Goal: Task Accomplishment & Management: Manage account settings

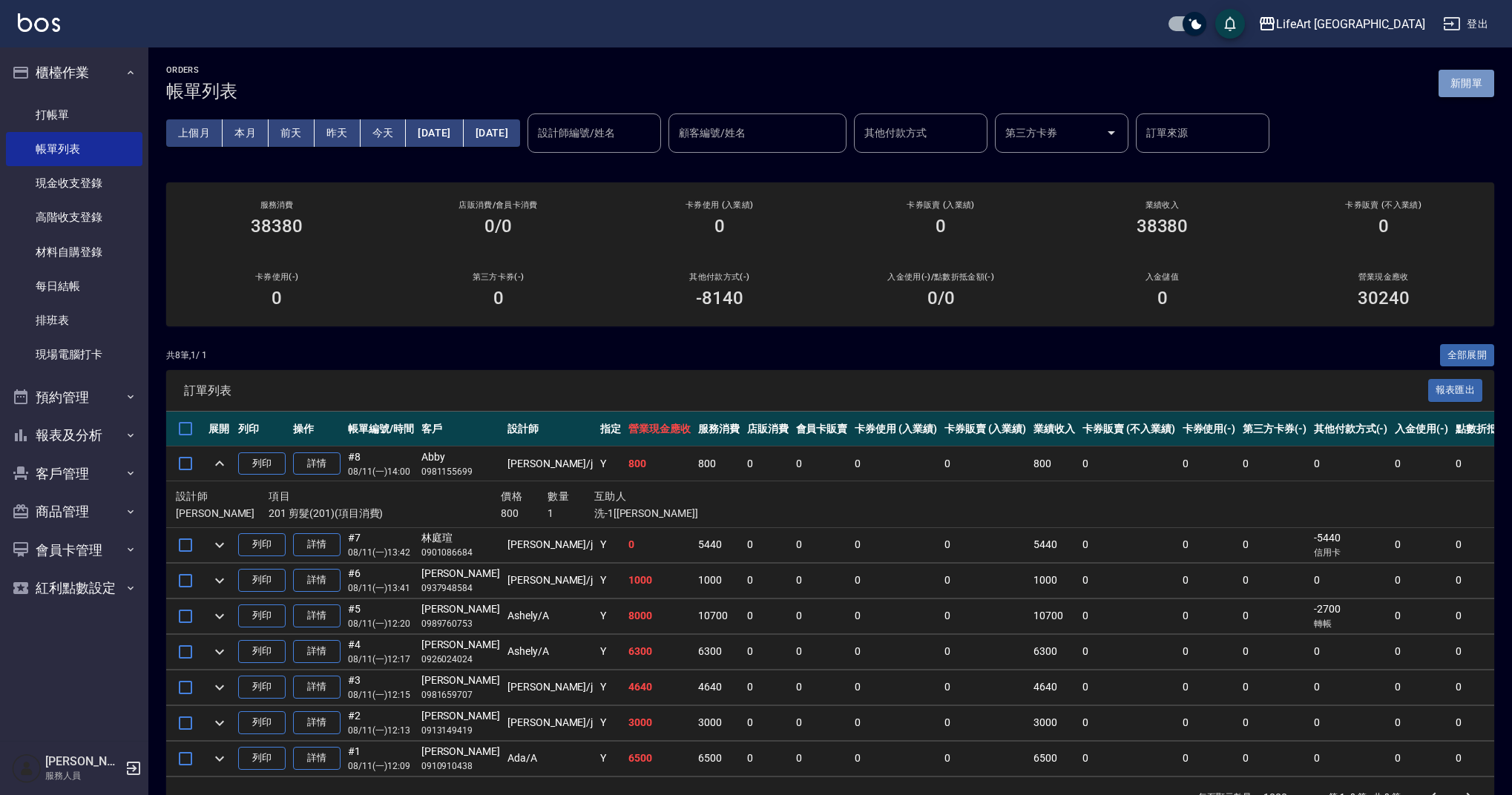
click at [1459, 83] on button "新開單" at bounding box center [1466, 84] width 56 height 28
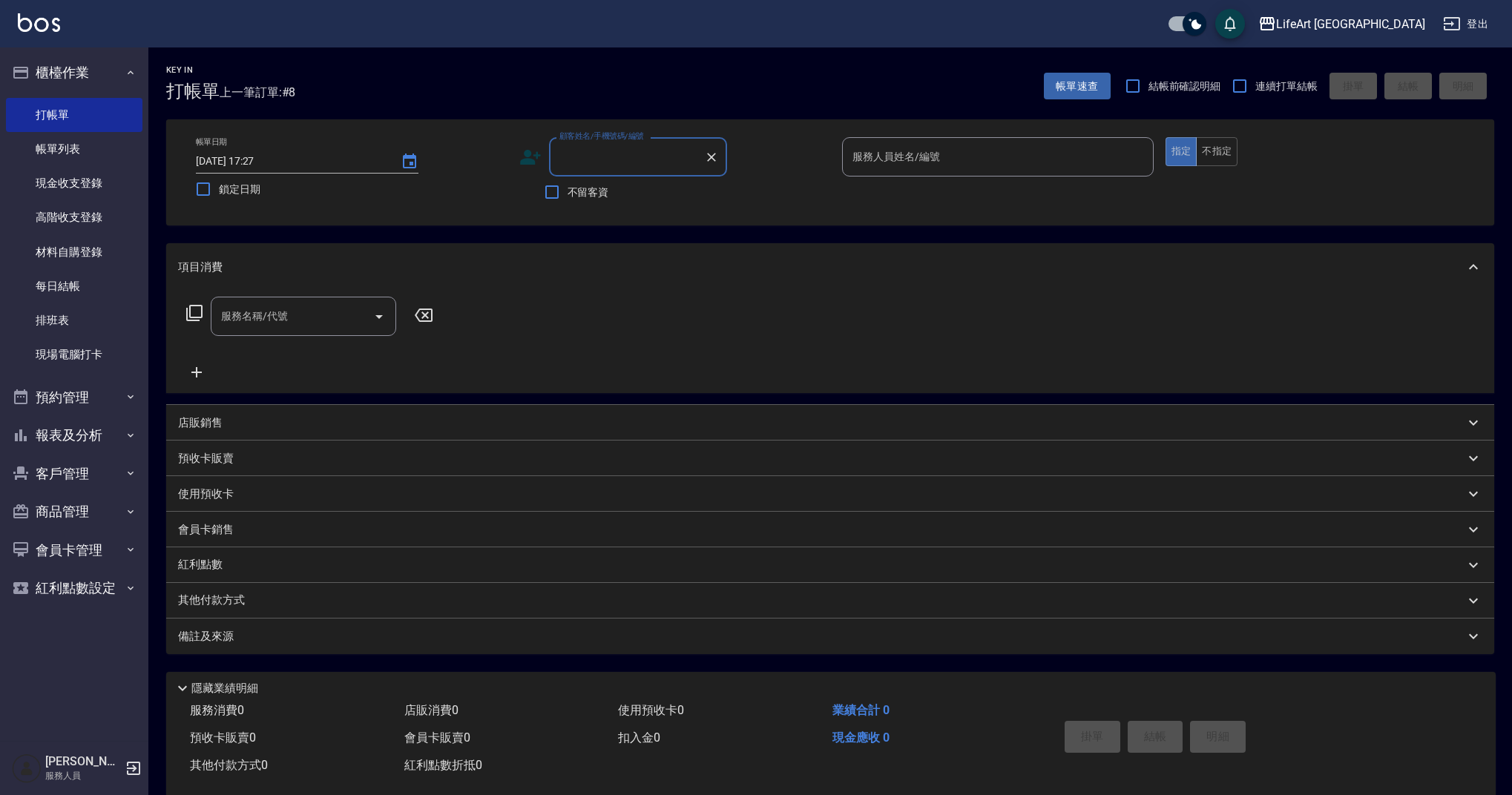
click at [648, 171] on div "顧客姓名/手機號碼/編號" at bounding box center [638, 157] width 178 height 39
click at [676, 196] on li "[PERSON_NAME]/0968327620/null" at bounding box center [638, 195] width 178 height 24
type input "[PERSON_NAME]/0968327620/null"
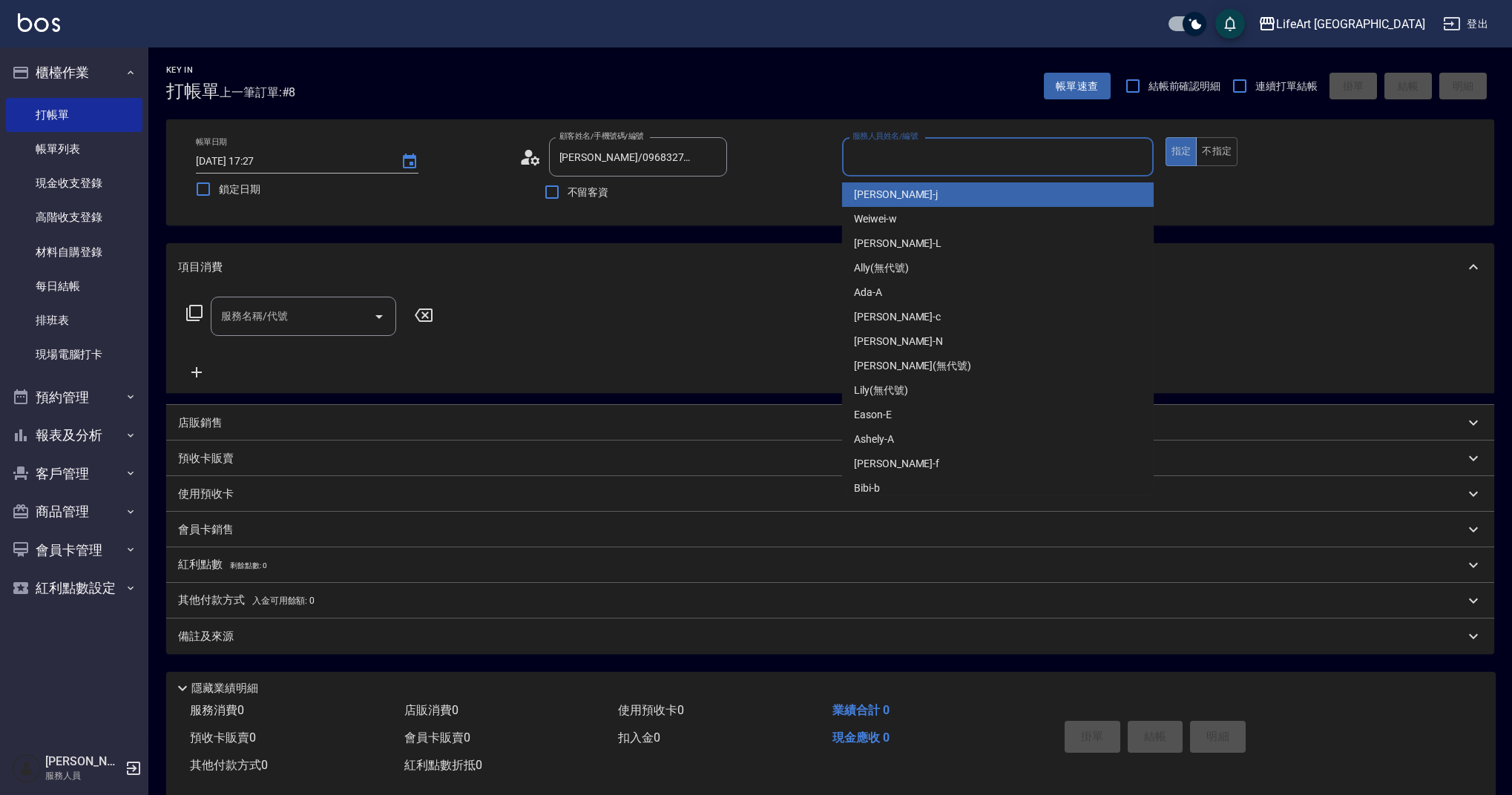
click at [901, 165] on input "服務人員姓名/編號" at bounding box center [997, 157] width 299 height 26
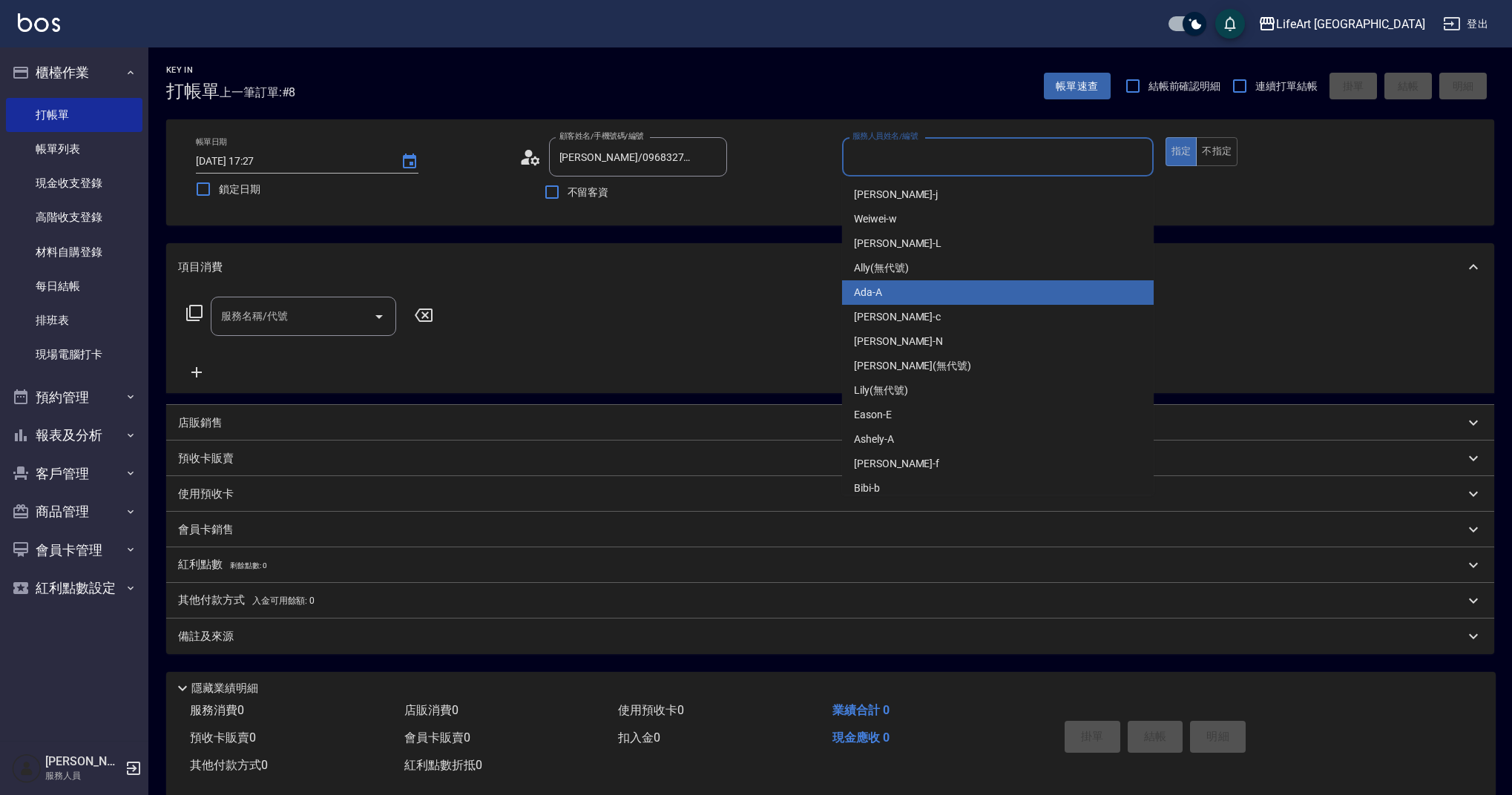
click at [897, 292] on div "Ada -A" at bounding box center [998, 292] width 312 height 24
type input "Ada-A"
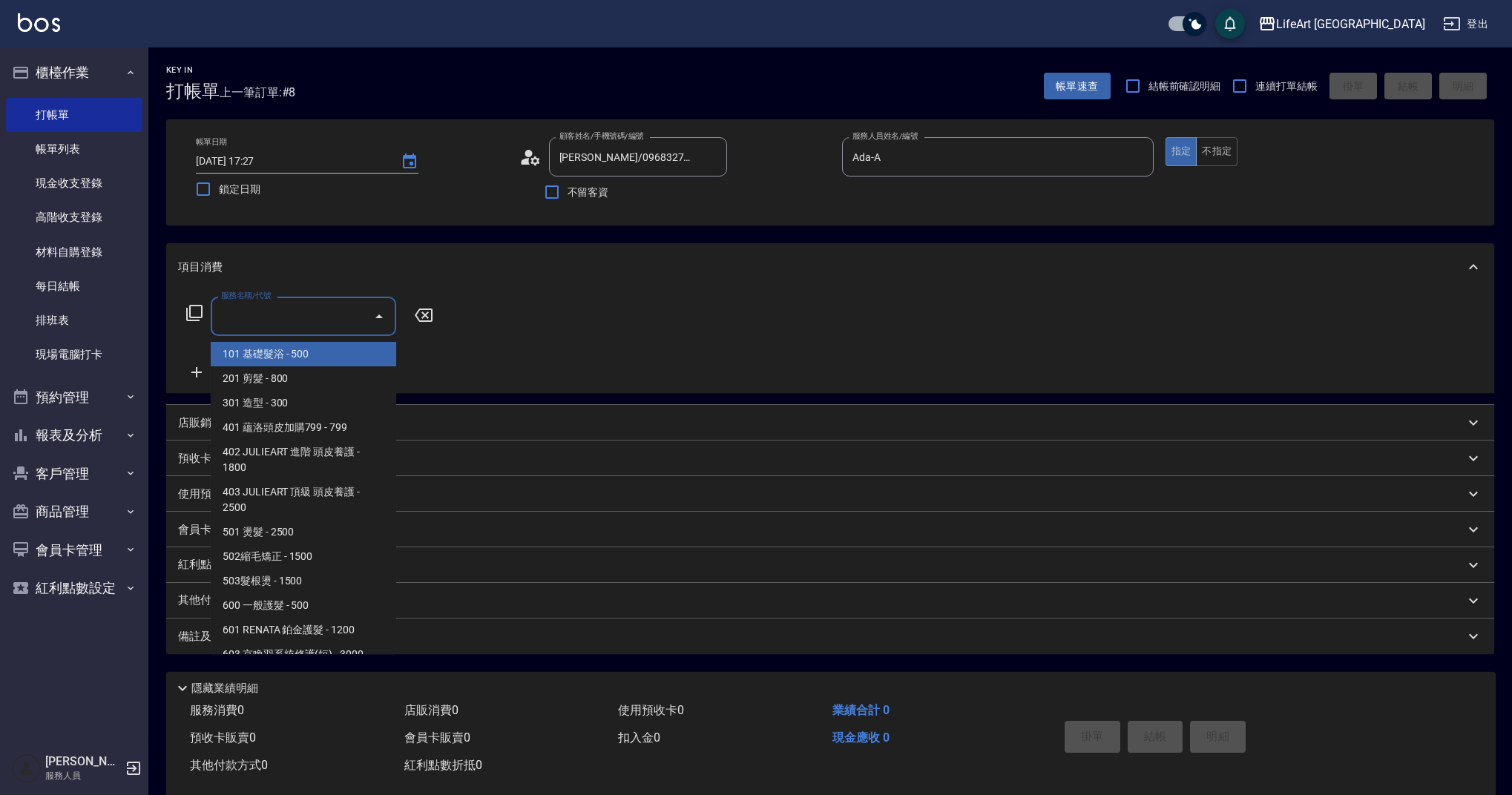
click at [293, 319] on input "服務名稱/代號" at bounding box center [292, 316] width 150 height 26
click at [313, 352] on span "101 基礎髮浴 - 500" at bounding box center [303, 354] width 185 height 24
type input "101 基礎髮浴 (101)"
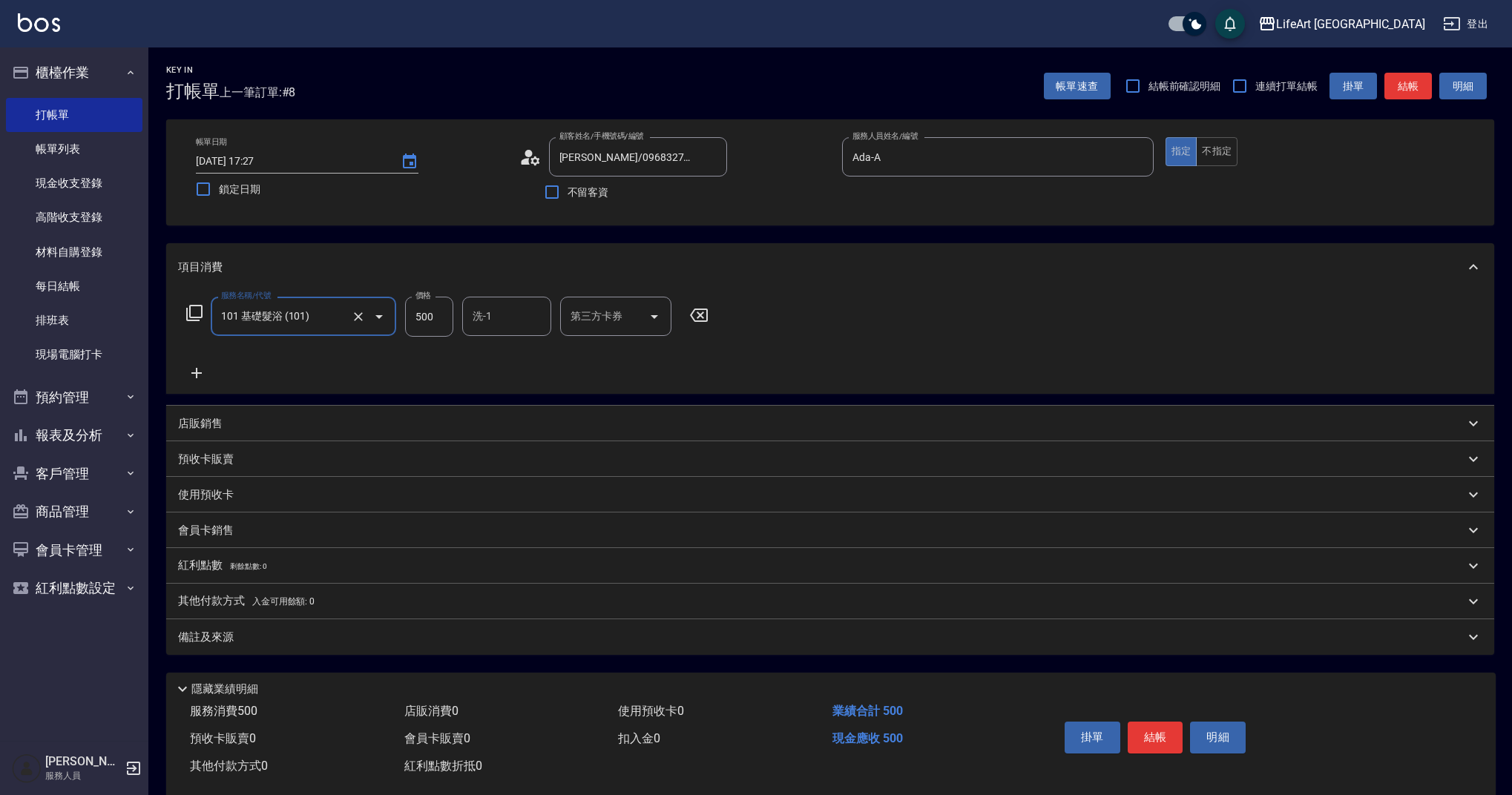
click at [195, 373] on icon at bounding box center [196, 373] width 10 height 10
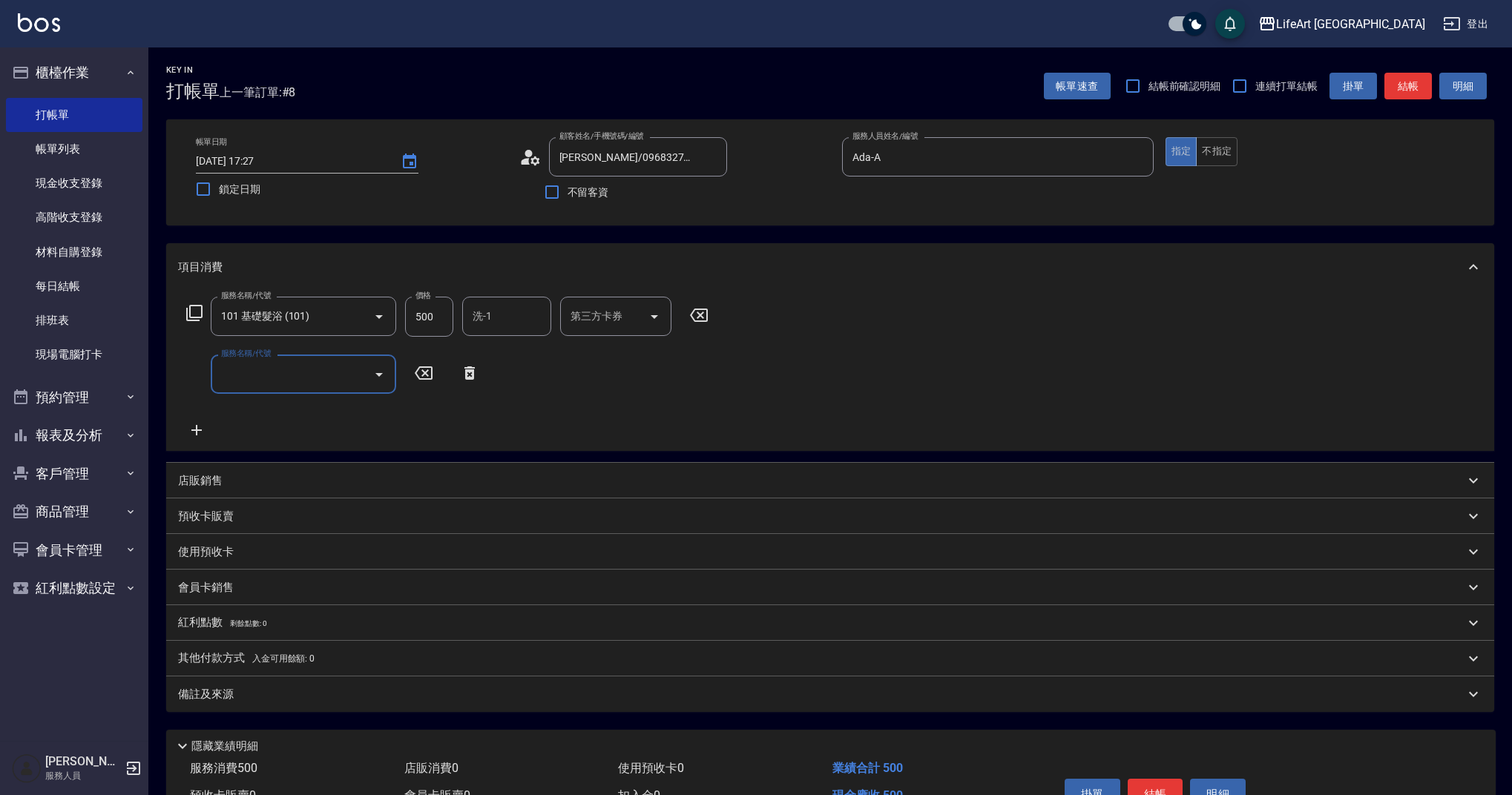
click at [284, 377] on input "服務名稱/代號" at bounding box center [292, 374] width 150 height 26
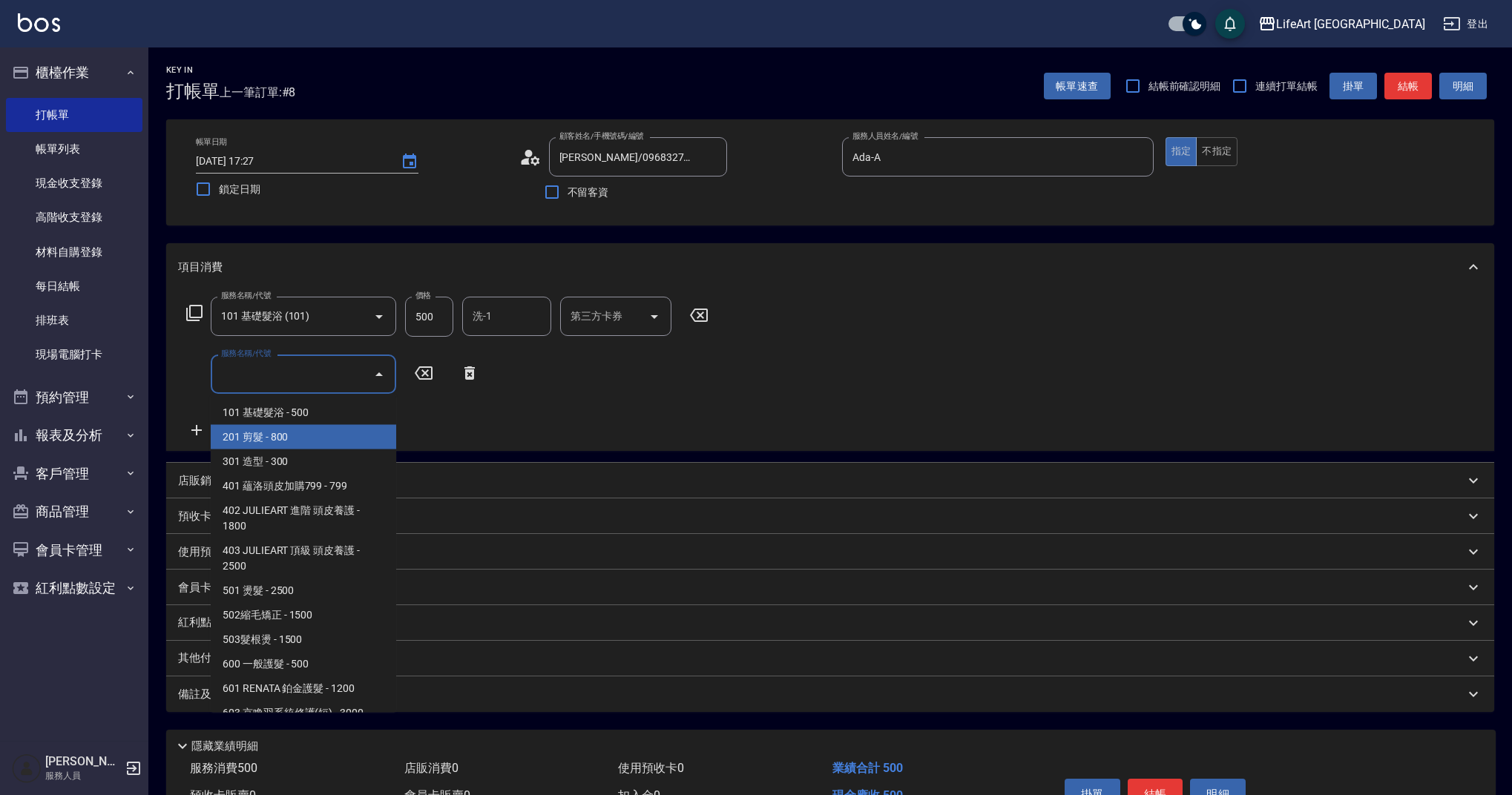
click at [300, 440] on span "201 剪髮 - 800" at bounding box center [303, 437] width 185 height 24
type input "201 剪髮(201)"
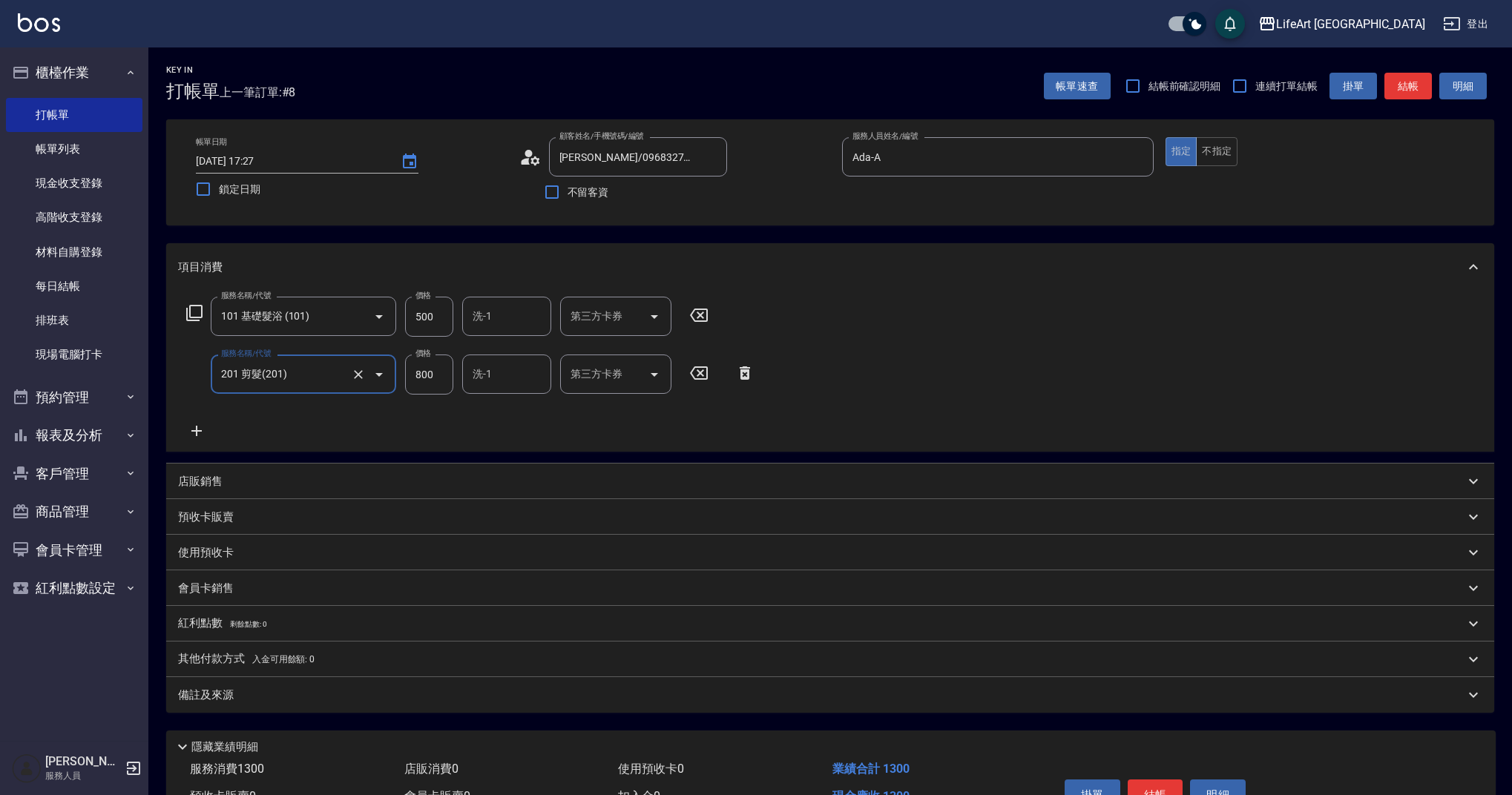
click at [430, 381] on input "800" at bounding box center [429, 374] width 48 height 40
click at [432, 381] on input "800" at bounding box center [429, 374] width 48 height 40
type input "100"
click at [517, 318] on input "洗-1" at bounding box center [507, 316] width 76 height 26
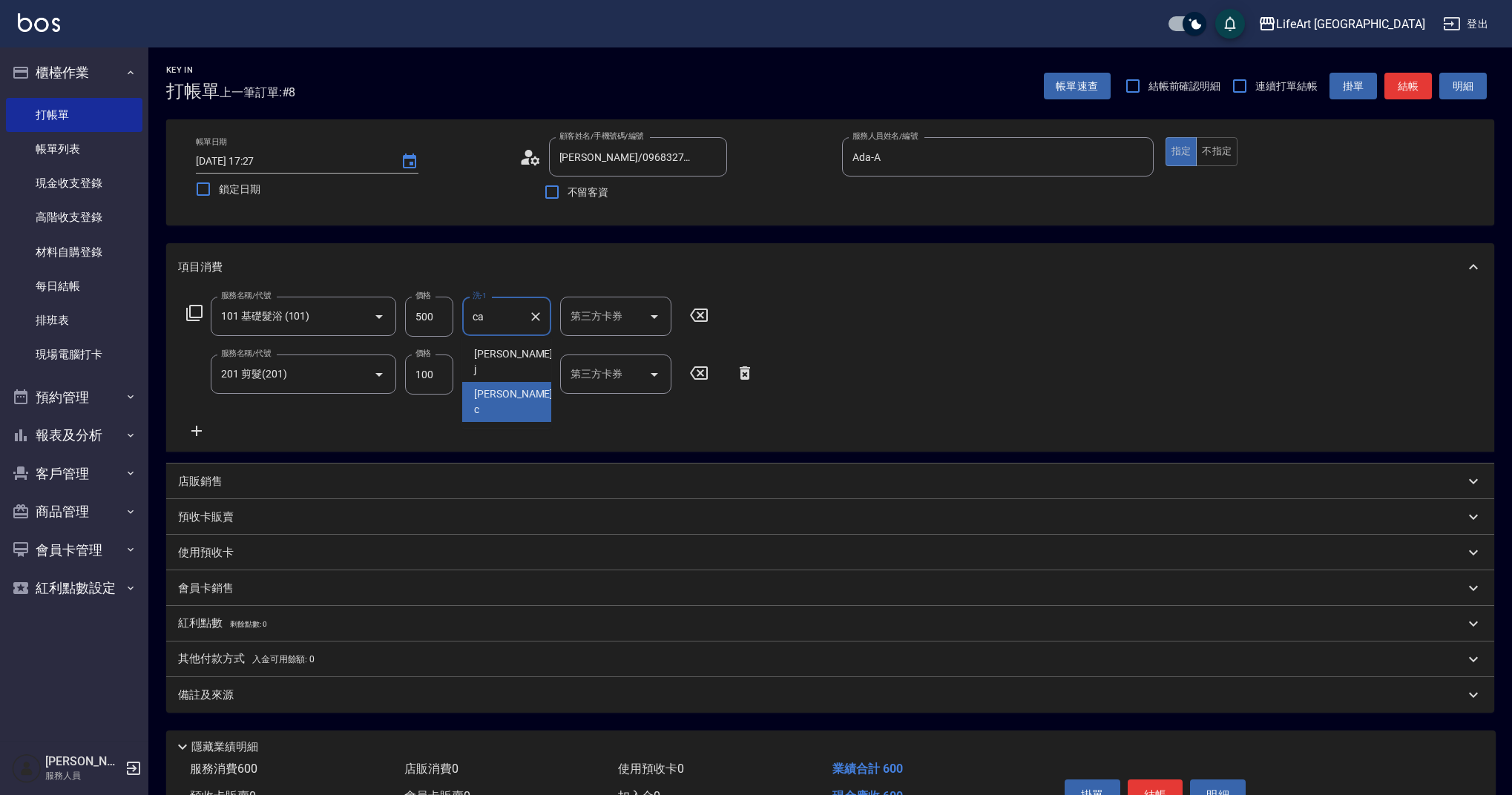
click at [520, 382] on div "Casey -c" at bounding box center [507, 402] width 89 height 40
type input "Casey-c"
click at [1406, 88] on button "結帳" at bounding box center [1408, 86] width 47 height 28
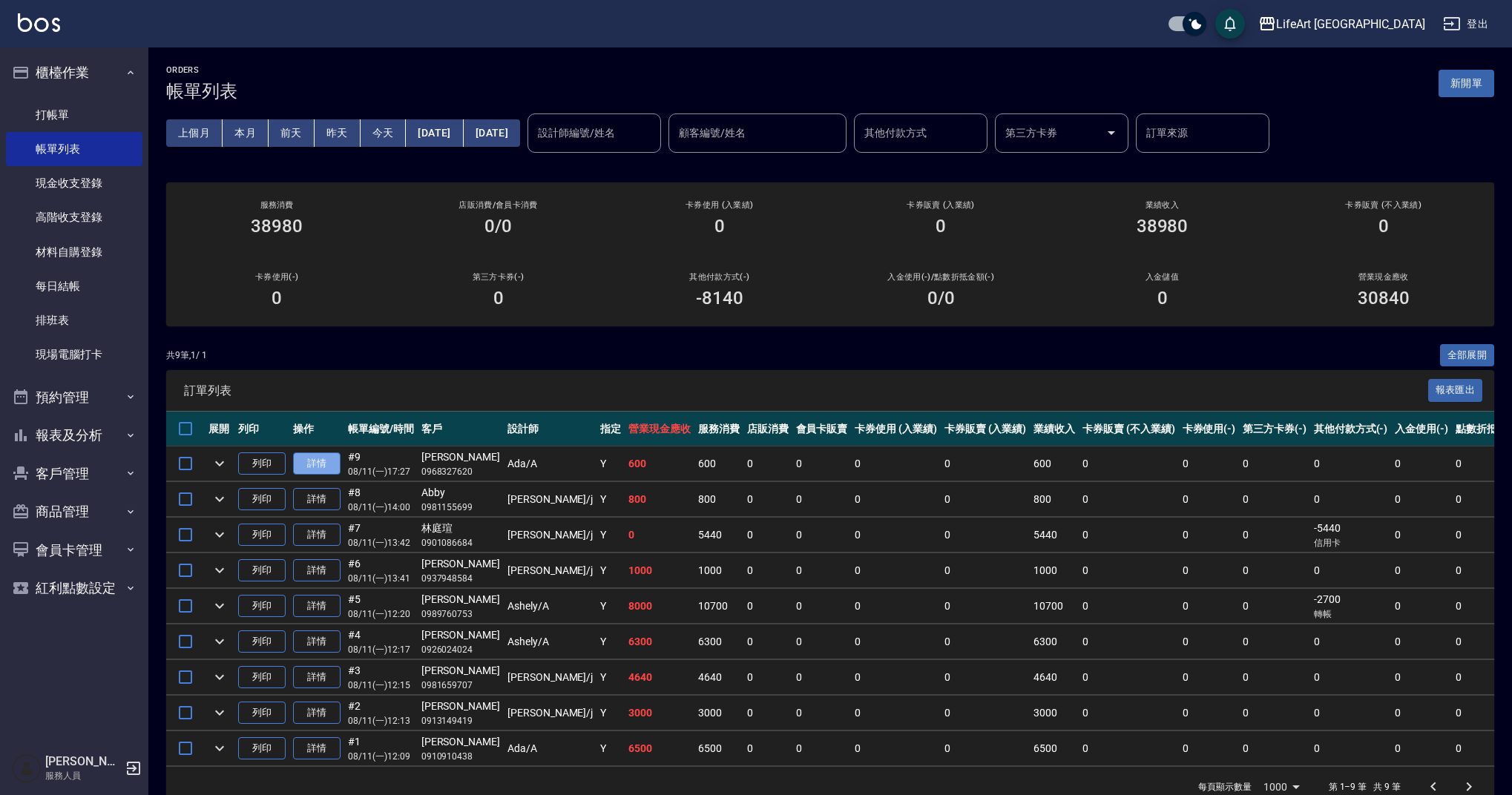
click at [325, 470] on link "詳情" at bounding box center [317, 463] width 47 height 23
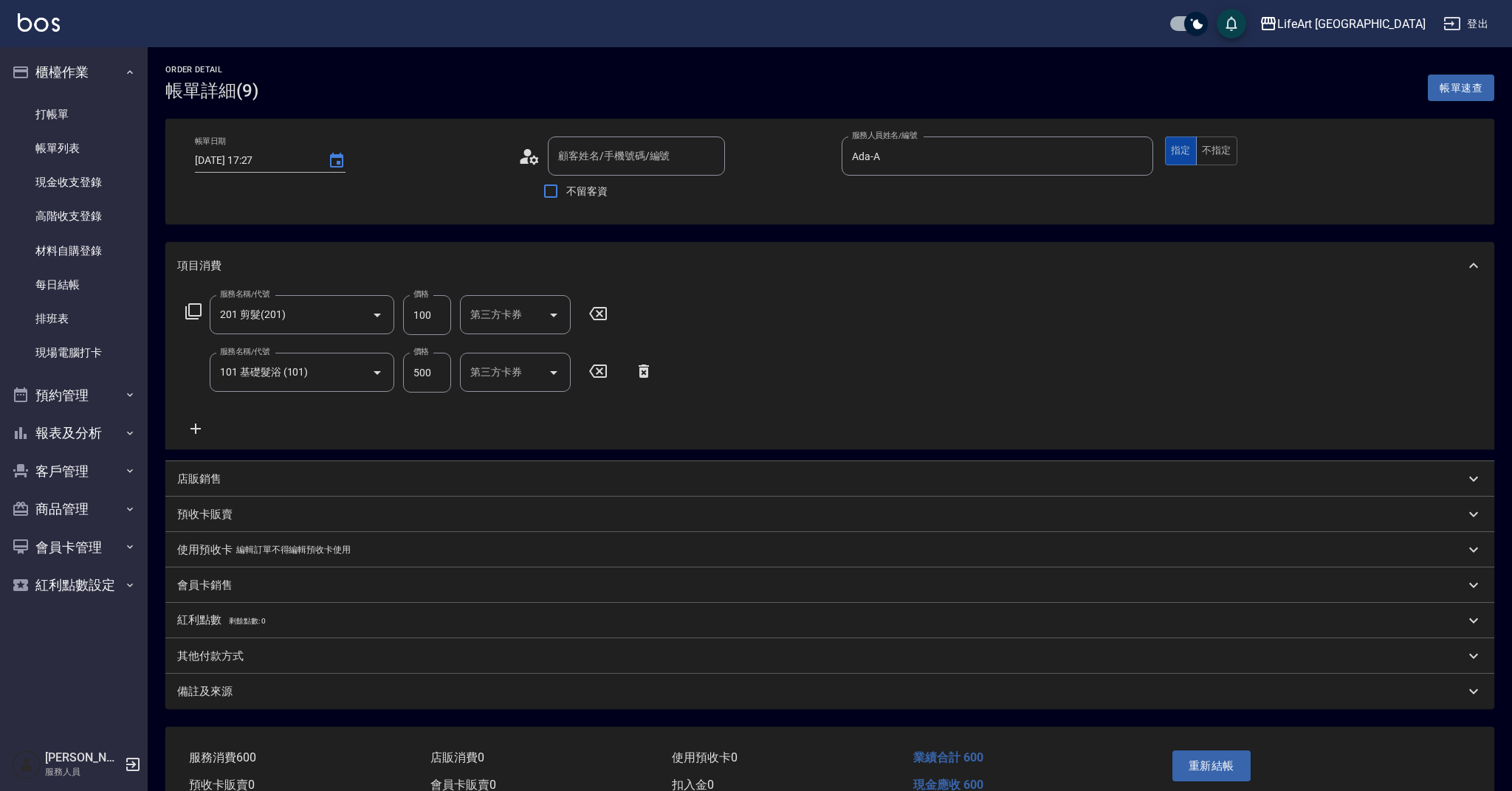
type input "2025/08/11 17:27"
type input "Ada-A"
type input "[PERSON_NAME]/0968327620/null"
click at [1187, 151] on button "指定" at bounding box center [1180, 151] width 31 height 29
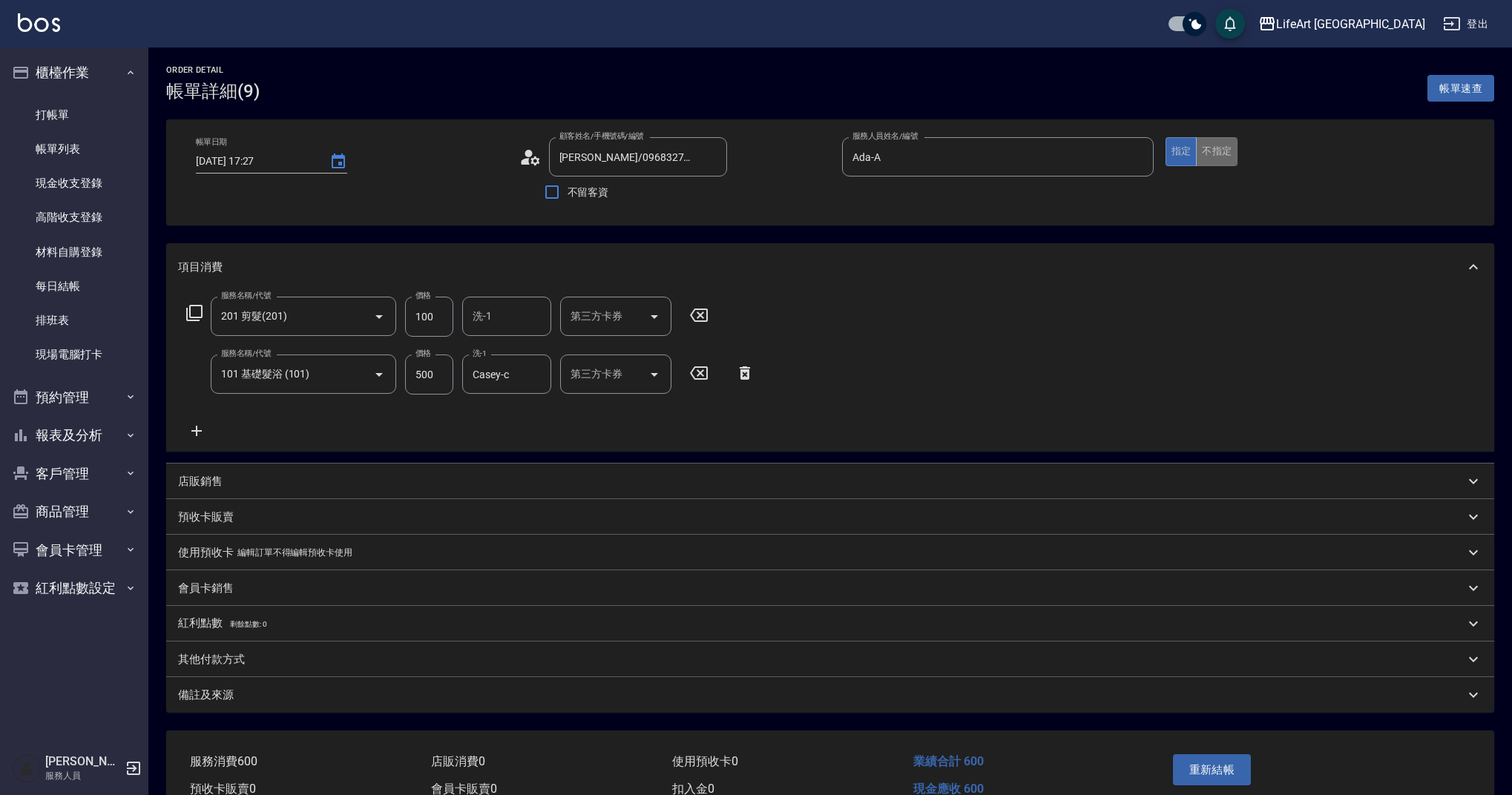
click at [1235, 162] on button "不指定" at bounding box center [1217, 151] width 42 height 29
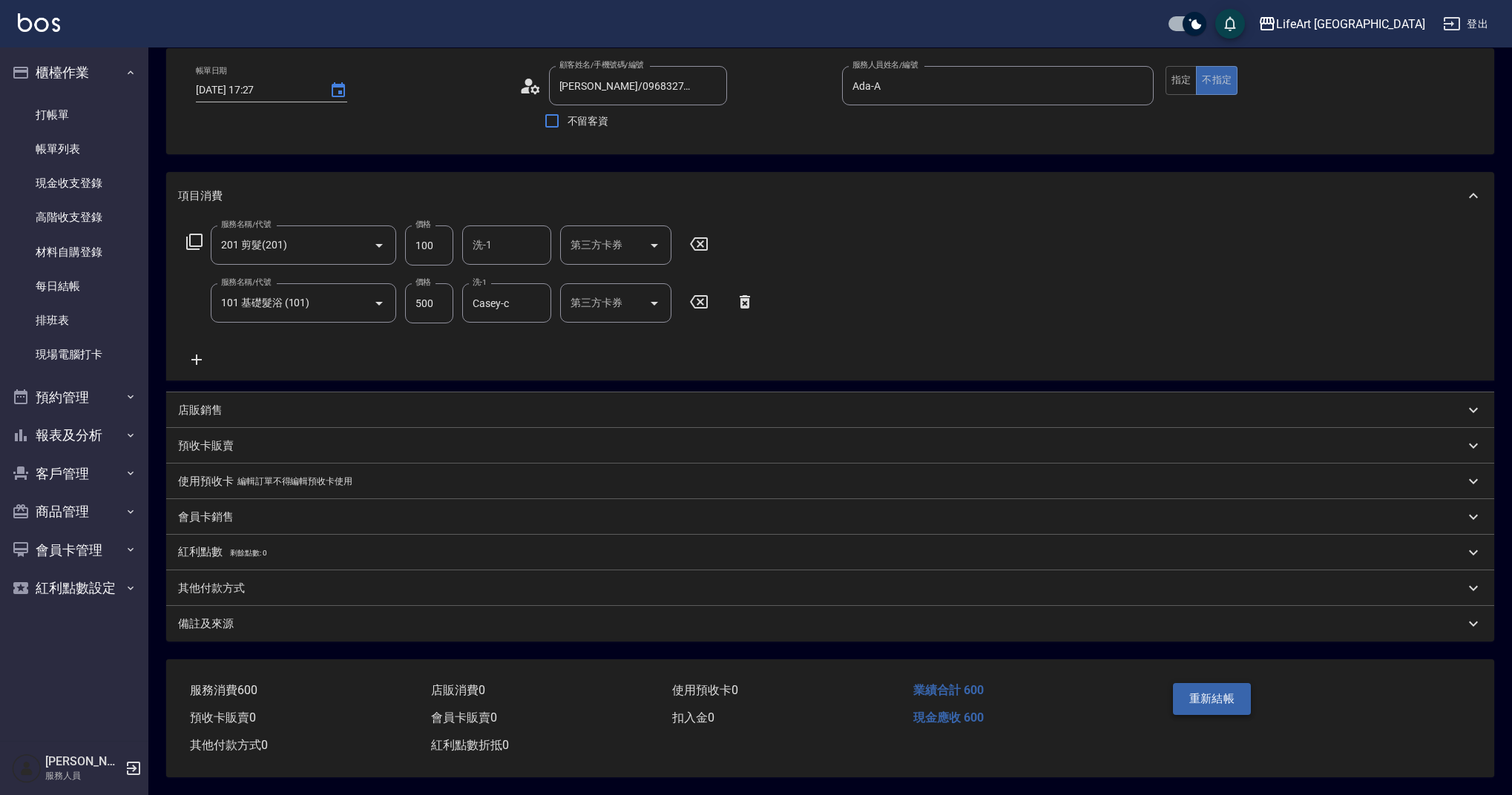
click at [1179, 703] on button "重新結帳" at bounding box center [1213, 699] width 79 height 32
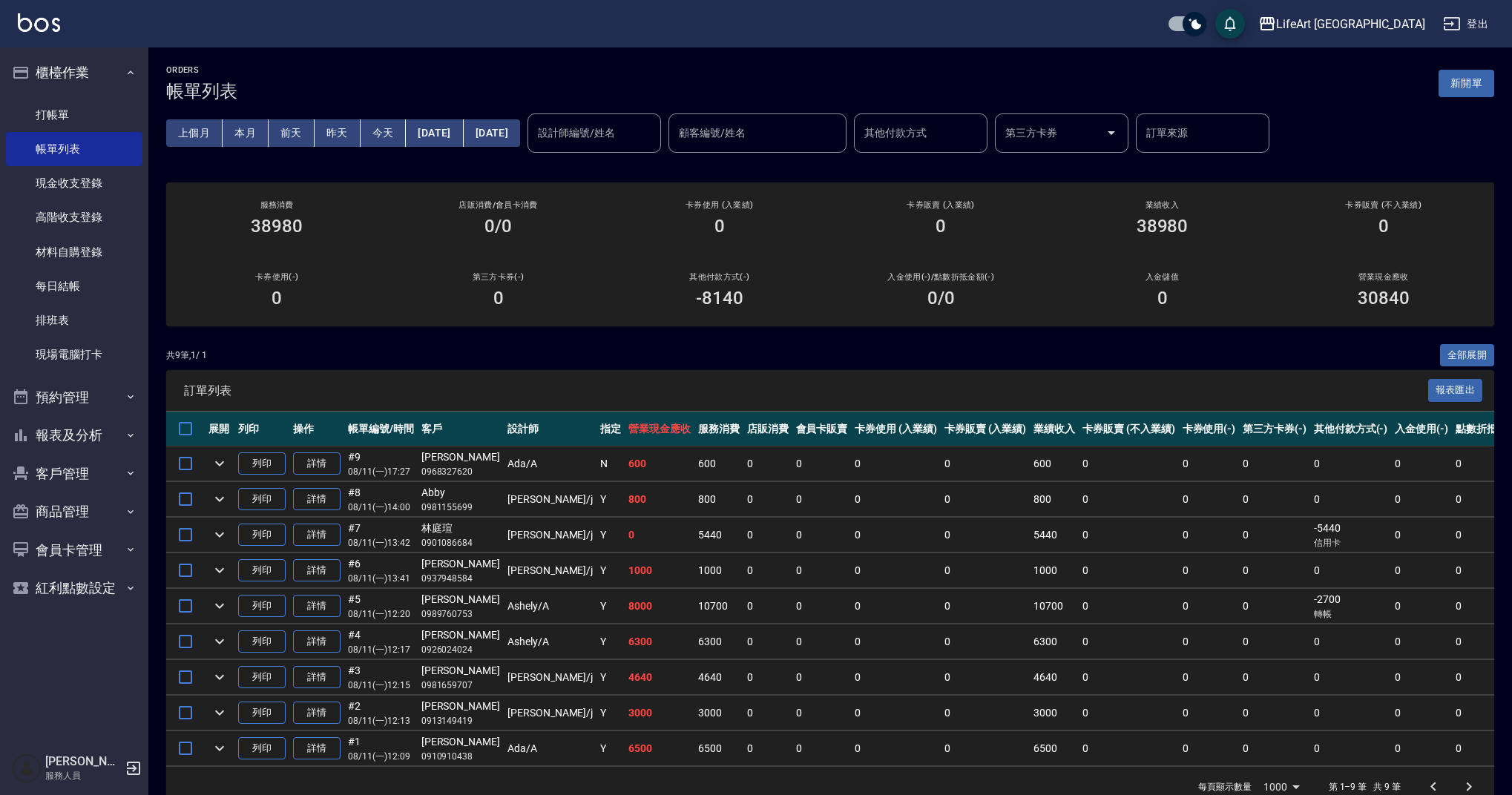
click at [1206, 794] on p "每頁顯示數量" at bounding box center [1225, 787] width 54 height 13
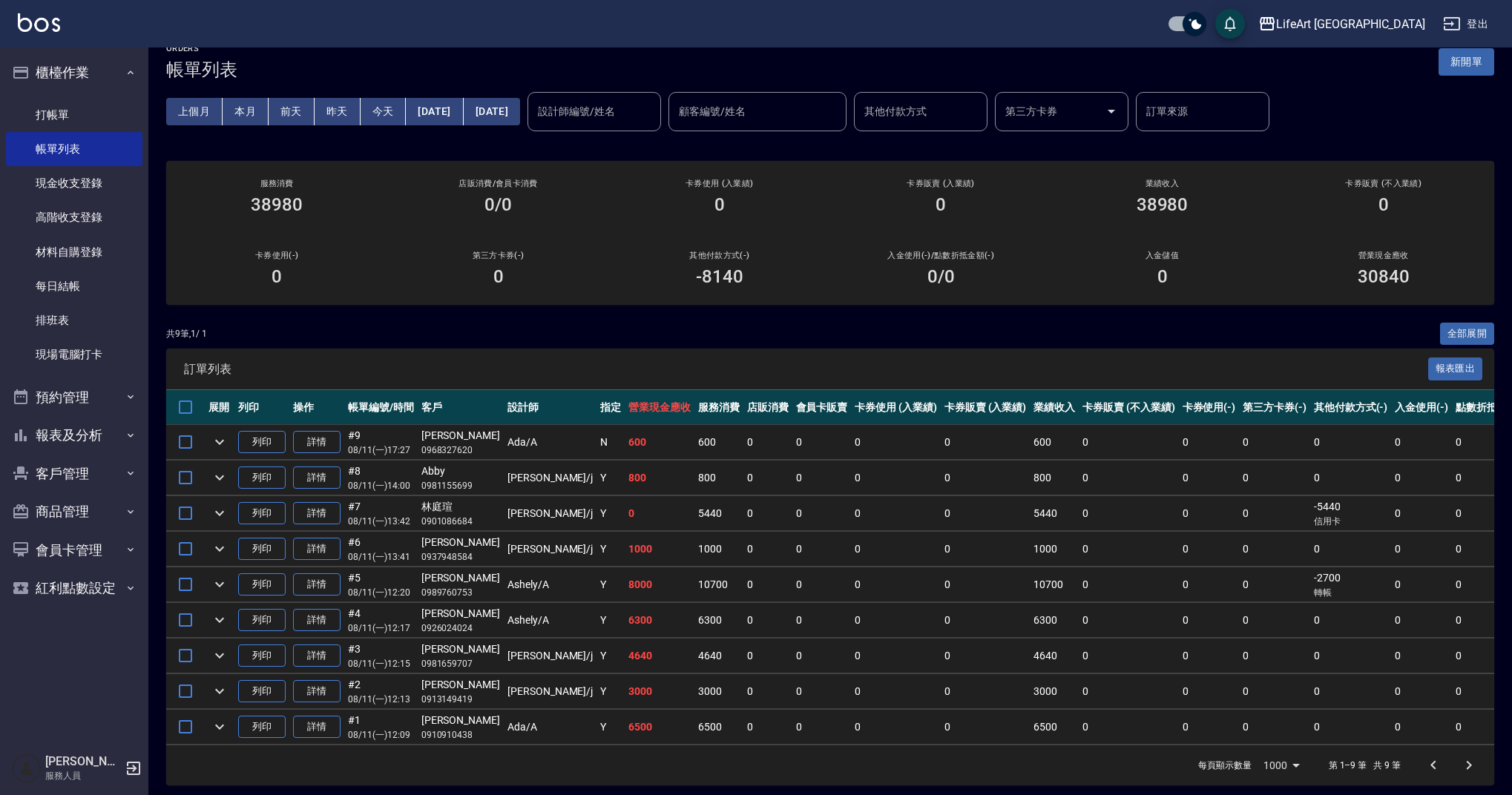
click at [1456, 44] on div "LifeArt [PERSON_NAME]出" at bounding box center [756, 24] width 1512 height 47
click at [1461, 57] on button "新開單" at bounding box center [1466, 61] width 56 height 28
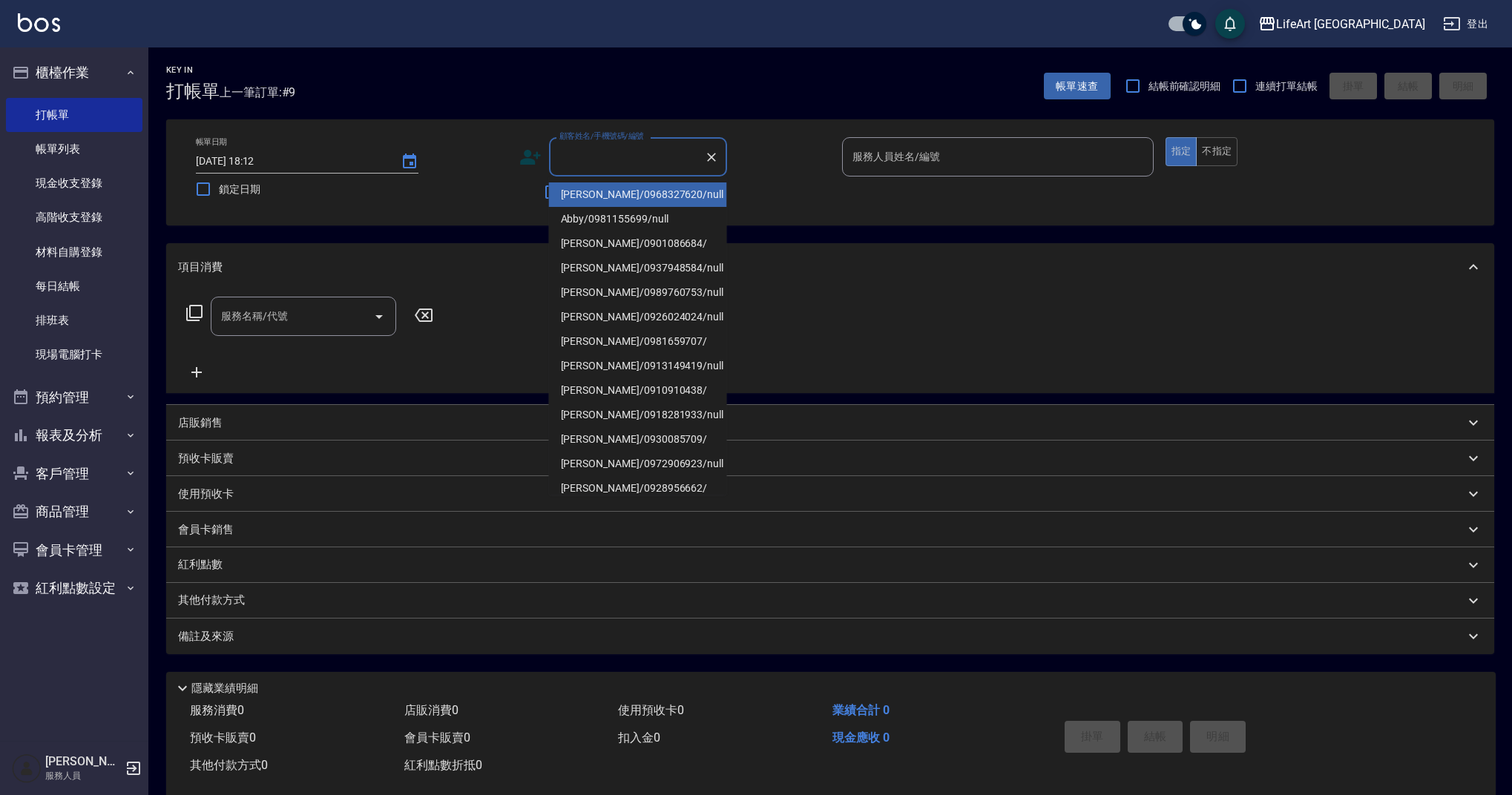
click at [600, 159] on input "顧客姓名/手機號碼/編號" at bounding box center [626, 157] width 143 height 26
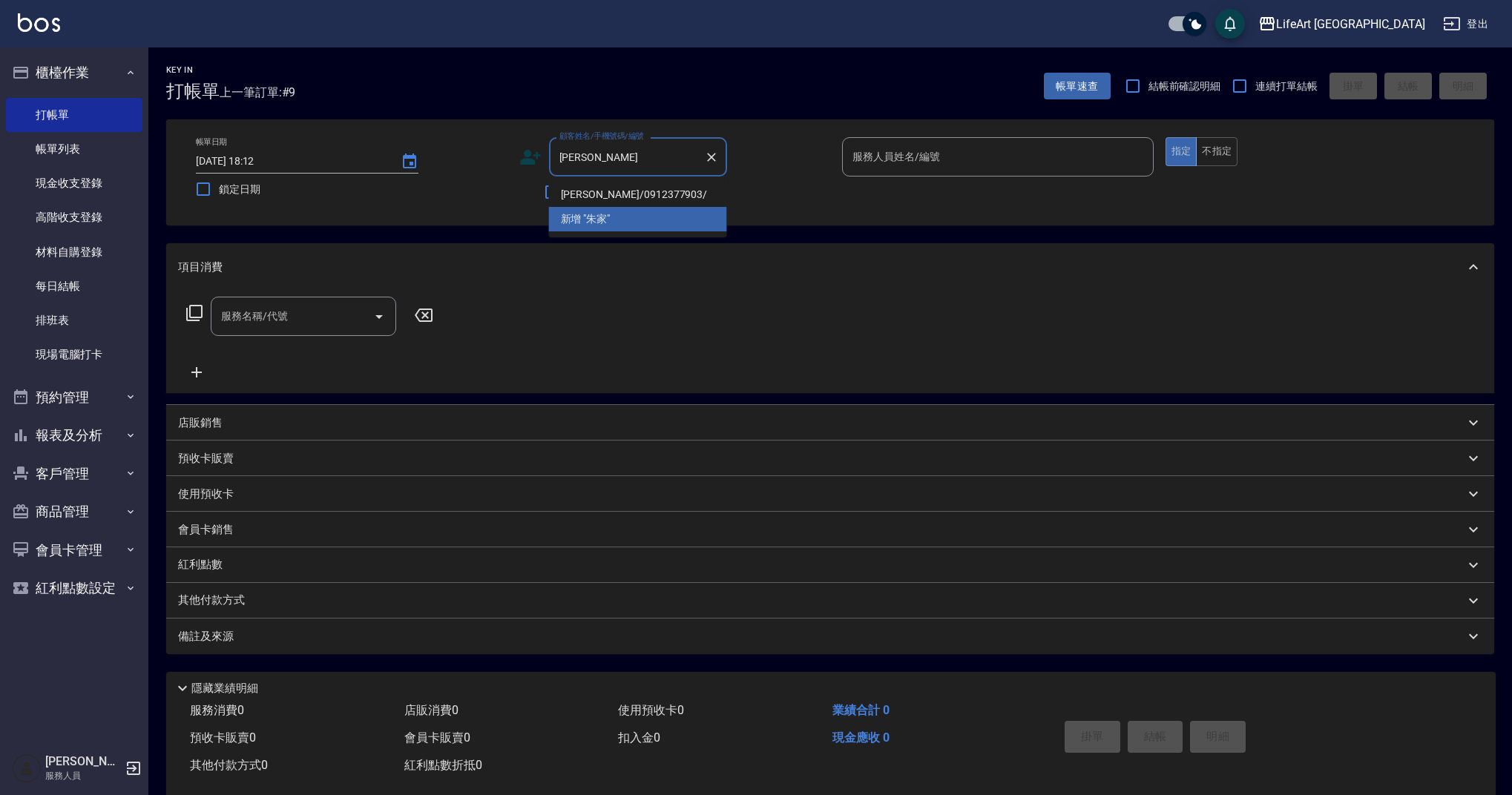
click at [634, 198] on li "[PERSON_NAME]/0912377903/" at bounding box center [638, 195] width 178 height 24
type input "[PERSON_NAME]/0912377903/"
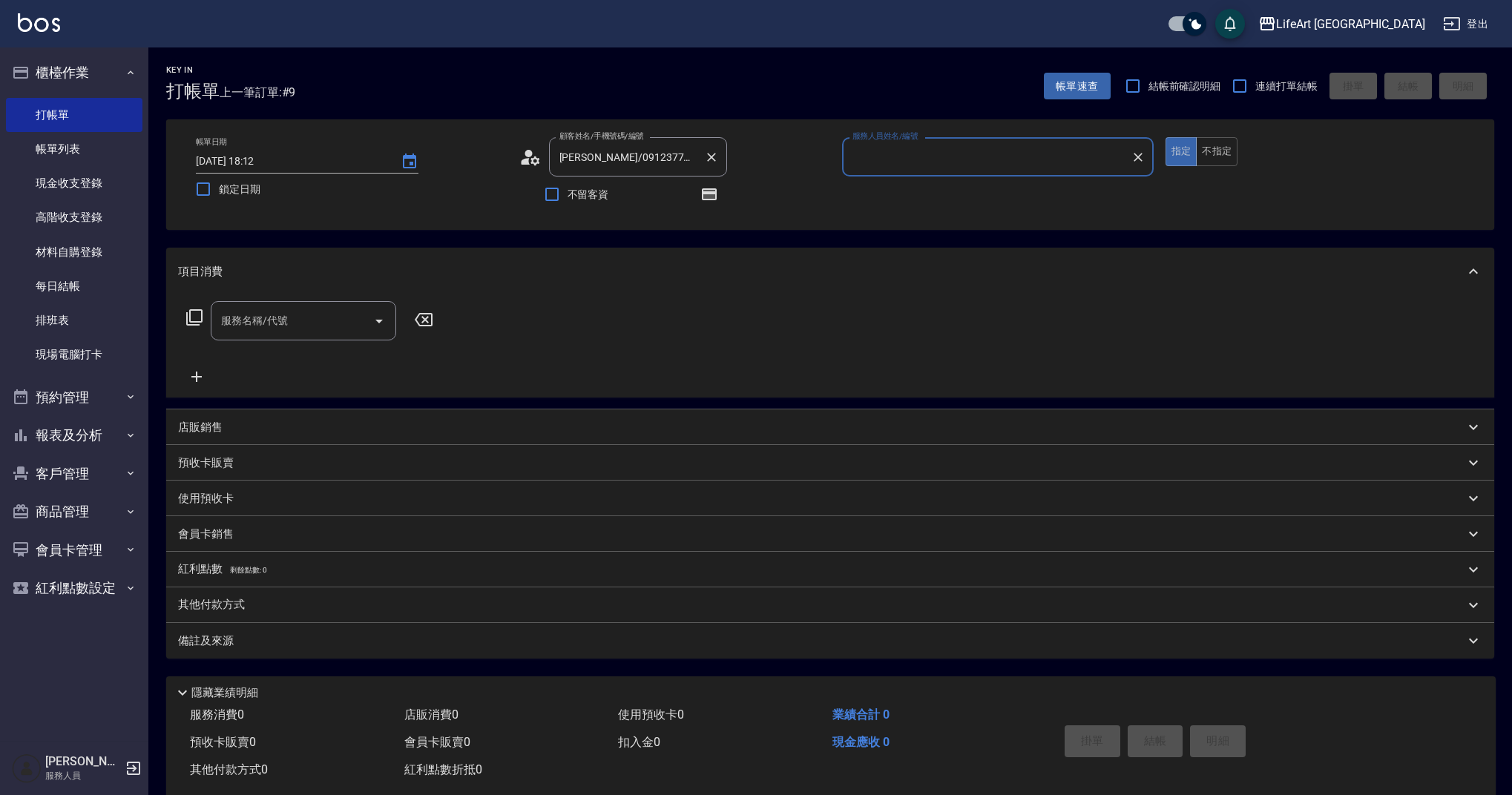
type input "[PERSON_NAME]"
click at [710, 201] on icon "button" at bounding box center [709, 194] width 18 height 18
click at [712, 200] on icon "button" at bounding box center [709, 194] width 15 height 12
click at [710, 192] on icon "button" at bounding box center [709, 194] width 15 height 12
click at [713, 195] on icon "button" at bounding box center [709, 194] width 15 height 12
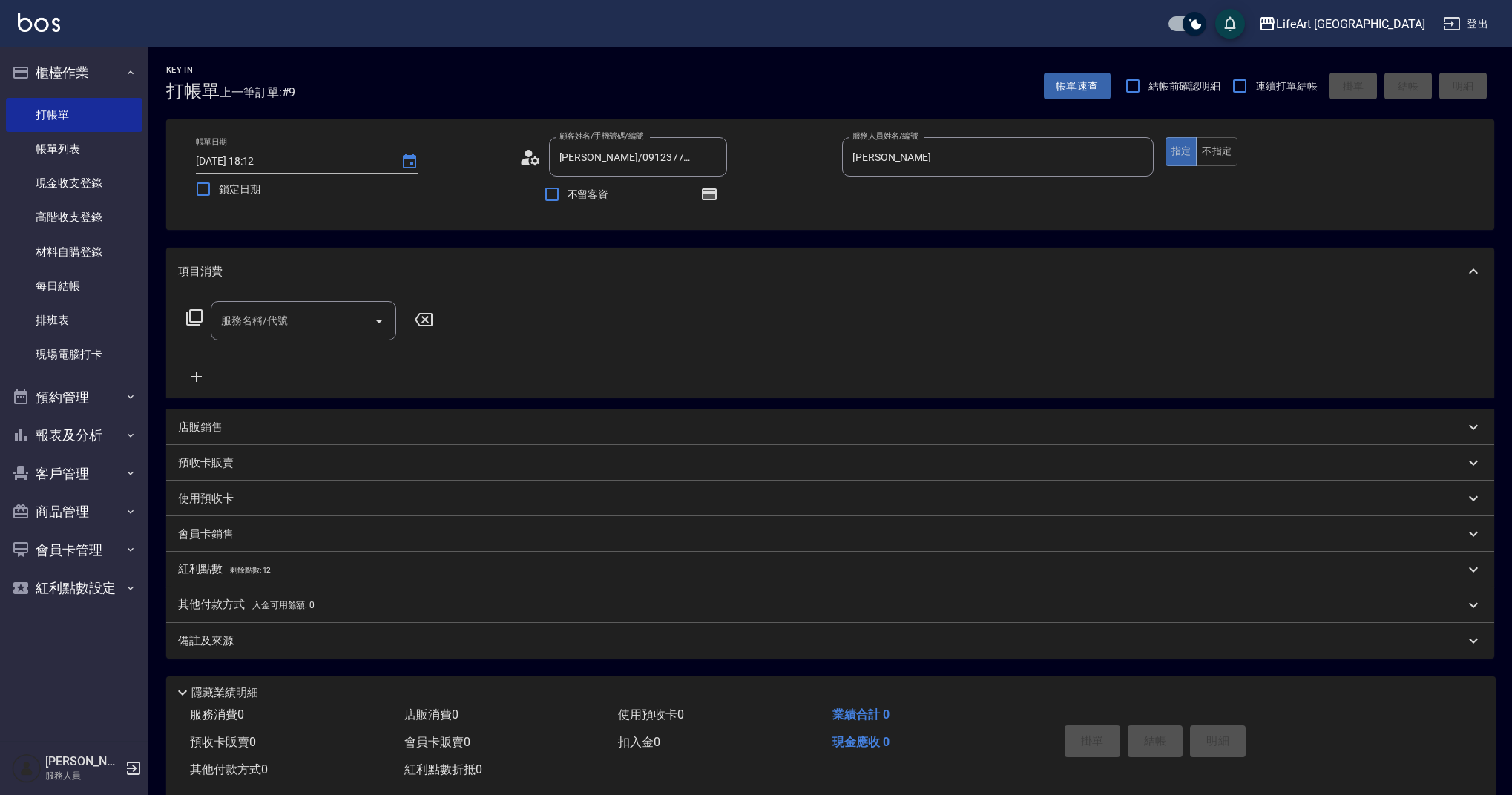
click at [325, 325] on input "服務名稱/代號" at bounding box center [292, 321] width 150 height 26
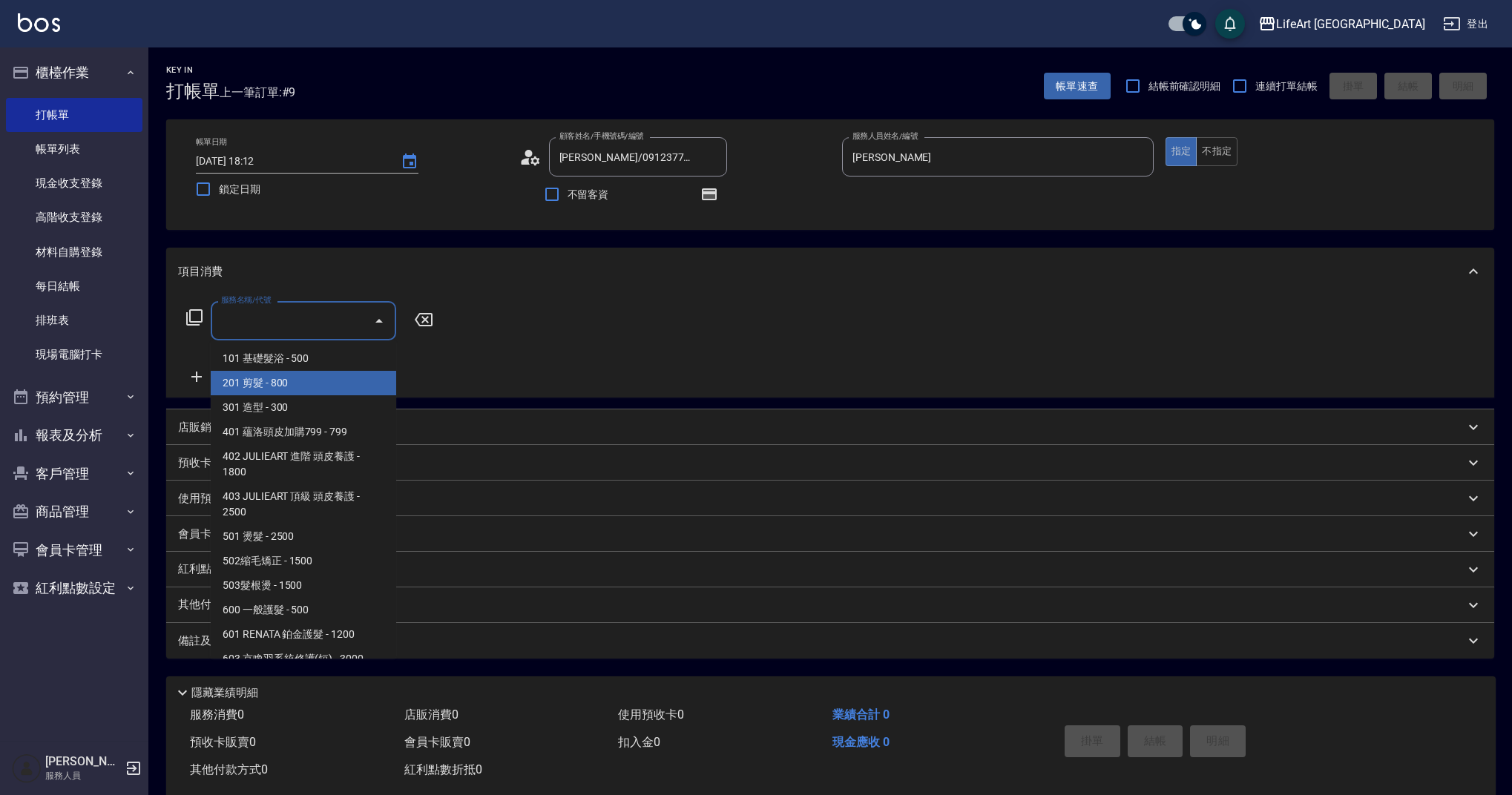
click at [337, 381] on span "201 剪髮 - 800" at bounding box center [303, 383] width 185 height 24
type input "201 剪髮(201)"
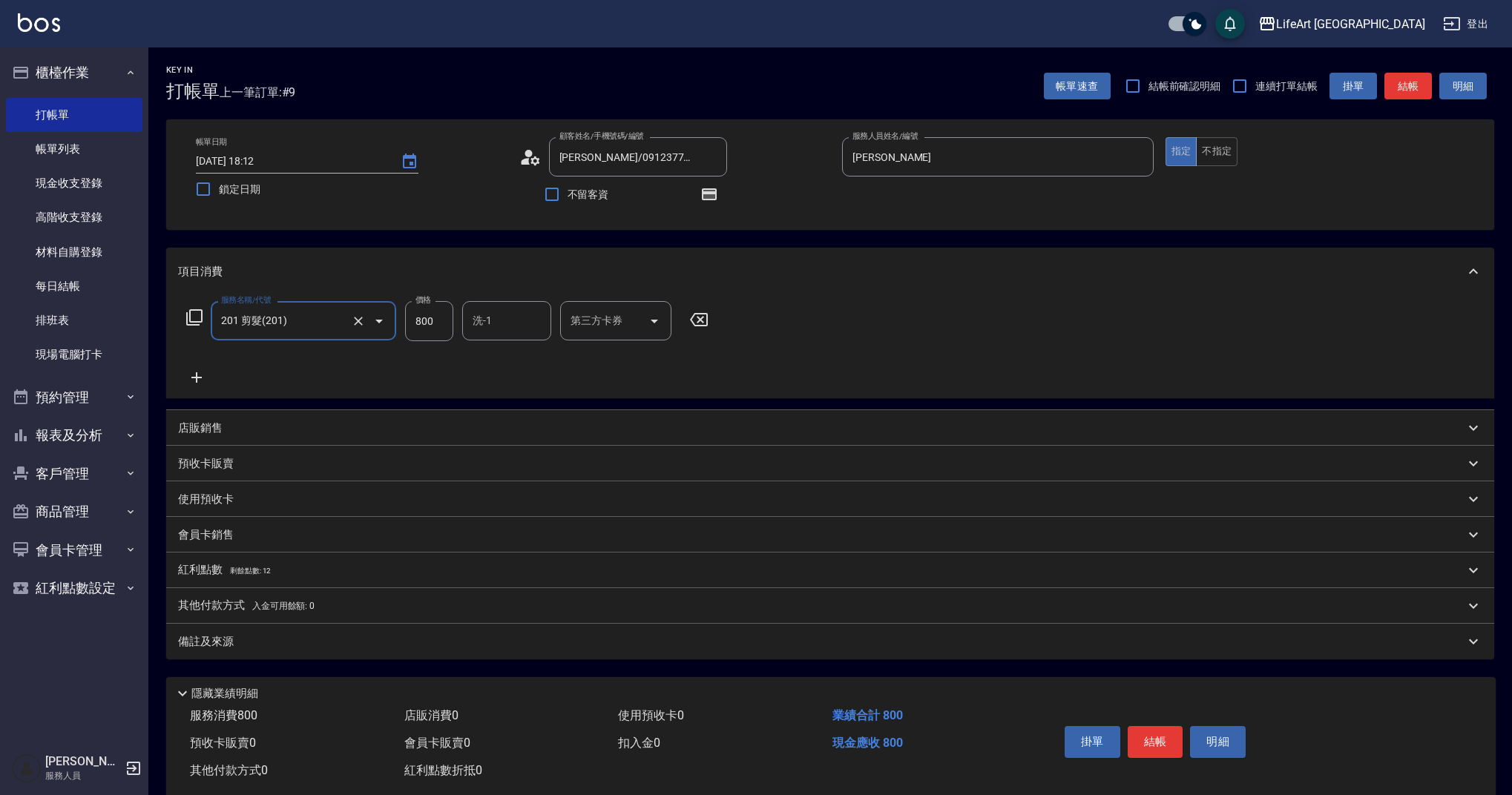
click at [446, 322] on input "800" at bounding box center [429, 321] width 48 height 40
type input "900"
click at [704, 312] on icon at bounding box center [699, 320] width 37 height 18
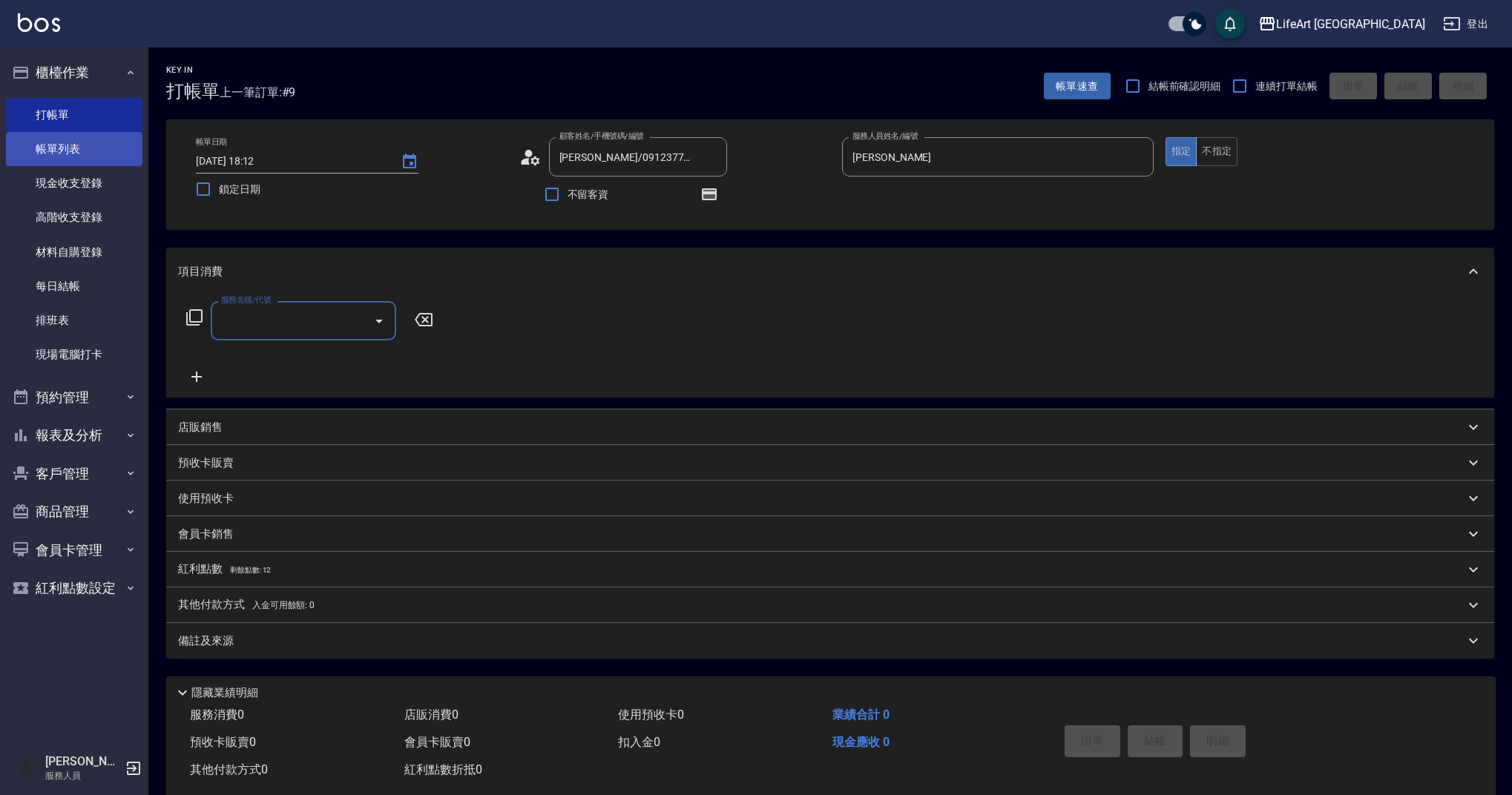
click at [78, 146] on link "帳單列表" at bounding box center [74, 149] width 136 height 34
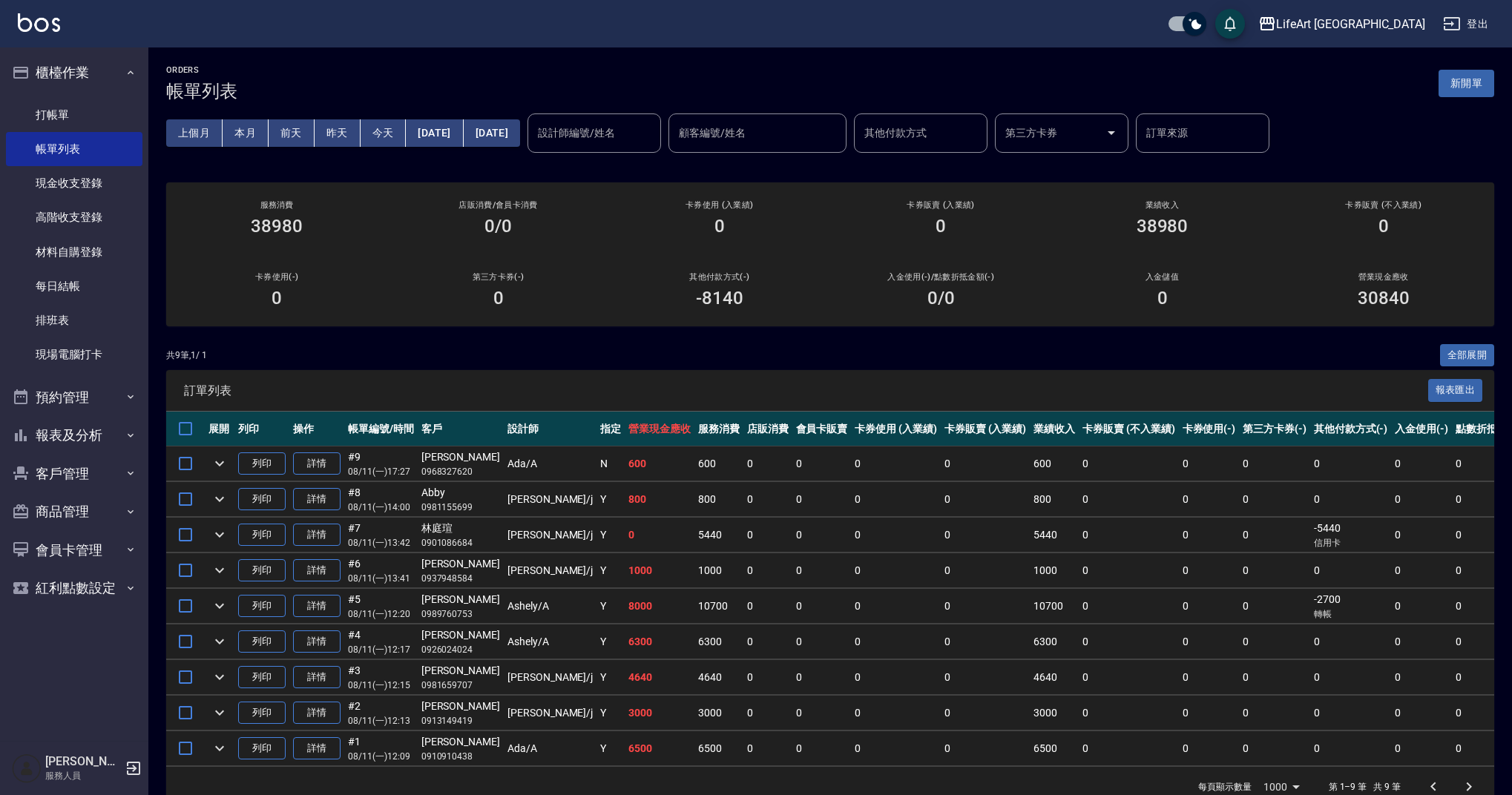
scroll to position [3, 0]
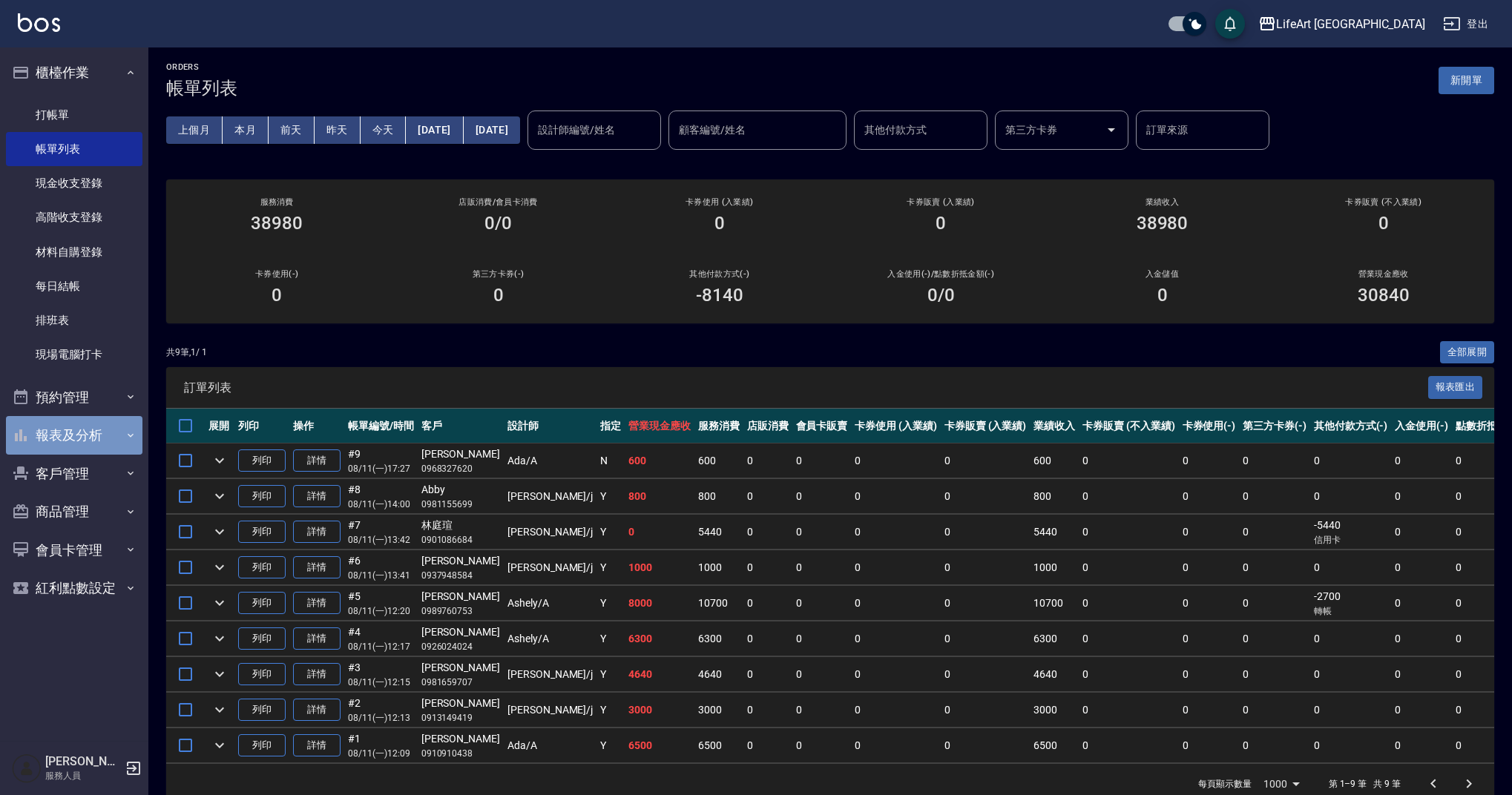
click at [124, 433] on icon "button" at bounding box center [130, 435] width 12 height 12
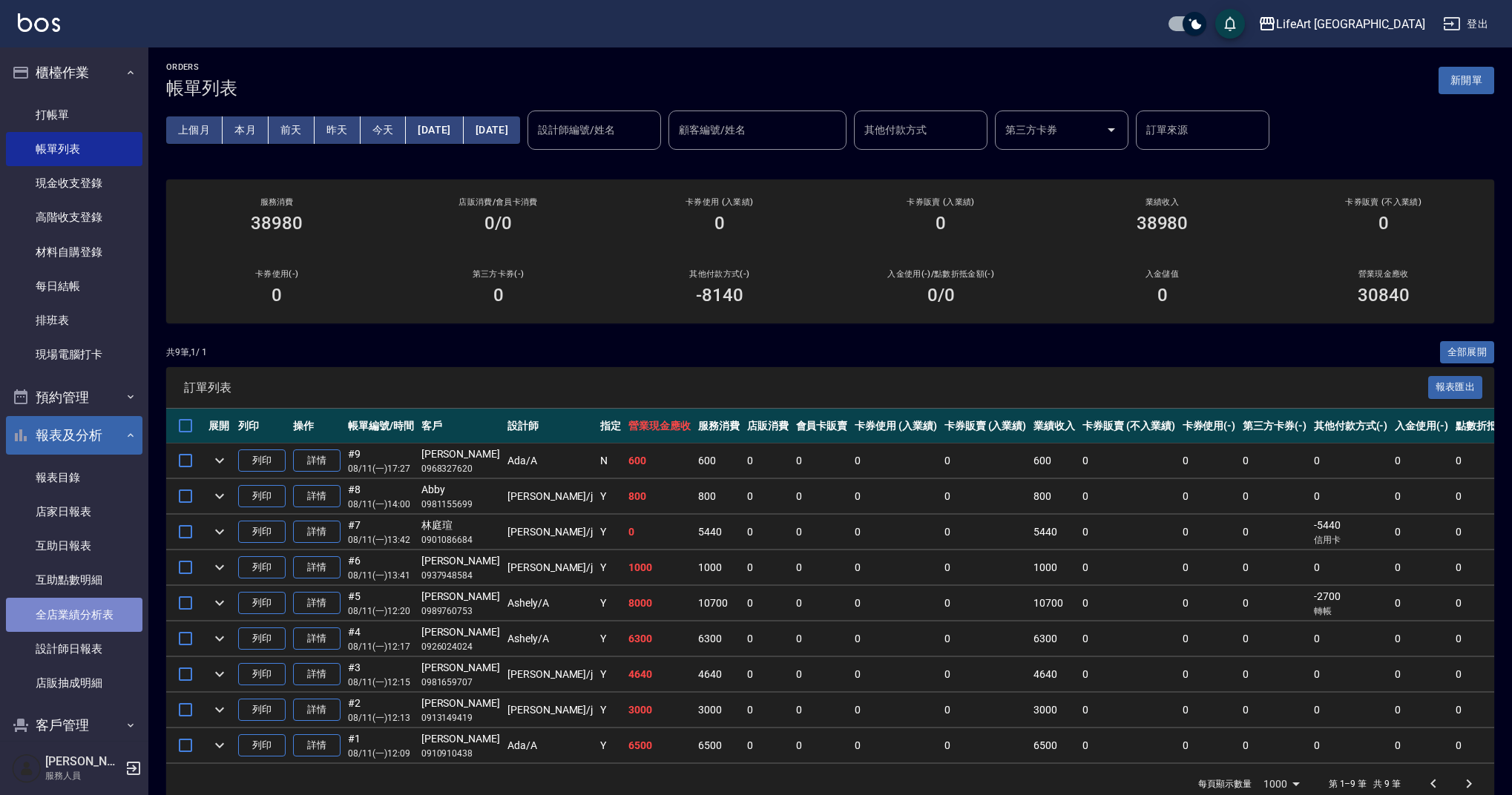
click at [109, 607] on link "全店業績分析表" at bounding box center [74, 615] width 136 height 34
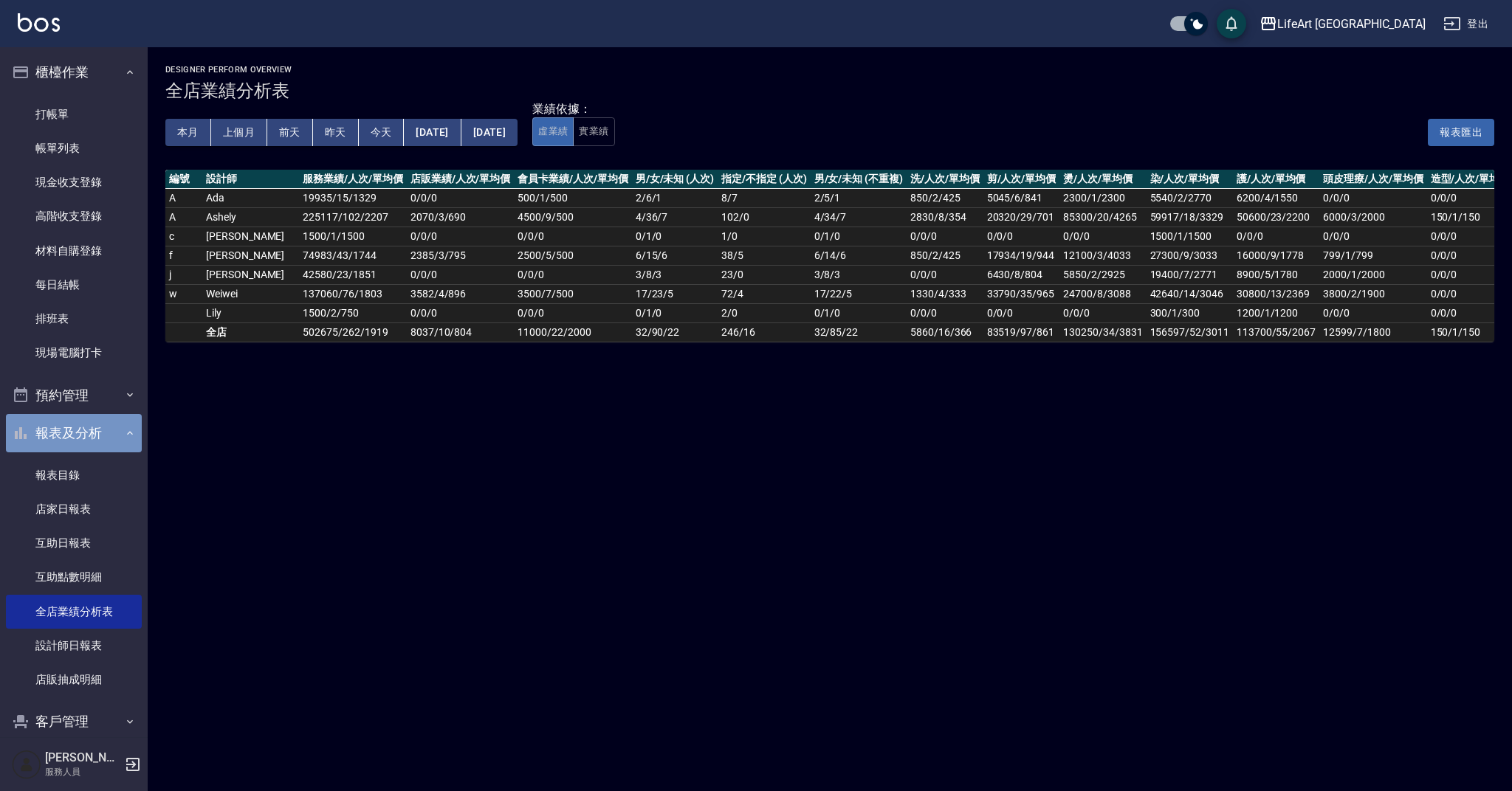
click at [97, 430] on button "報表及分析" at bounding box center [74, 433] width 136 height 38
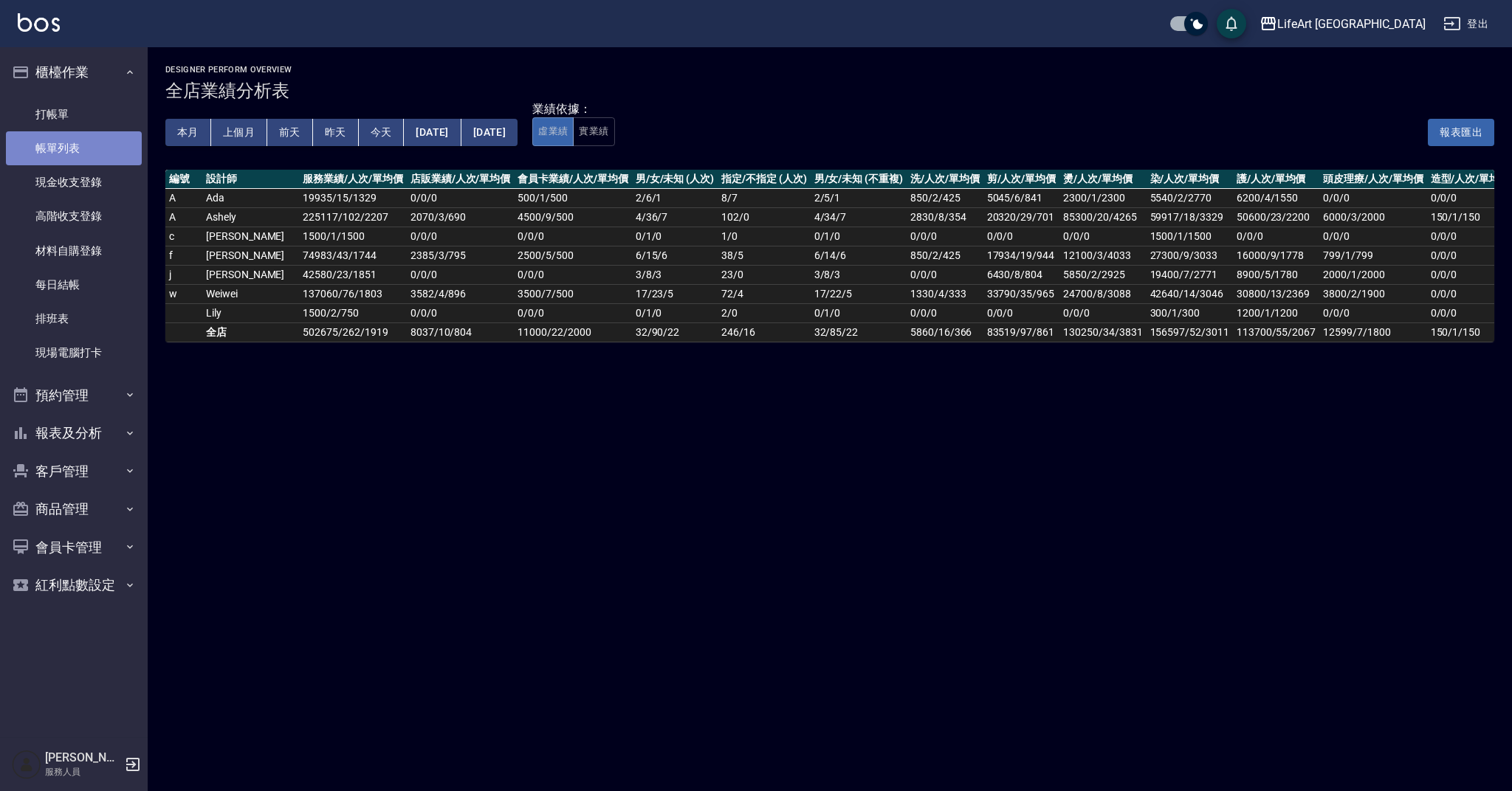
click at [70, 135] on link "帳單列表" at bounding box center [74, 148] width 136 height 34
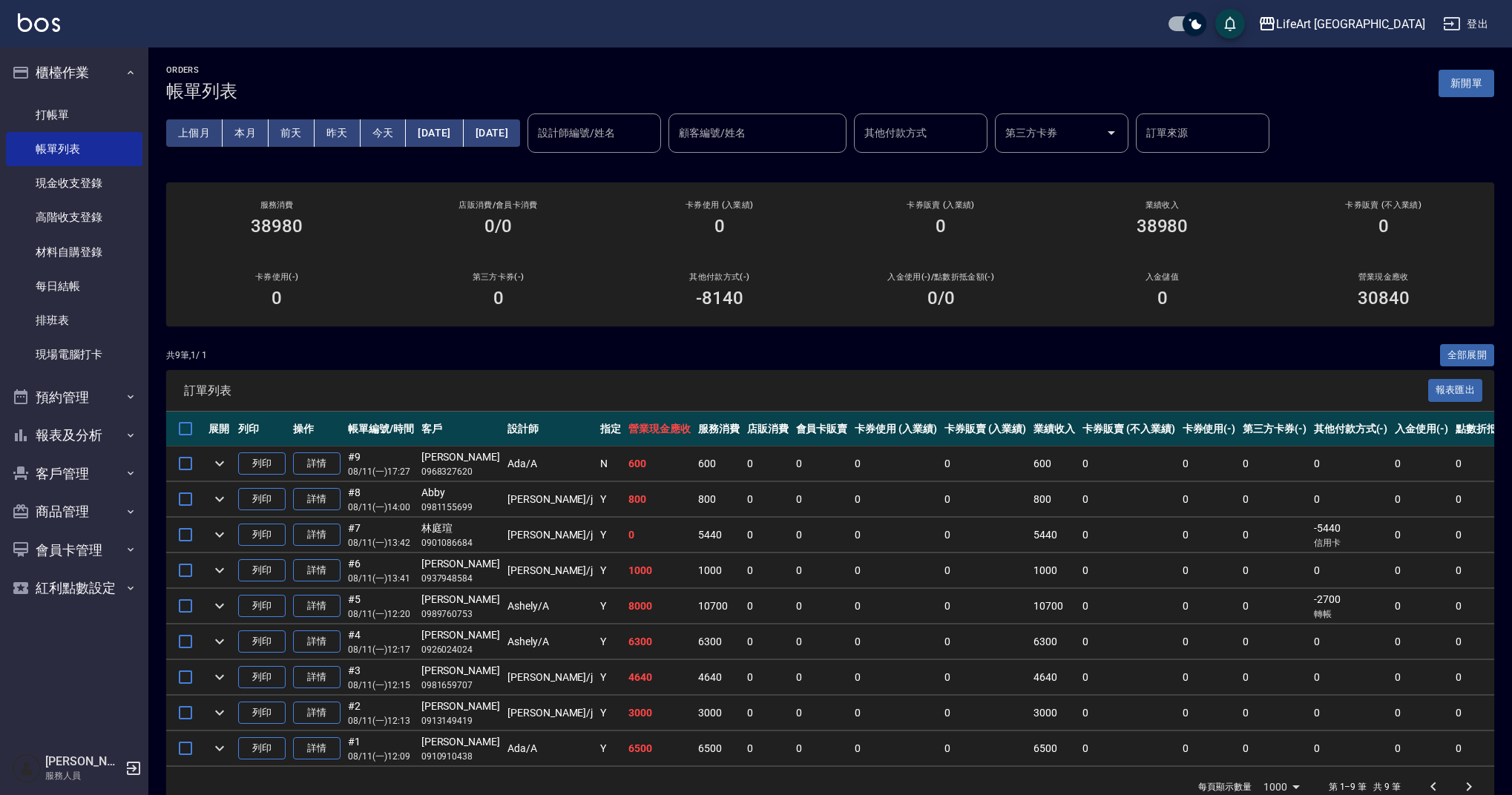
click at [658, 117] on div "設計師編號/姓名" at bounding box center [595, 133] width 134 height 39
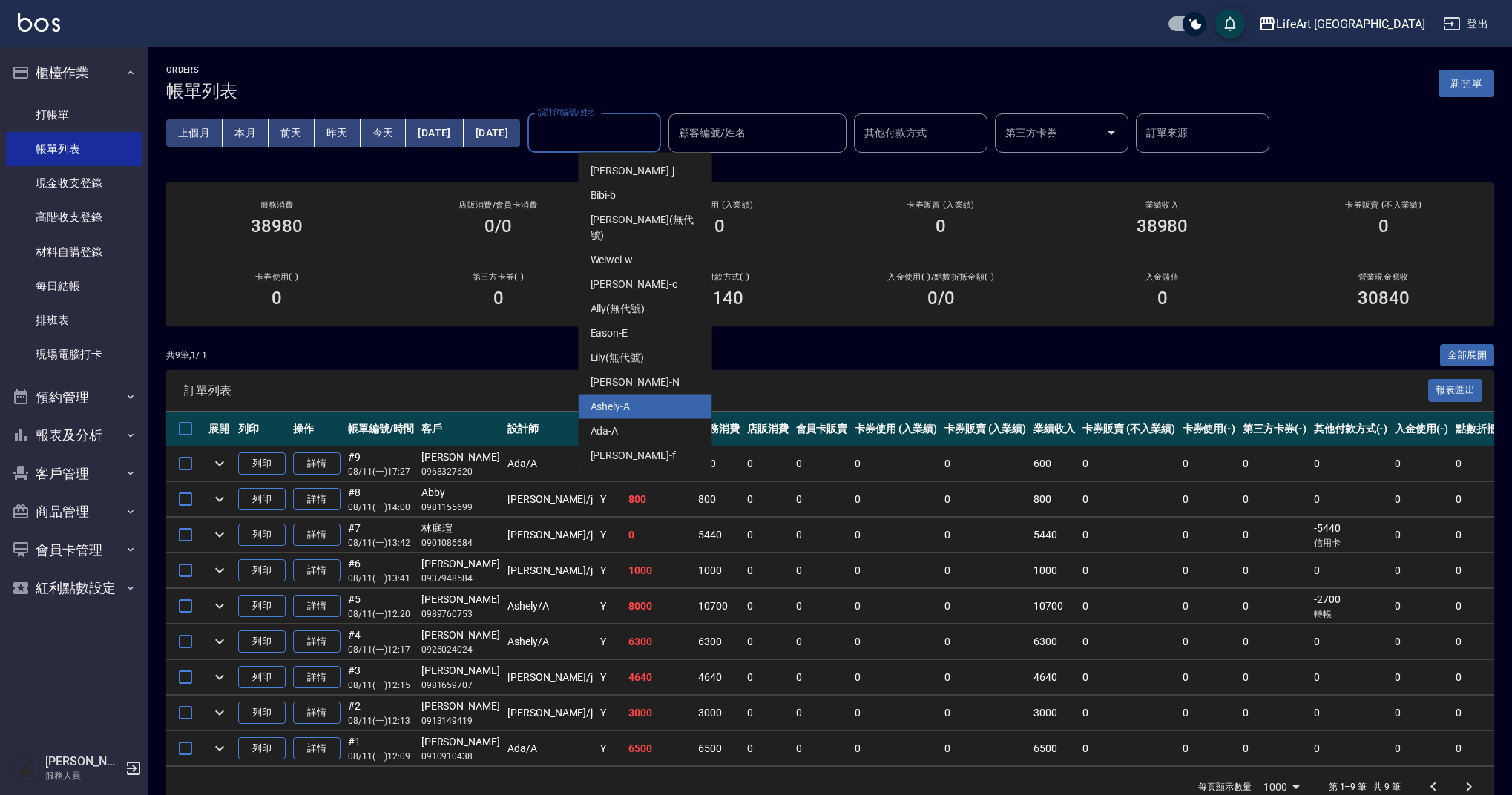
click at [644, 395] on div "Ashely -A" at bounding box center [646, 407] width 134 height 24
type input "Ashely-A"
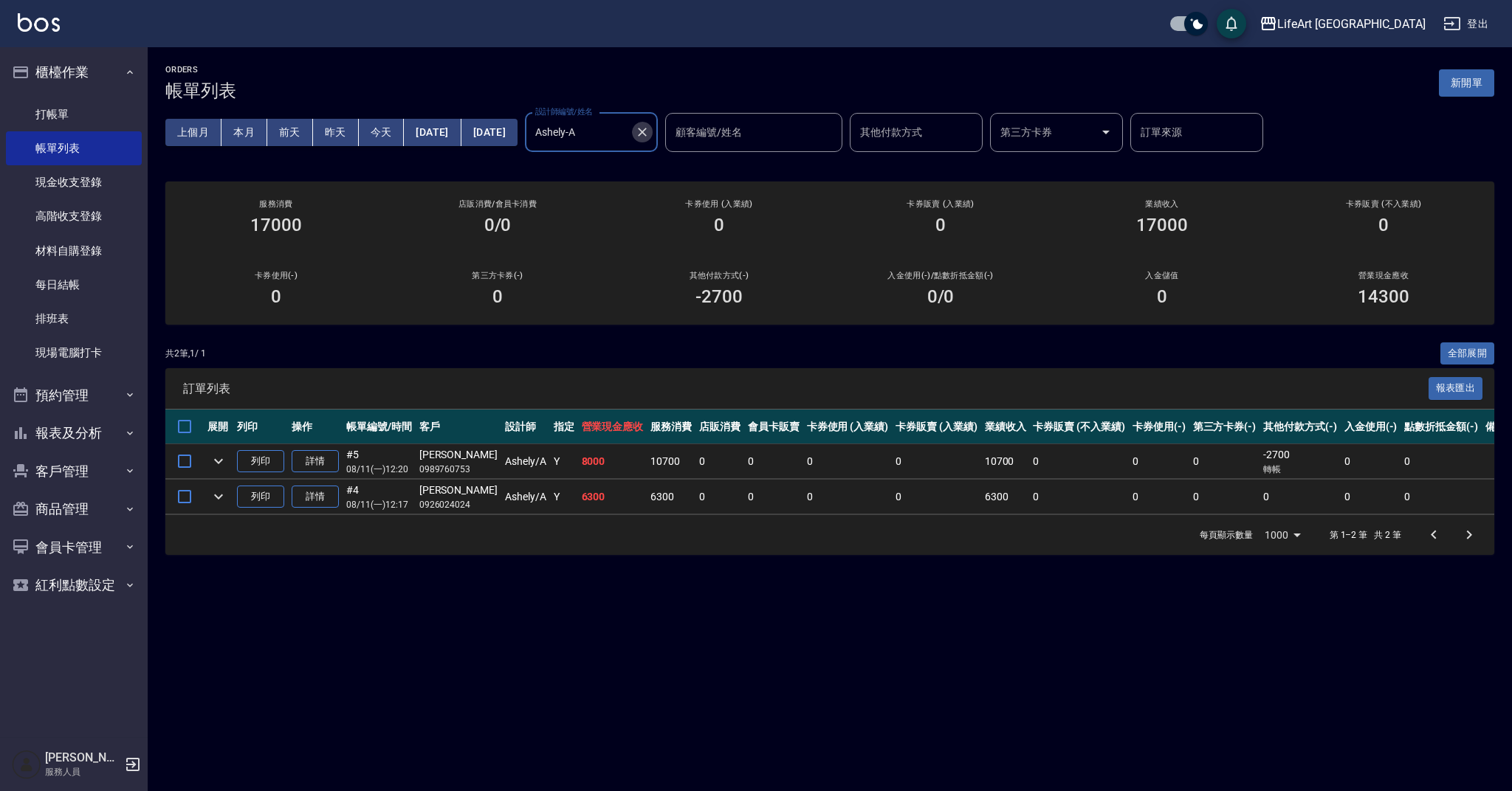
click at [650, 136] on icon "Clear" at bounding box center [642, 132] width 15 height 15
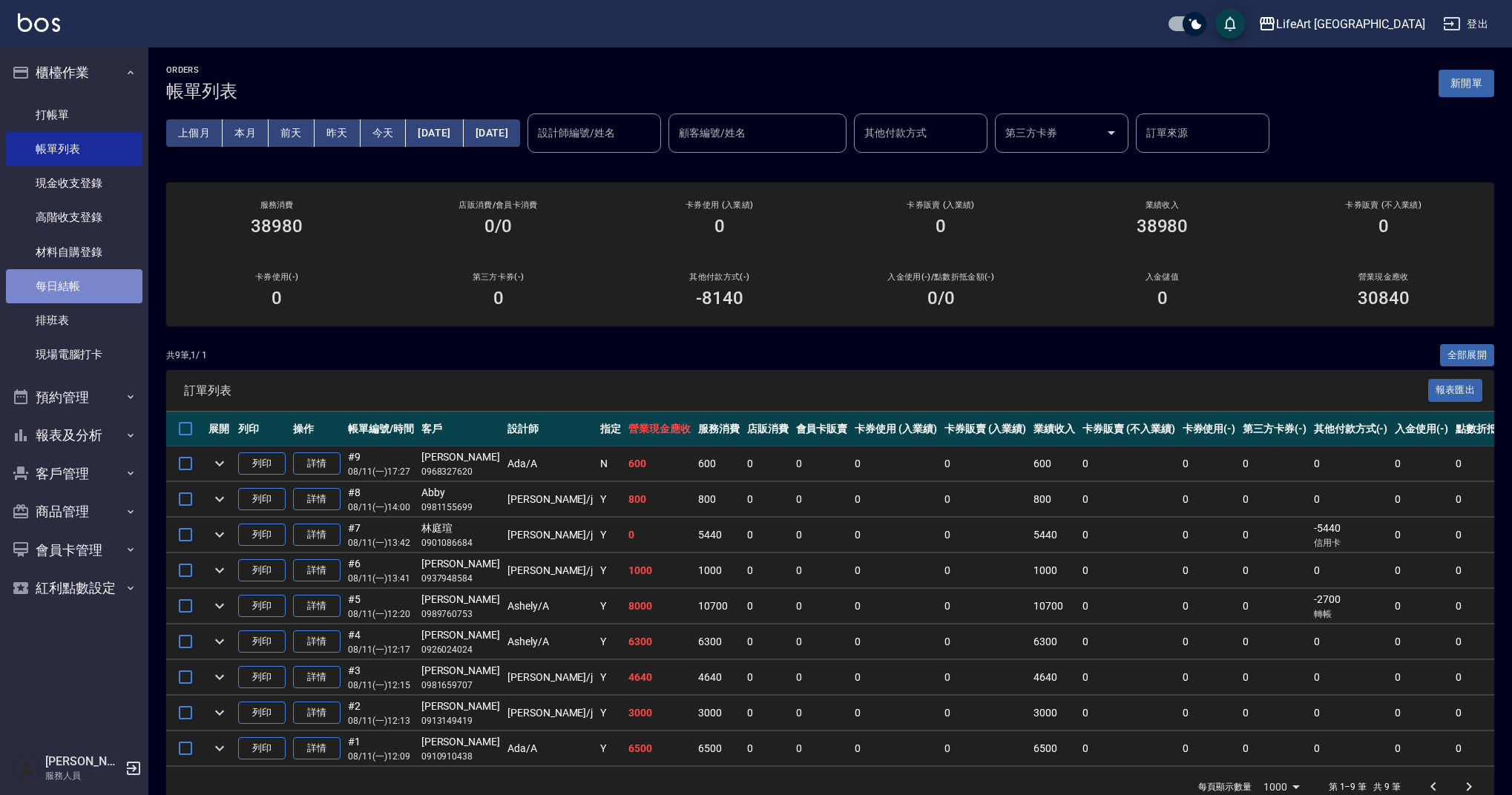
click at [99, 281] on link "每日結帳" at bounding box center [74, 286] width 136 height 34
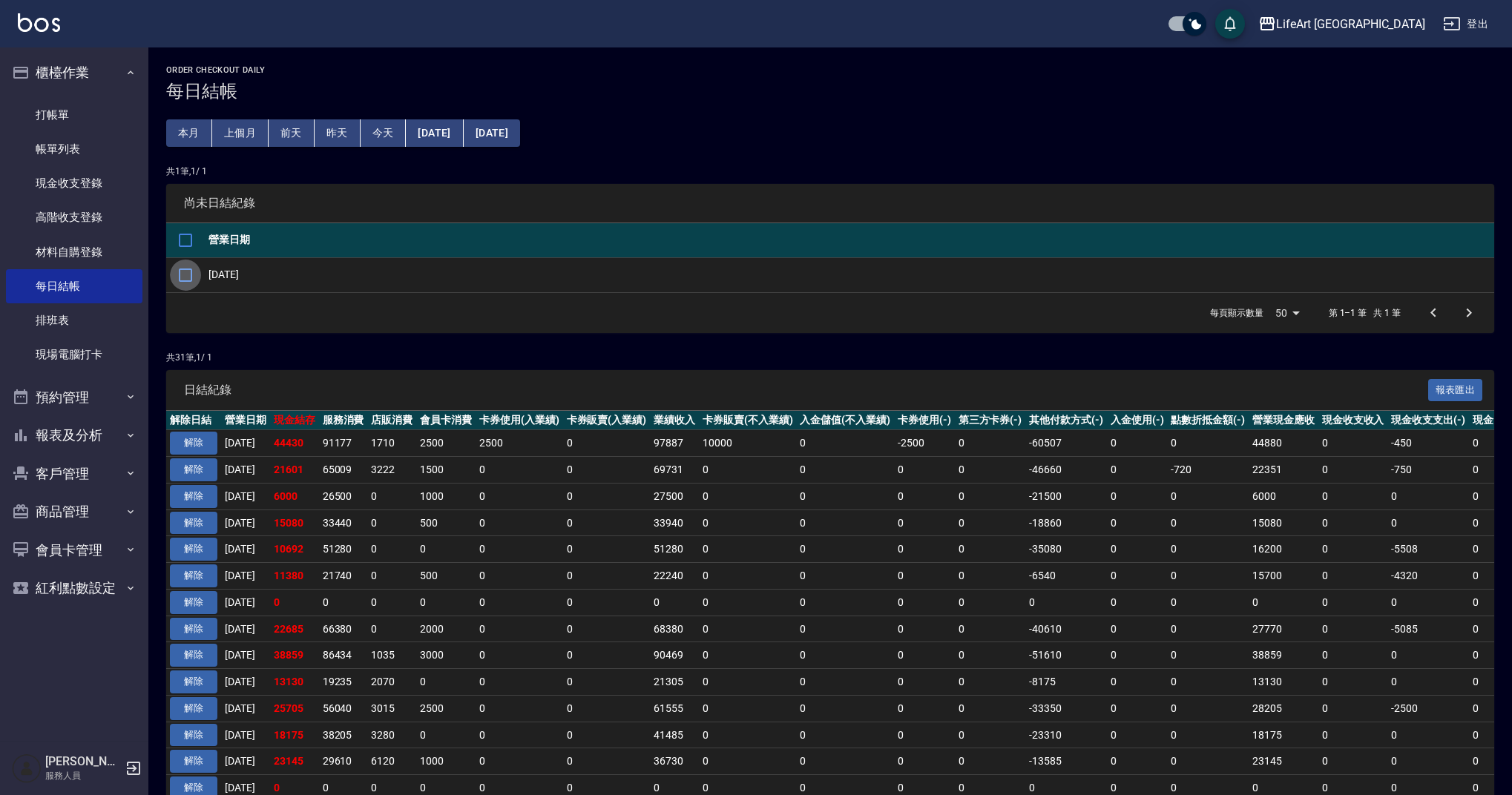
click at [184, 273] on input "checkbox" at bounding box center [186, 276] width 32 height 32
checkbox input "true"
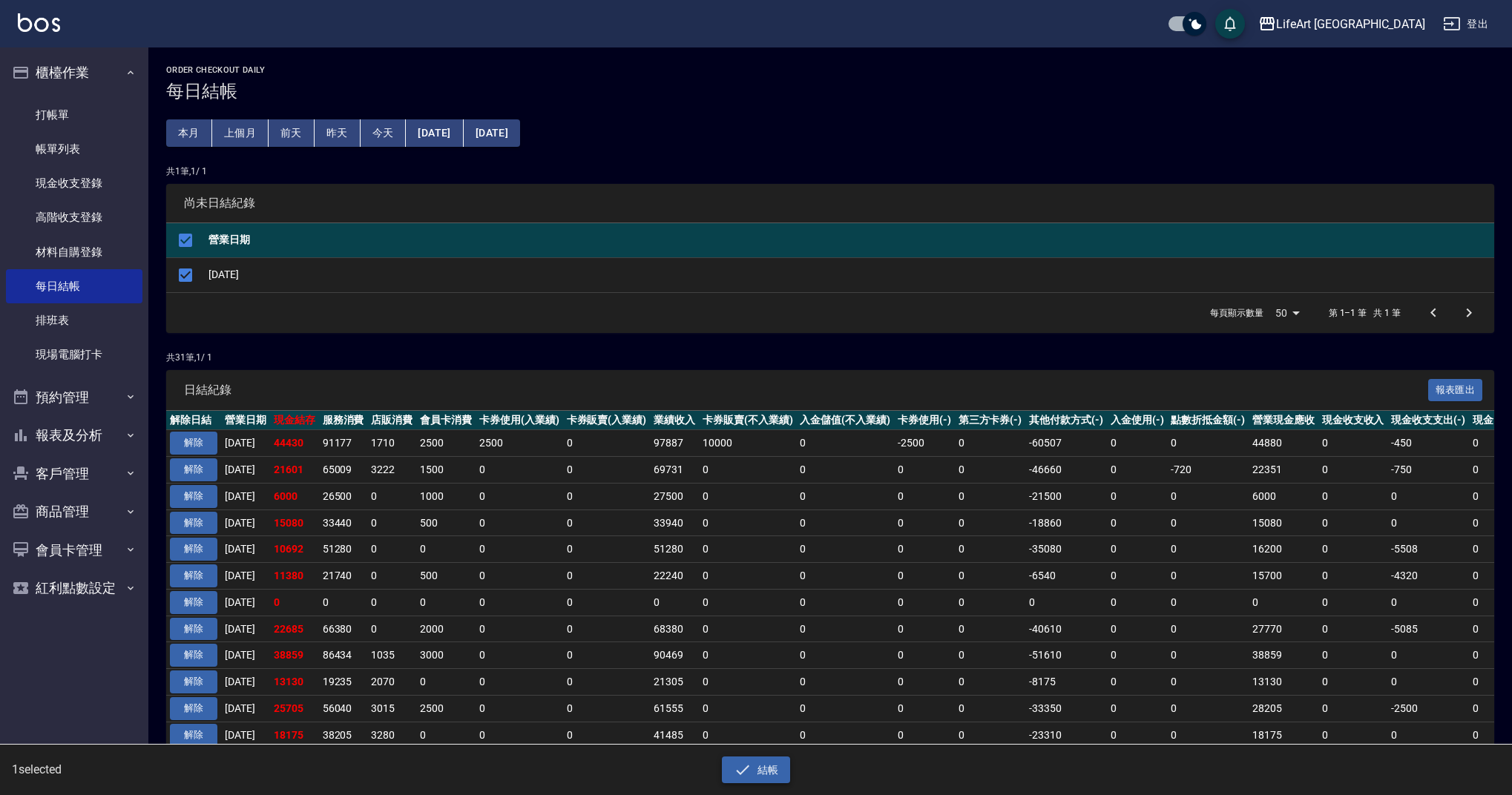
click at [759, 774] on button "結帳" at bounding box center [756, 771] width 69 height 28
click at [711, 56] on button "確定" at bounding box center [703, 59] width 47 height 23
checkbox input "false"
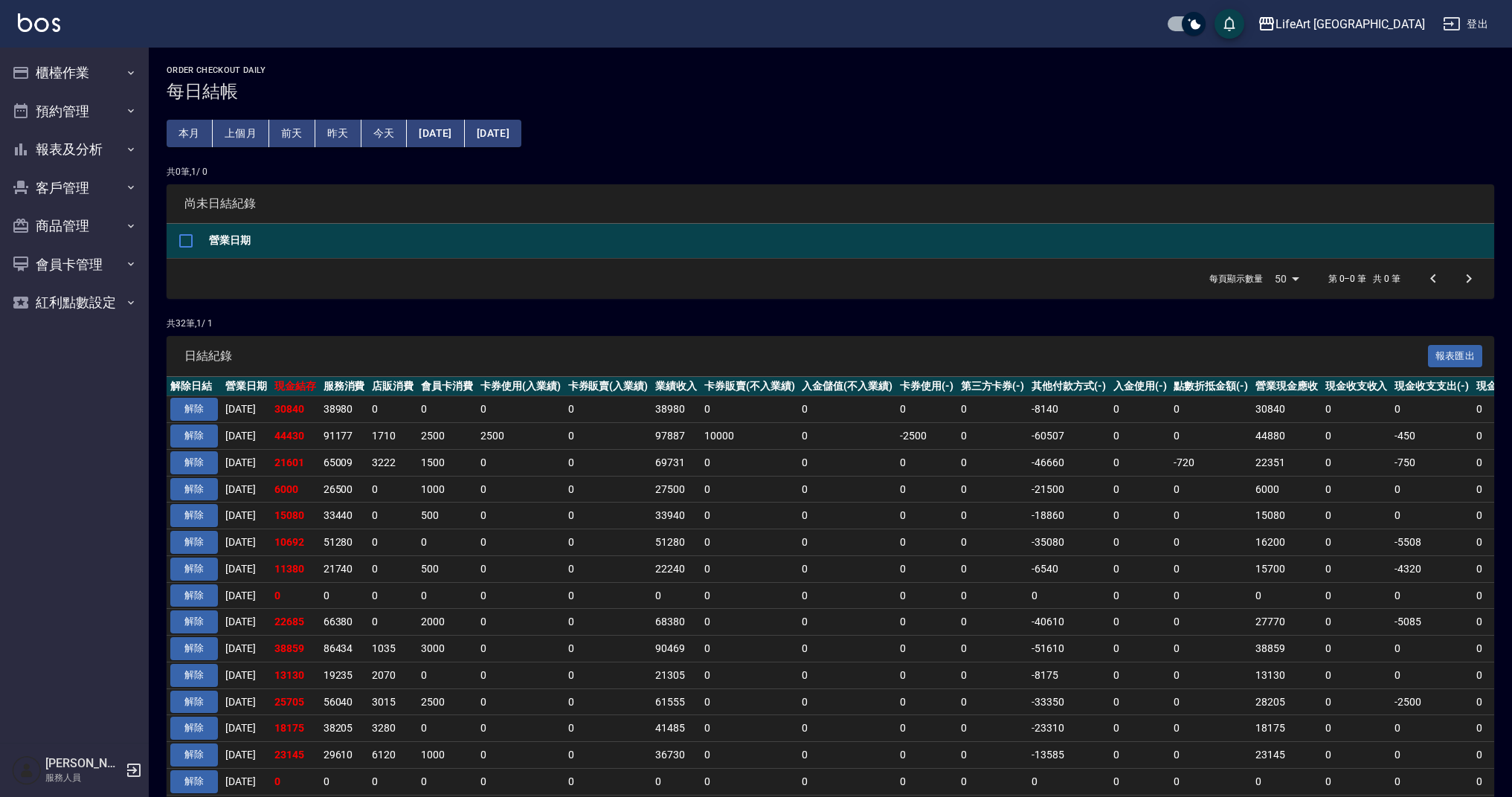
click at [555, 13] on div "LifeArt [PERSON_NAME]出" at bounding box center [756, 24] width 1512 height 47
click at [560, 3] on div "LifeArt [PERSON_NAME]出" at bounding box center [756, 24] width 1512 height 47
click at [111, 79] on button "櫃檯作業" at bounding box center [74, 73] width 137 height 39
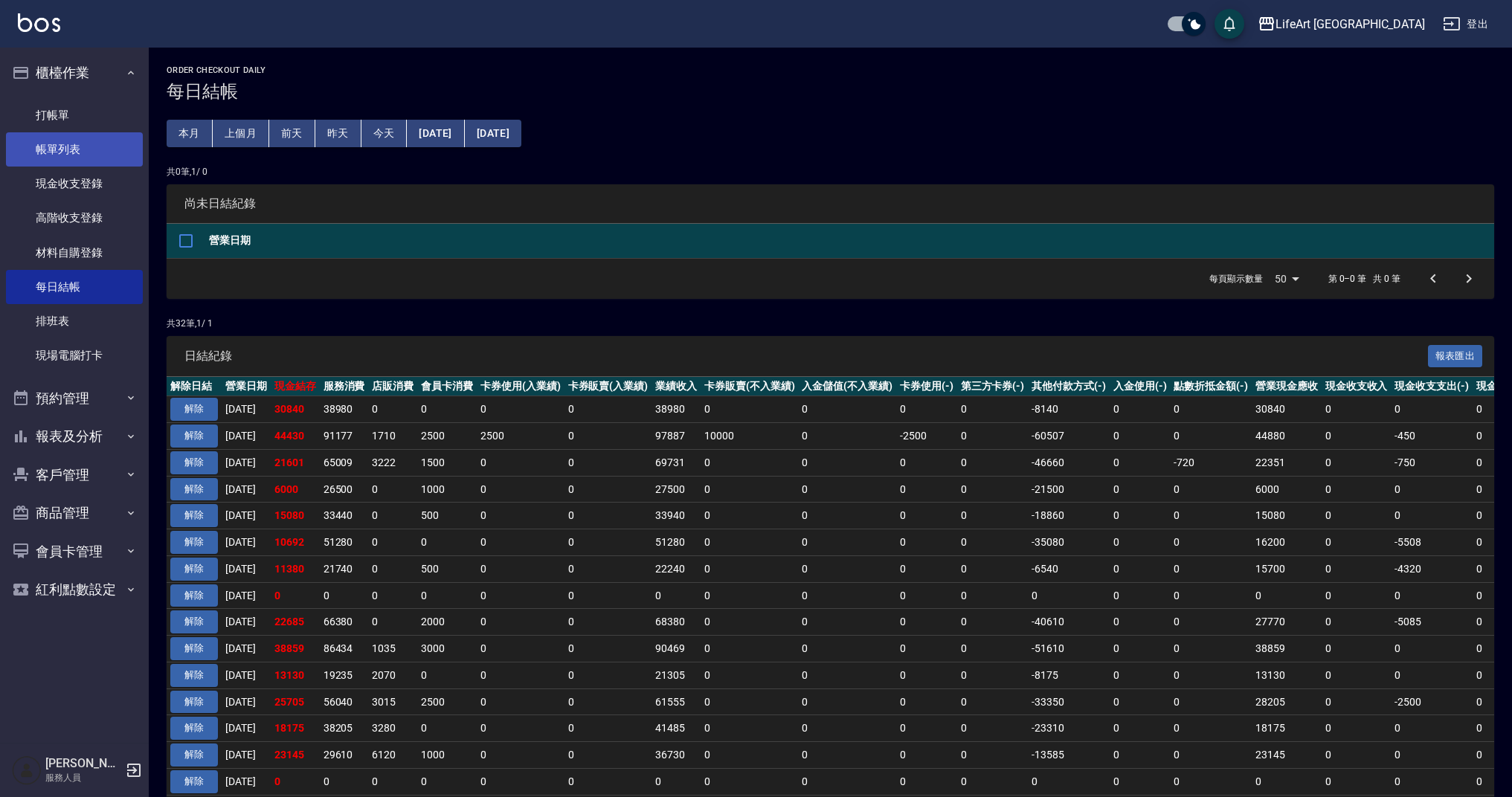
click at [96, 160] on link "帳單列表" at bounding box center [74, 149] width 137 height 34
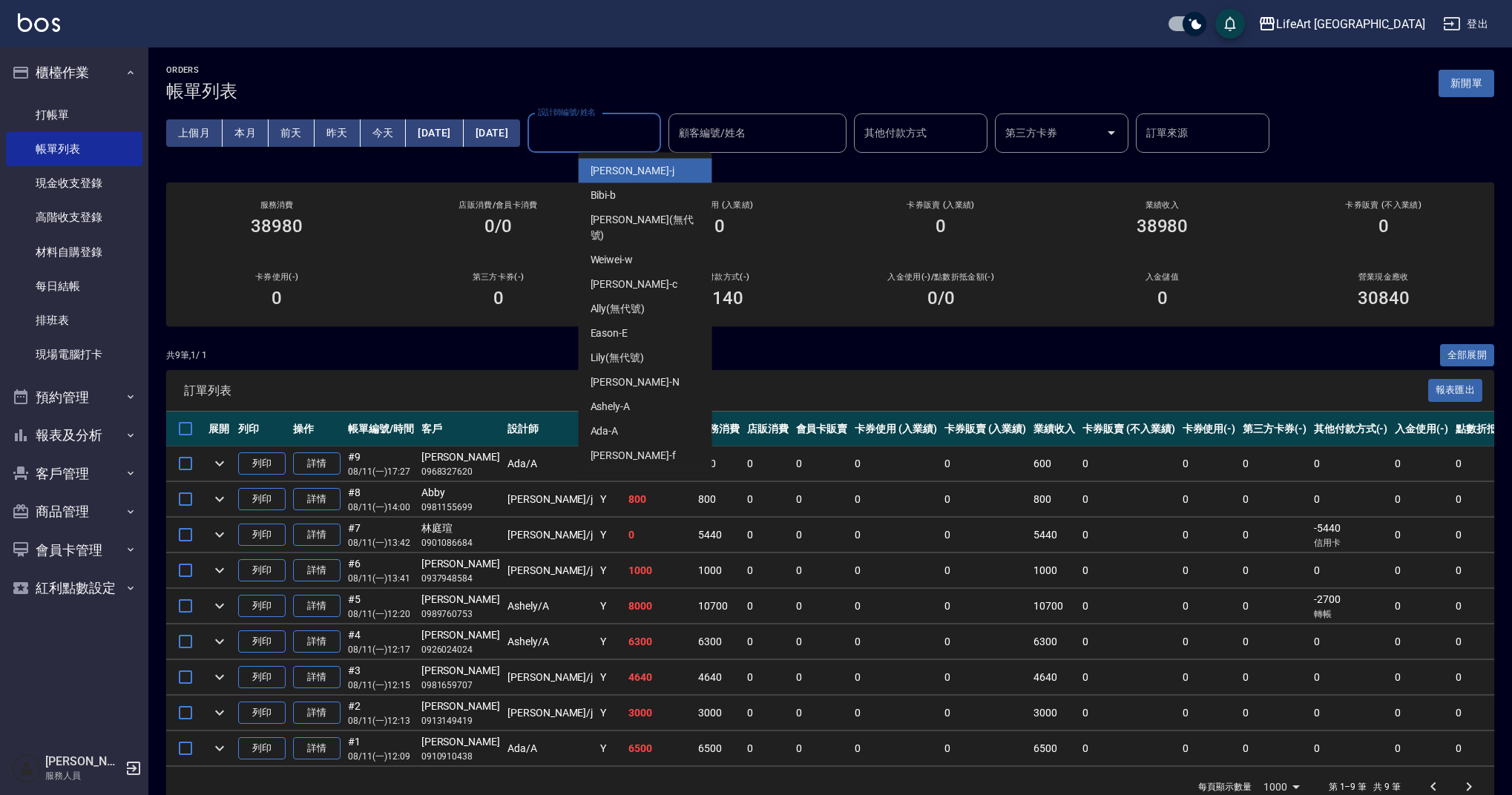
click at [656, 125] on div "設計師編號/姓名 設計師編號/姓名" at bounding box center [595, 133] width 134 height 39
click at [826, 357] on div "共 9 筆, 1 / 1 全部展開" at bounding box center [830, 355] width 1328 height 23
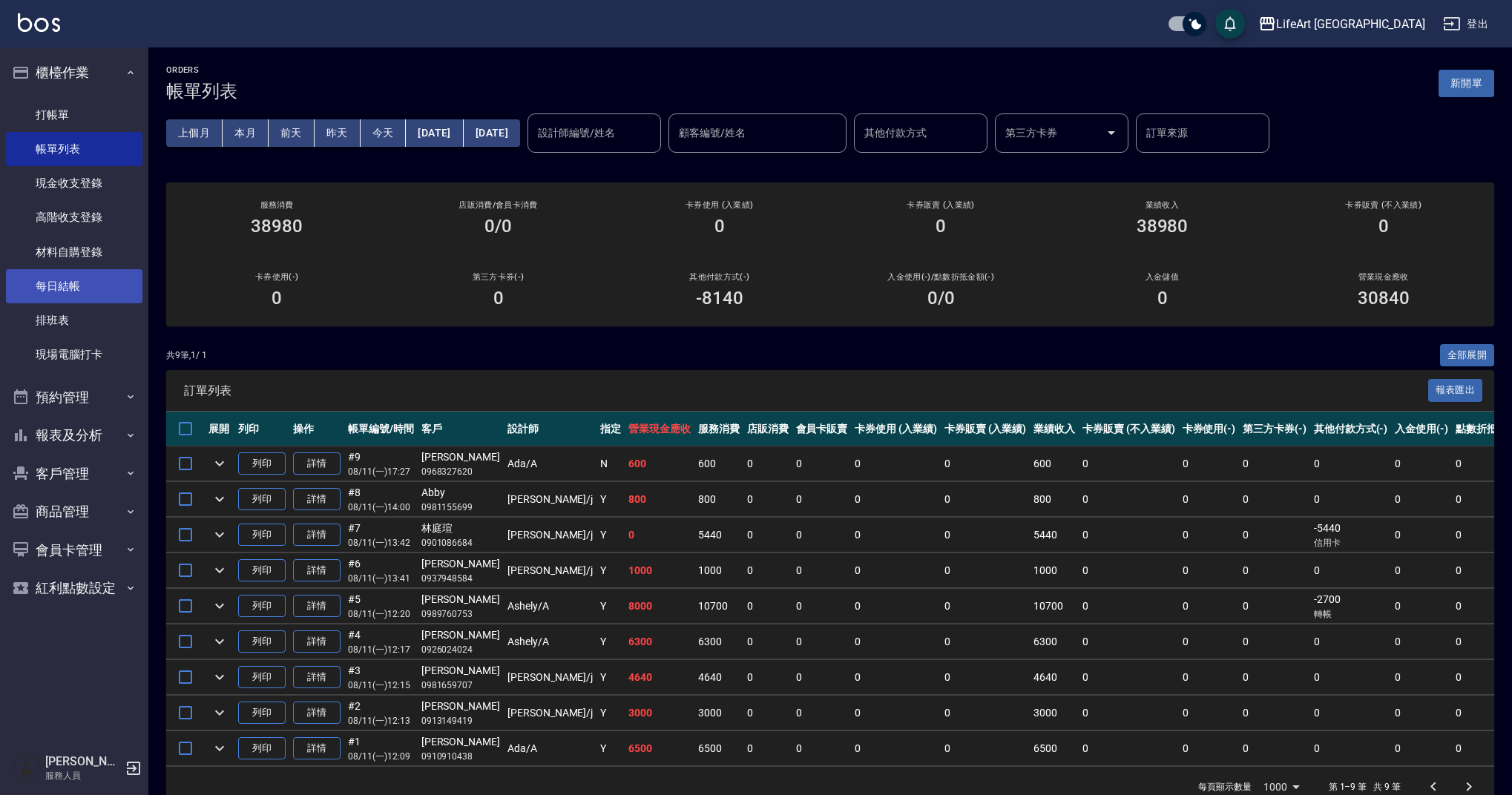
click at [106, 291] on link "每日結帳" at bounding box center [74, 286] width 136 height 34
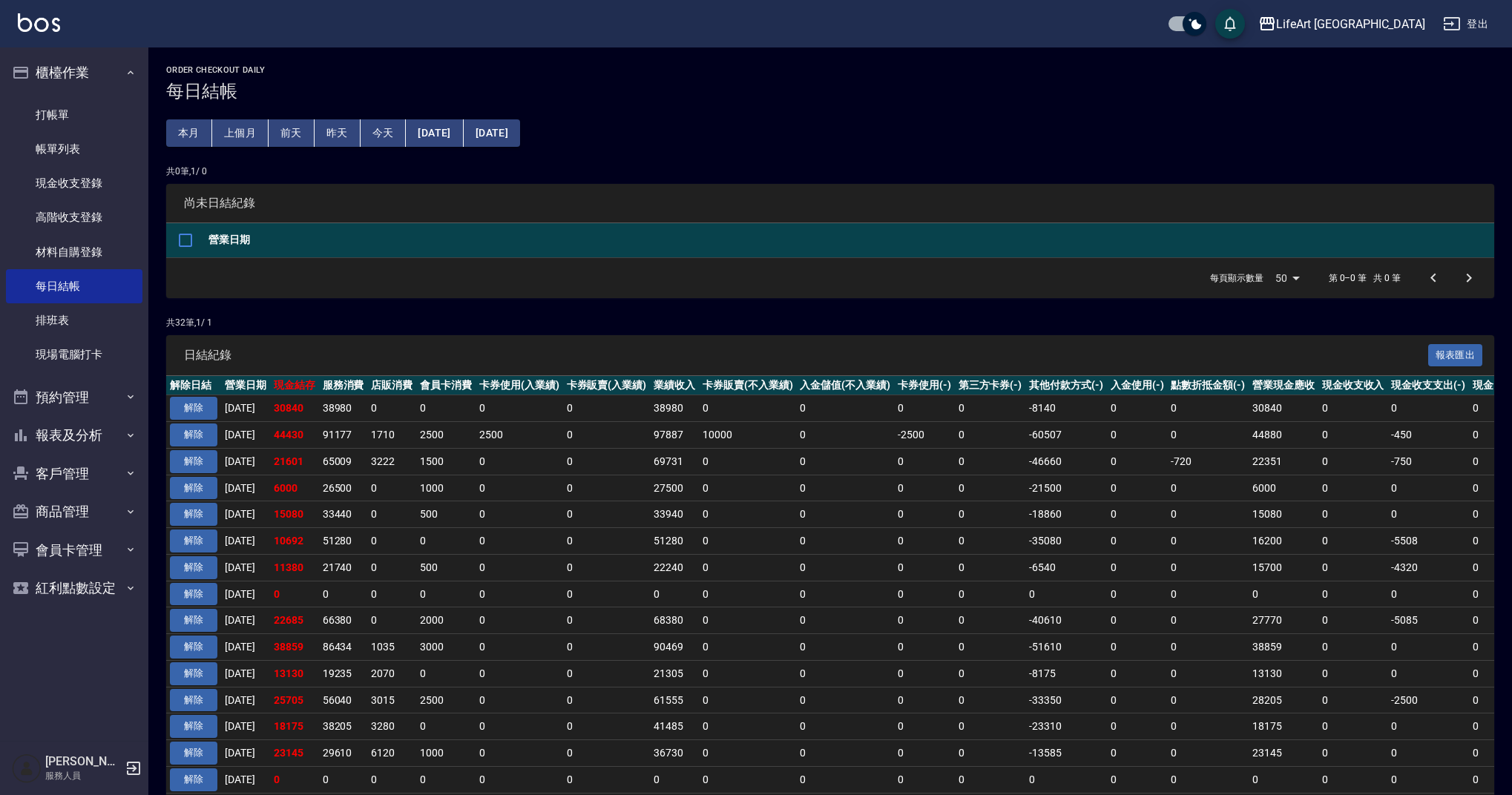
click at [894, 1] on div "LifeArt [PERSON_NAME]出" at bounding box center [756, 24] width 1512 height 47
click at [91, 152] on link "帳單列表" at bounding box center [74, 149] width 136 height 34
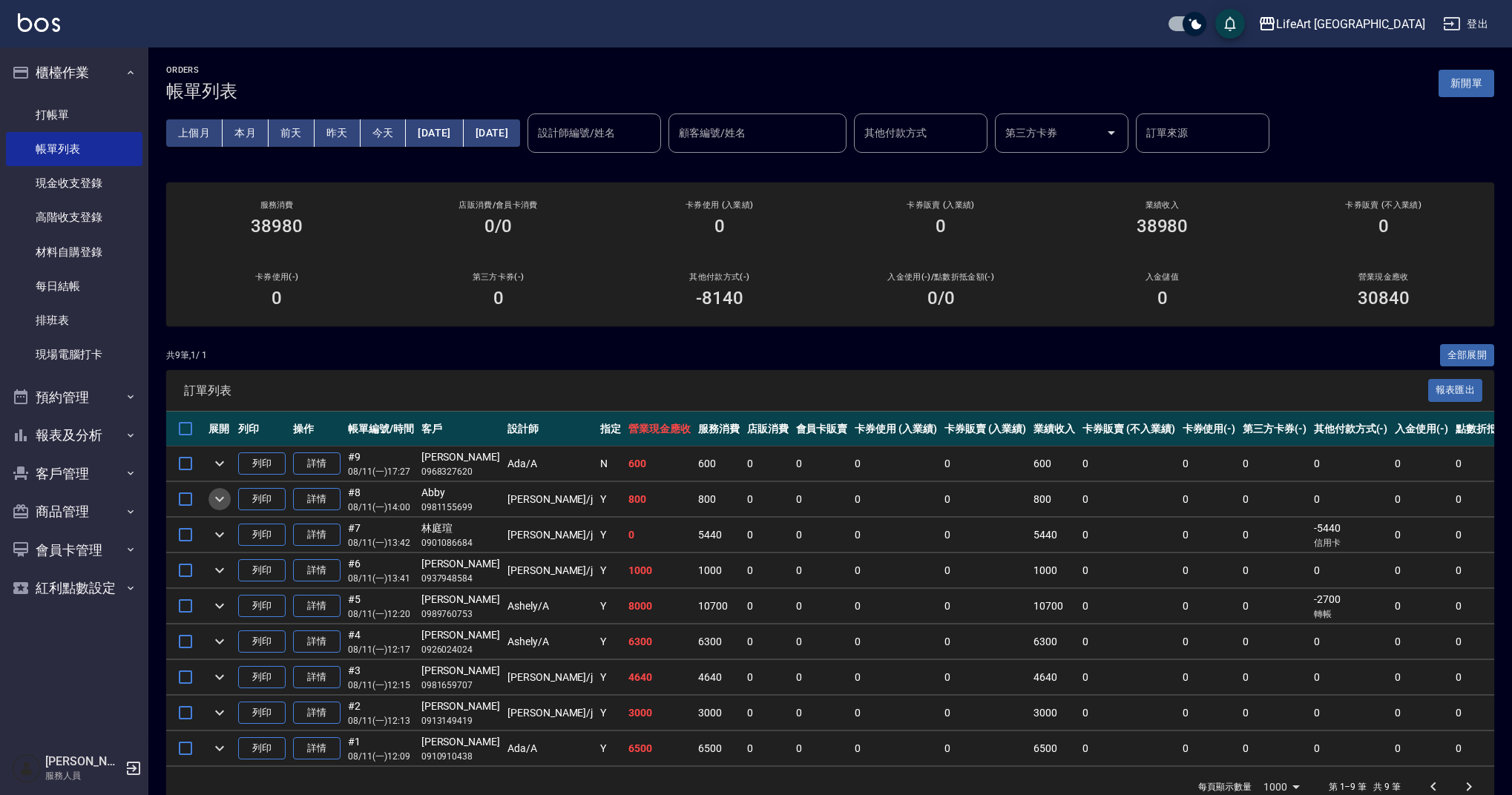
click at [223, 492] on icon "expand row" at bounding box center [219, 499] width 18 height 18
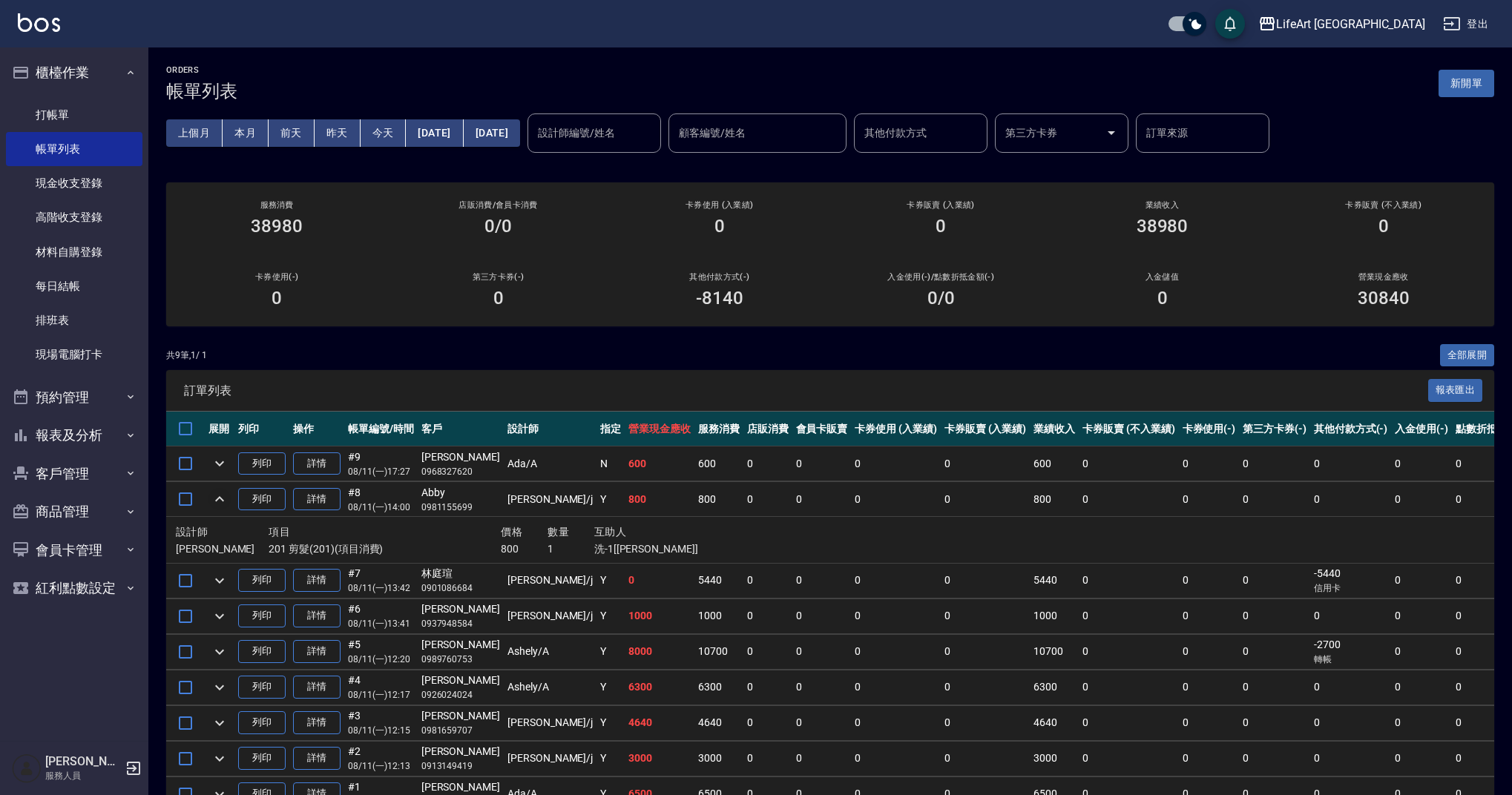
click at [223, 492] on icon "expand row" at bounding box center [219, 499] width 18 height 18
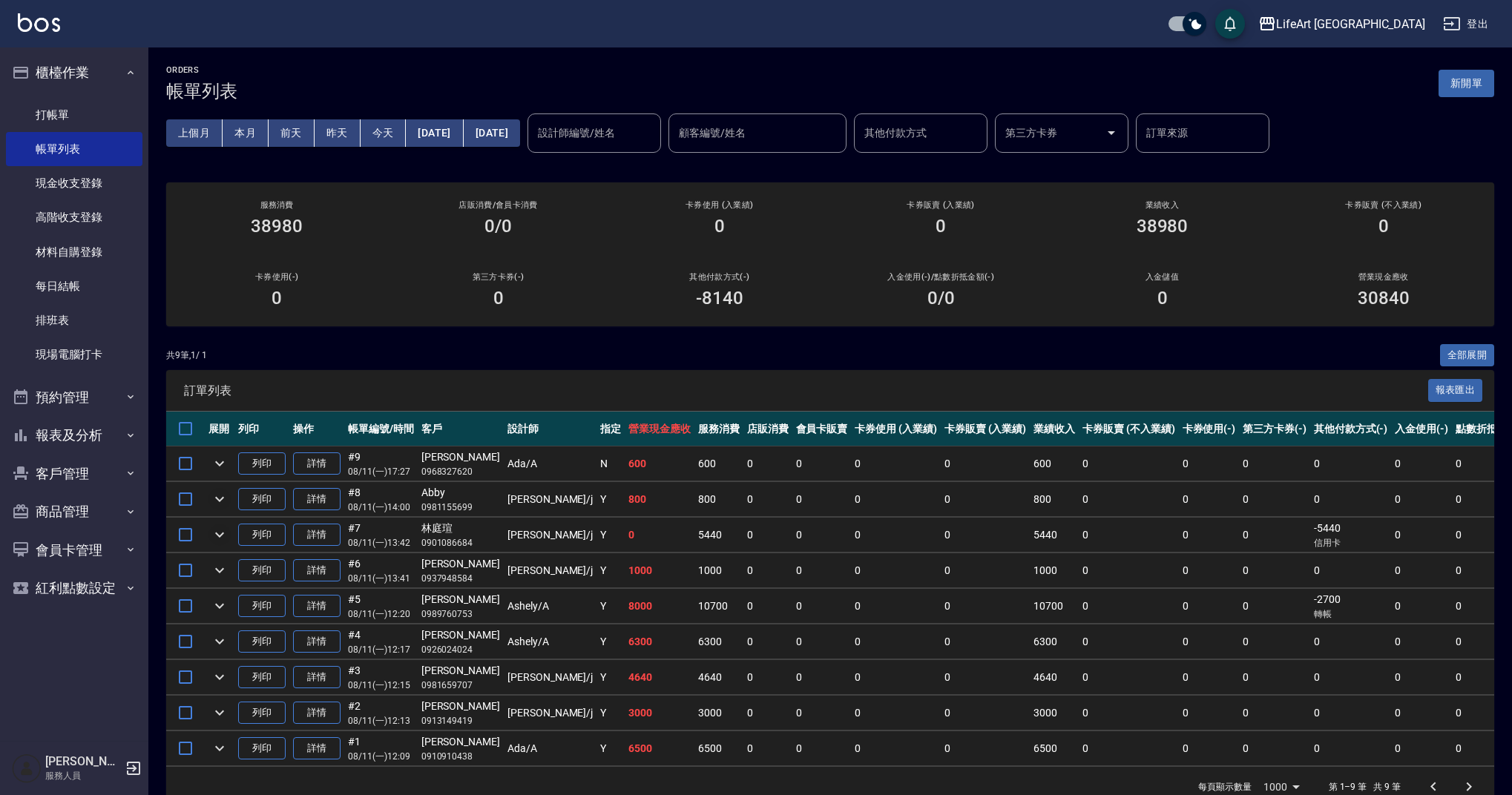
click at [224, 533] on icon "expand row" at bounding box center [219, 535] width 18 height 18
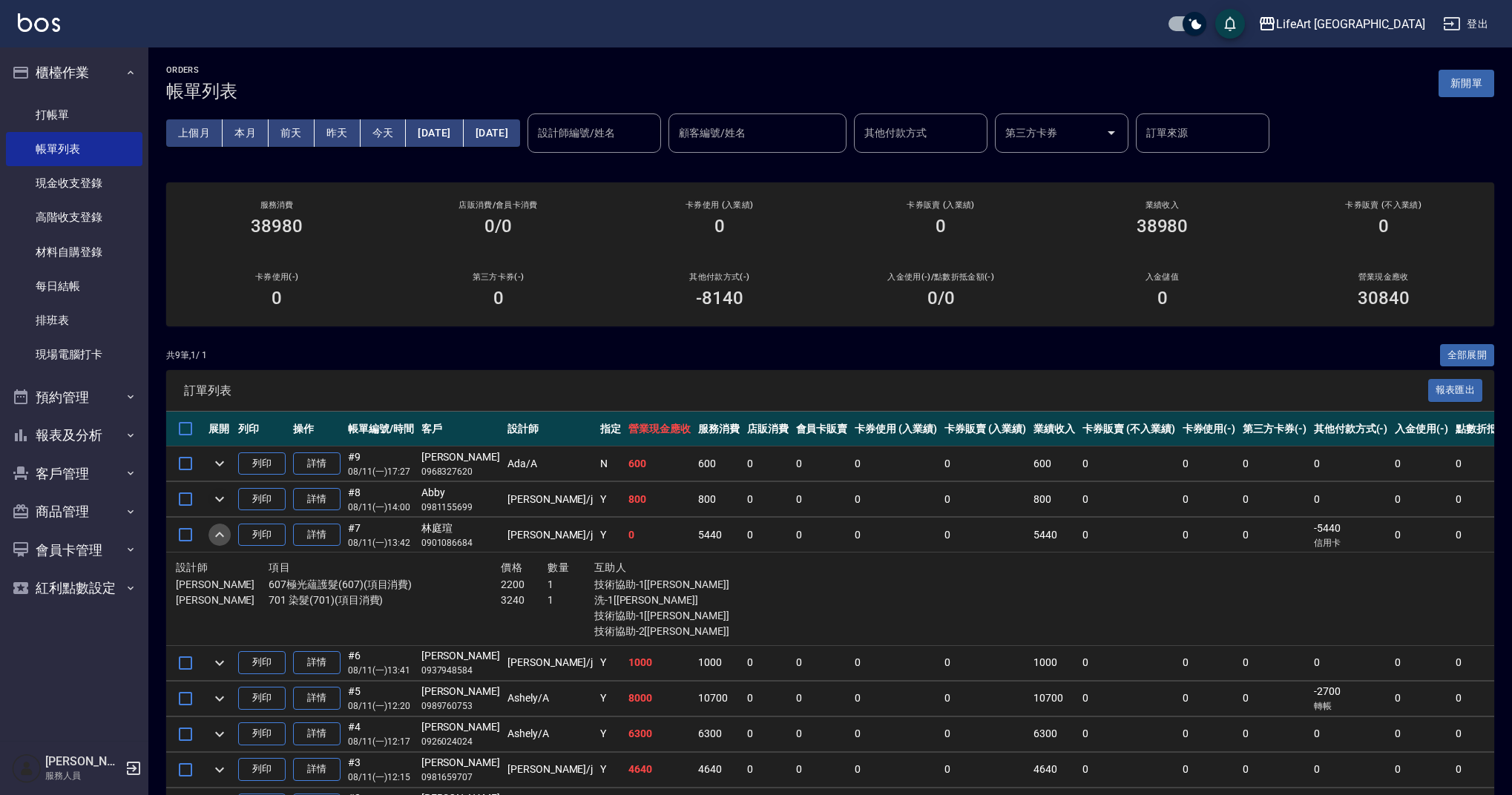
click at [224, 533] on icon "expand row" at bounding box center [219, 535] width 18 height 18
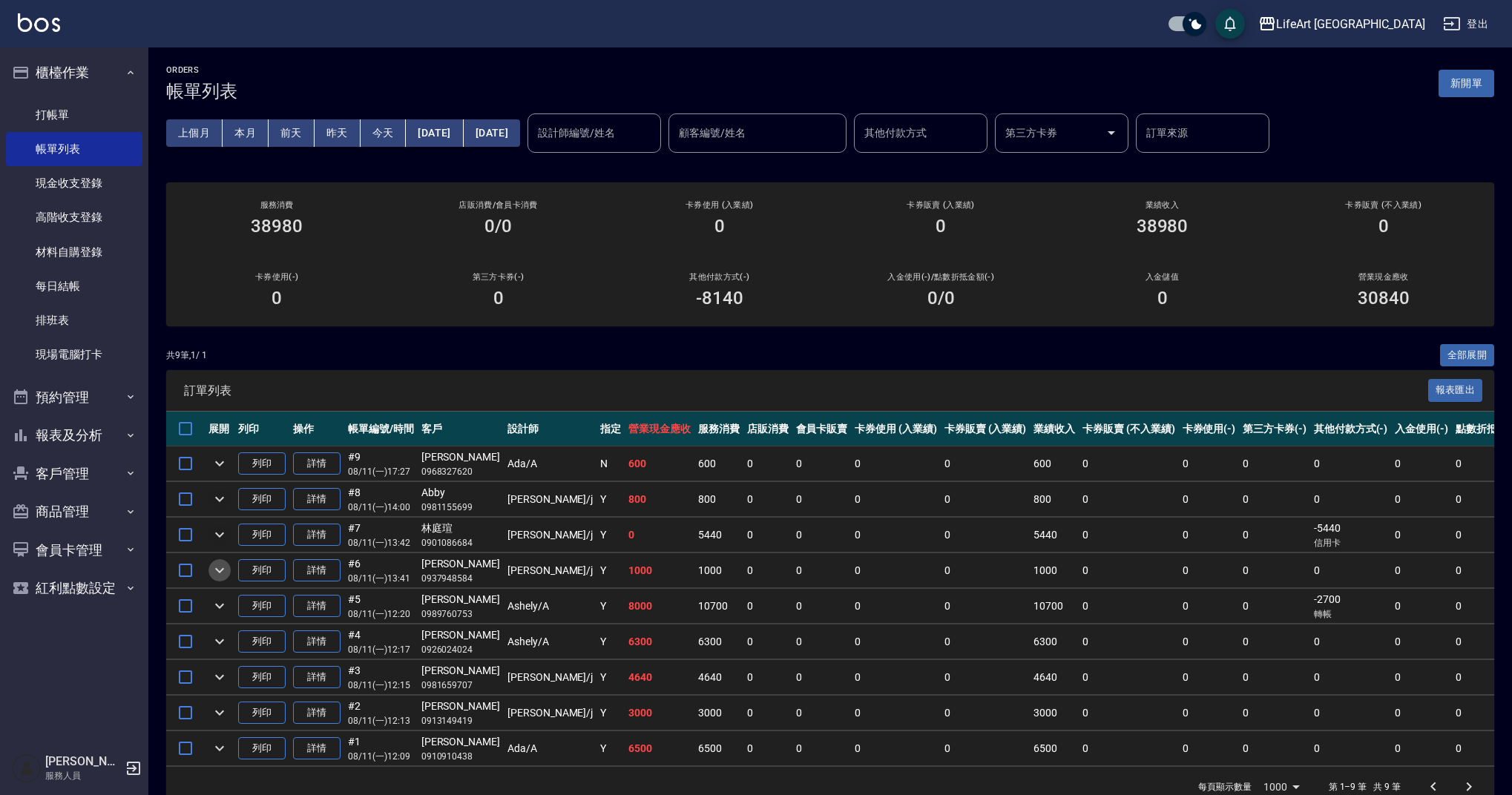
click at [220, 568] on icon "expand row" at bounding box center [219, 570] width 18 height 18
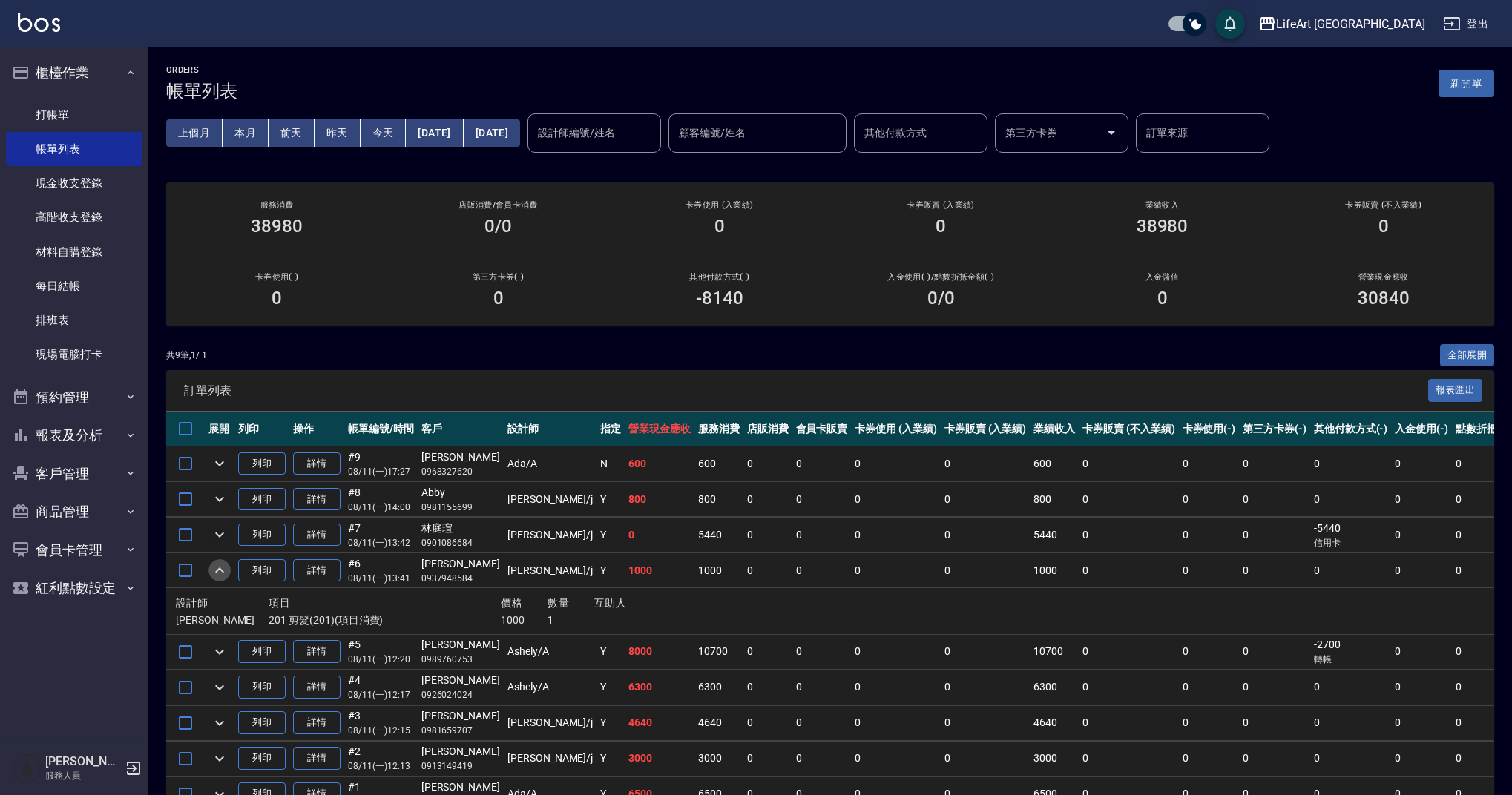
click at [220, 568] on icon "expand row" at bounding box center [219, 570] width 18 height 18
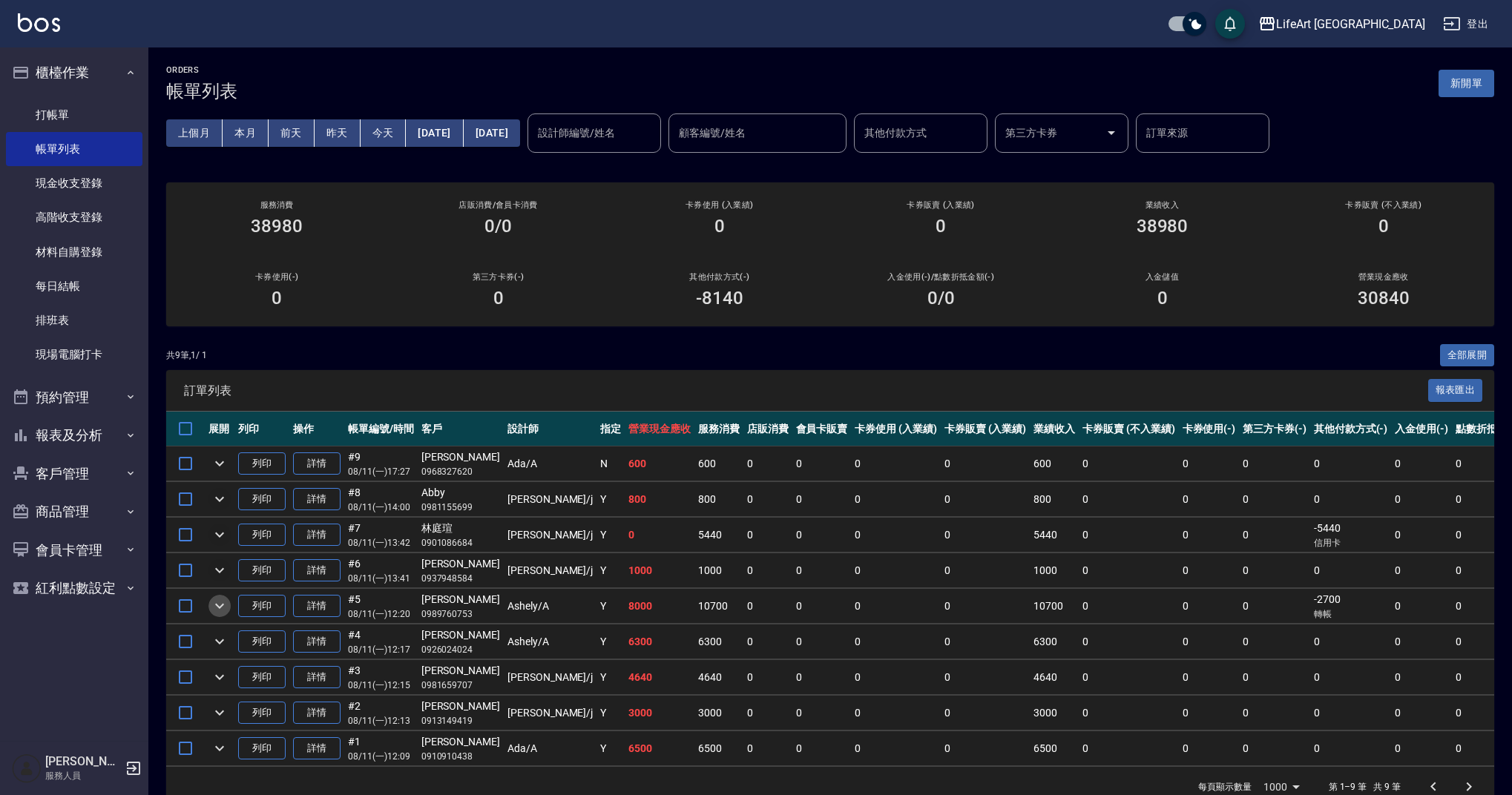
click at [218, 605] on icon "expand row" at bounding box center [219, 607] width 9 height 6
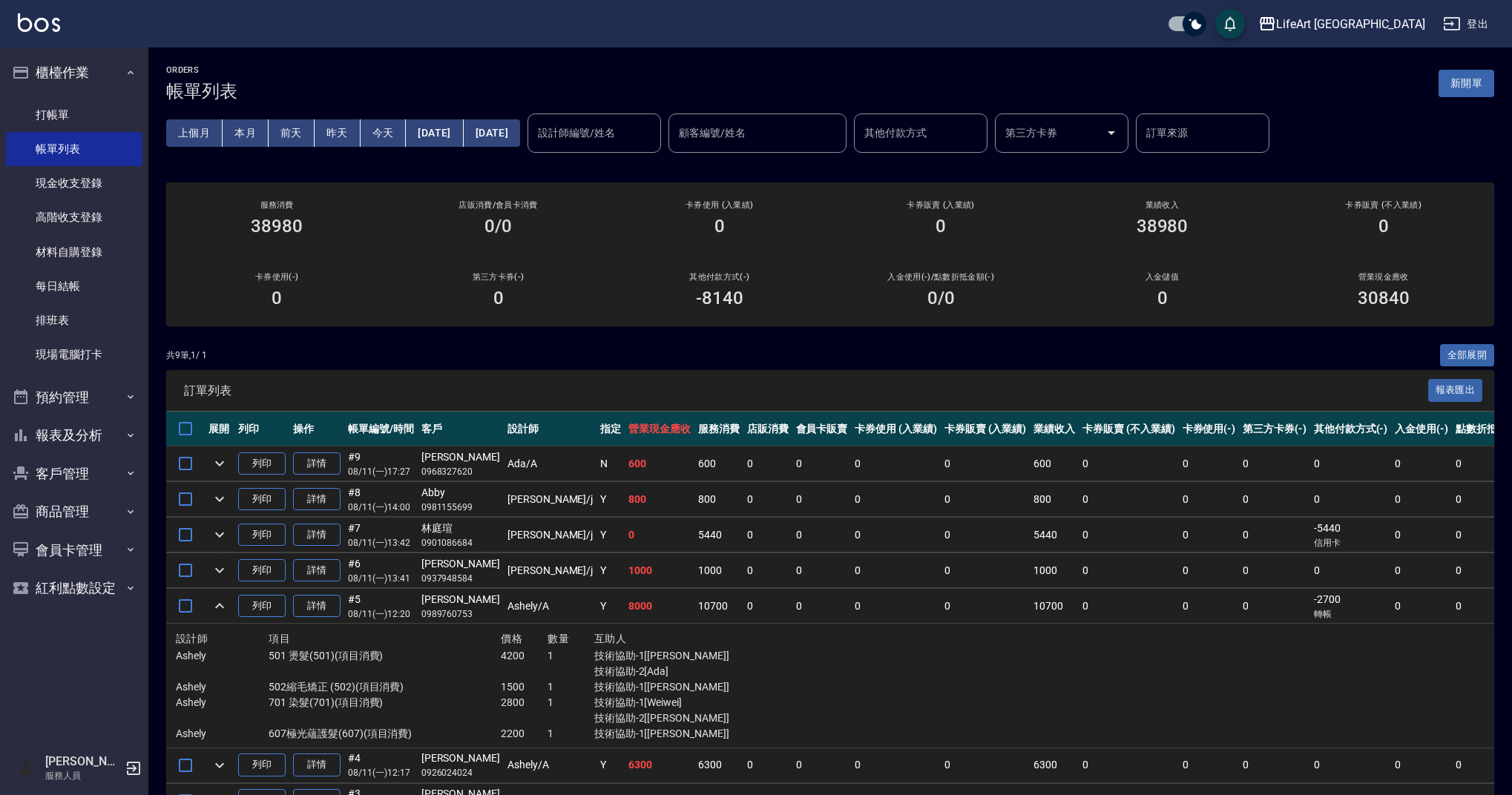
click at [218, 605] on icon "expand row" at bounding box center [219, 606] width 18 height 18
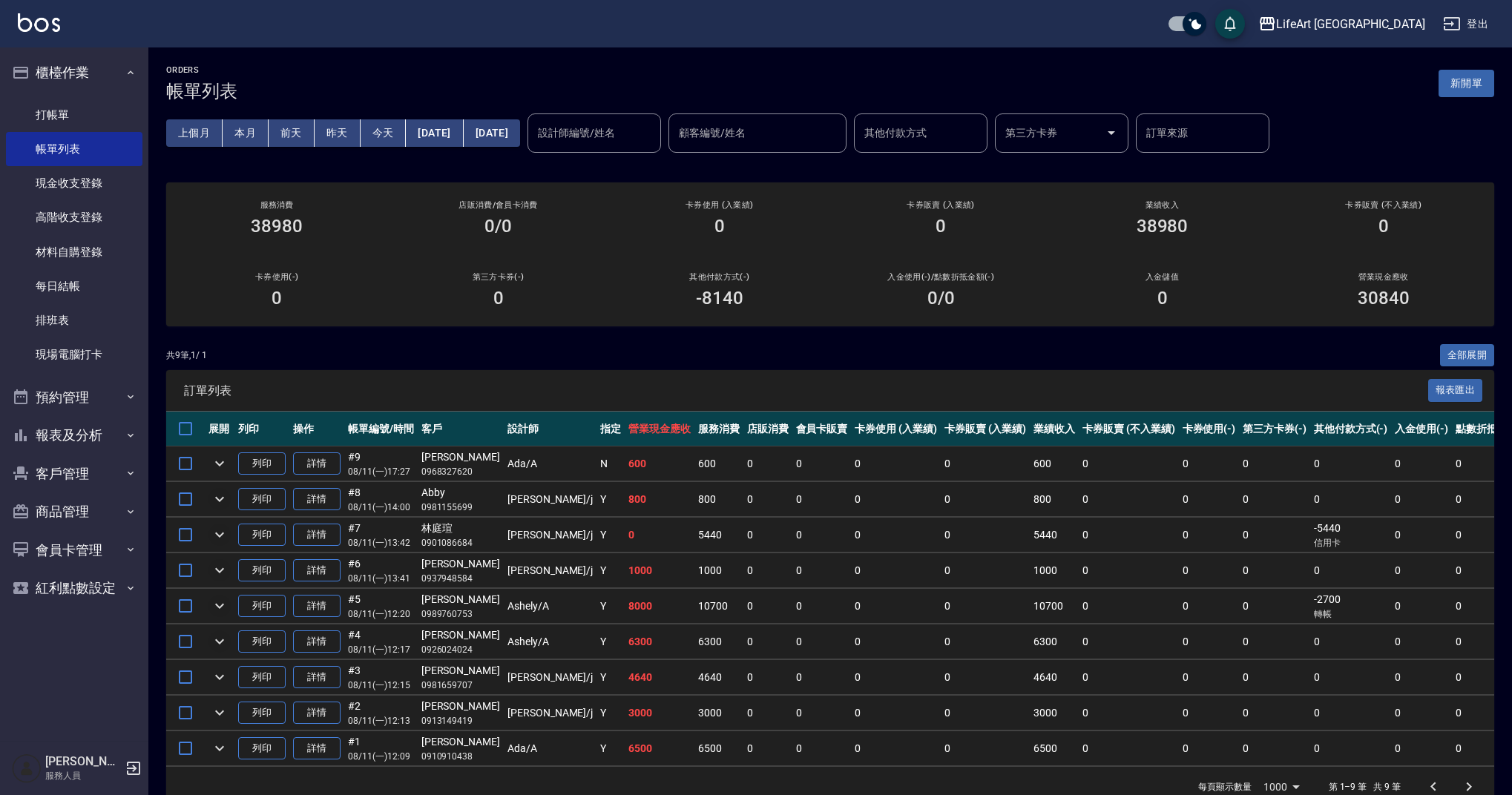
click at [217, 638] on icon "expand row" at bounding box center [219, 641] width 18 height 18
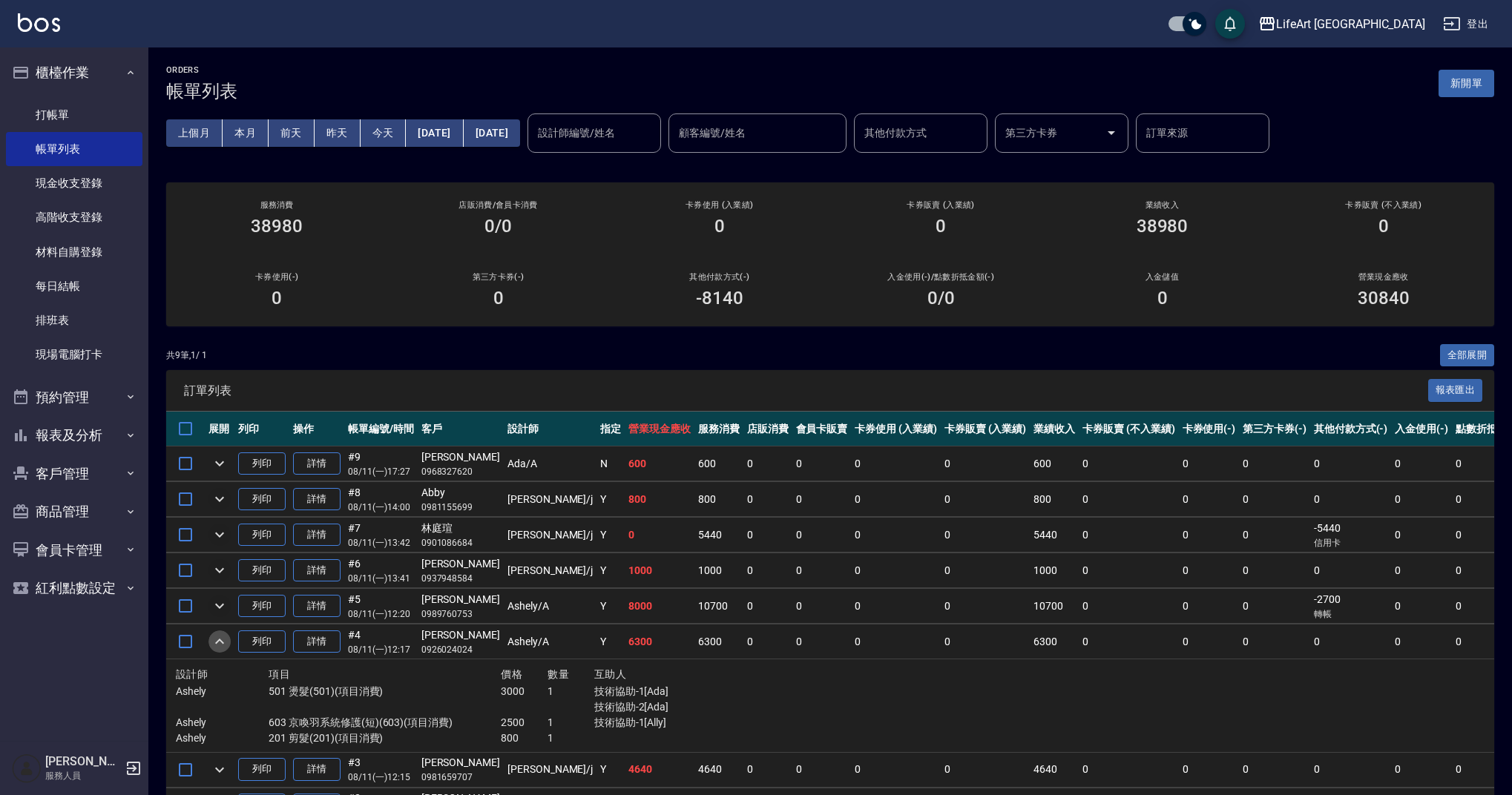
click at [217, 638] on icon "expand row" at bounding box center [219, 641] width 18 height 18
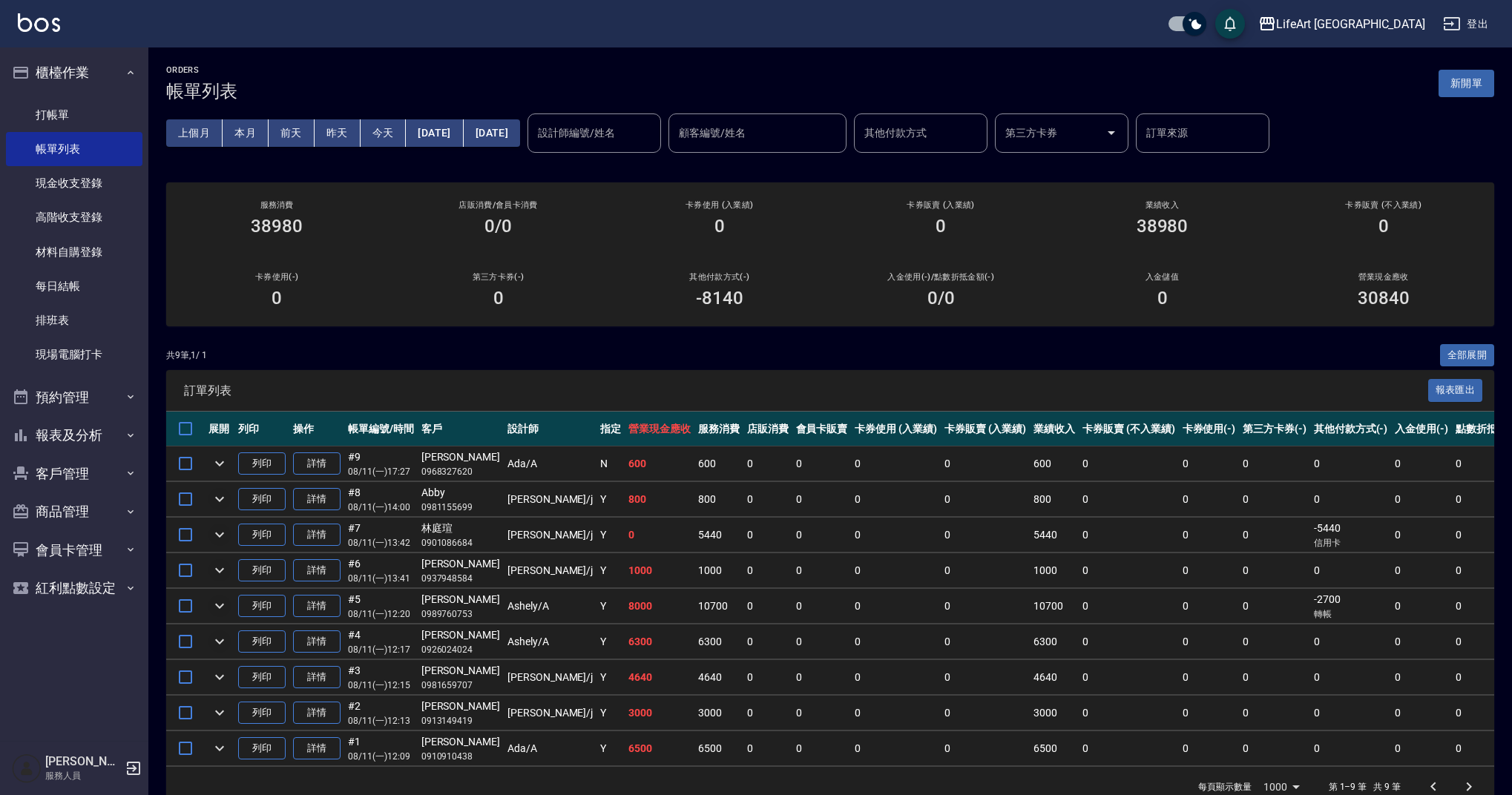
scroll to position [39, 0]
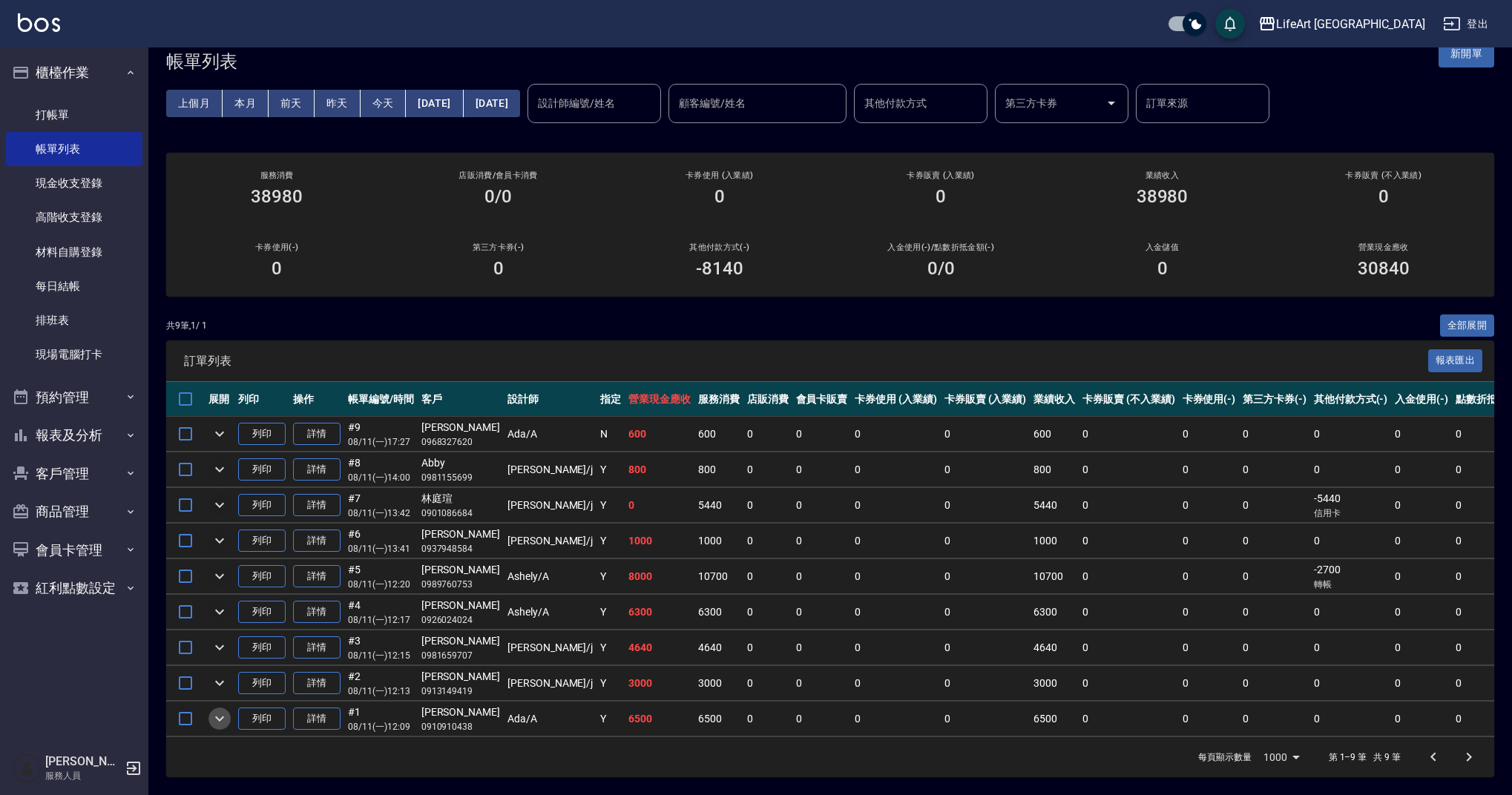
click at [219, 717] on icon "expand row" at bounding box center [219, 719] width 9 height 6
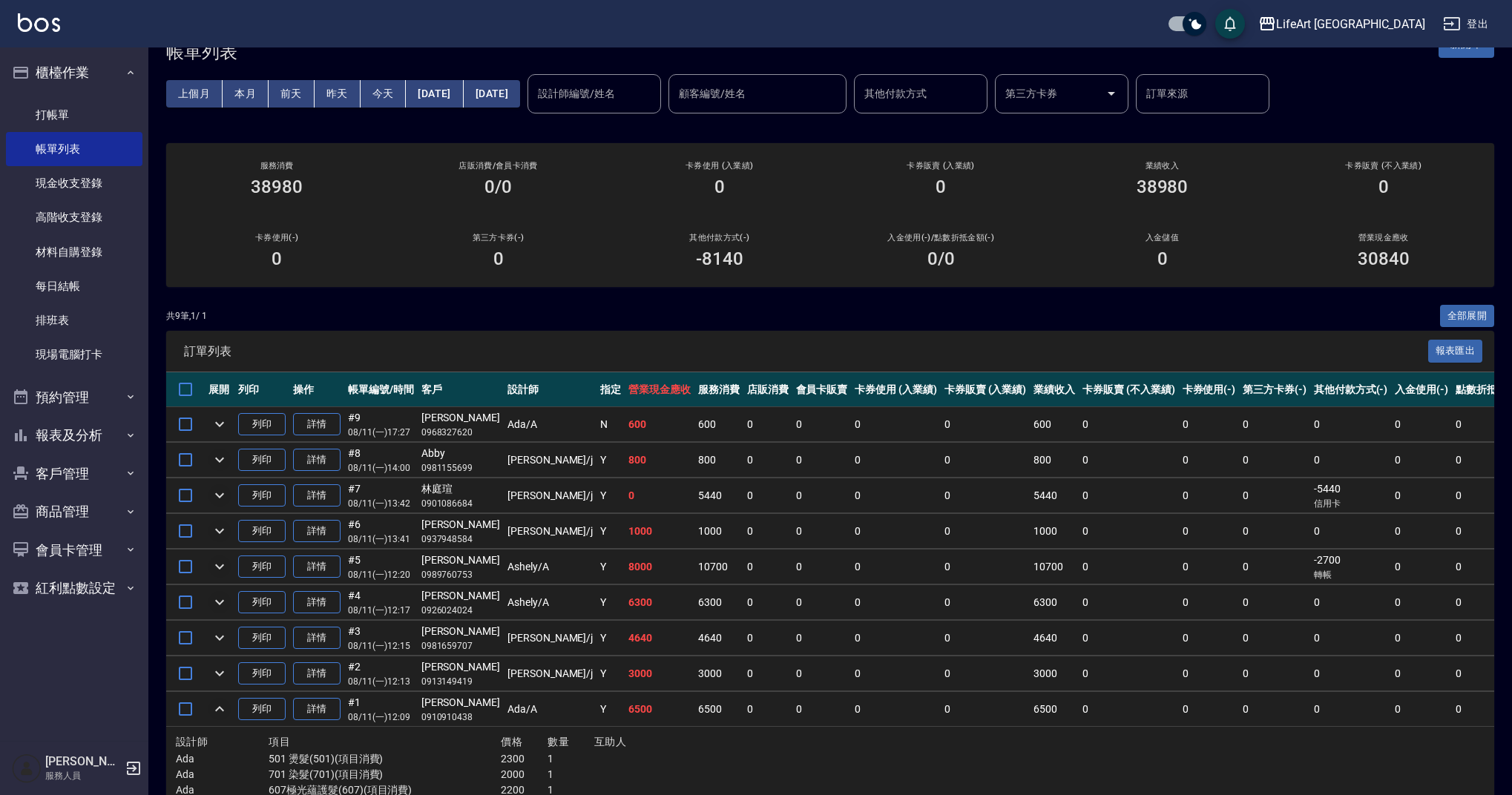
click at [219, 710] on icon "expand row" at bounding box center [219, 709] width 18 height 18
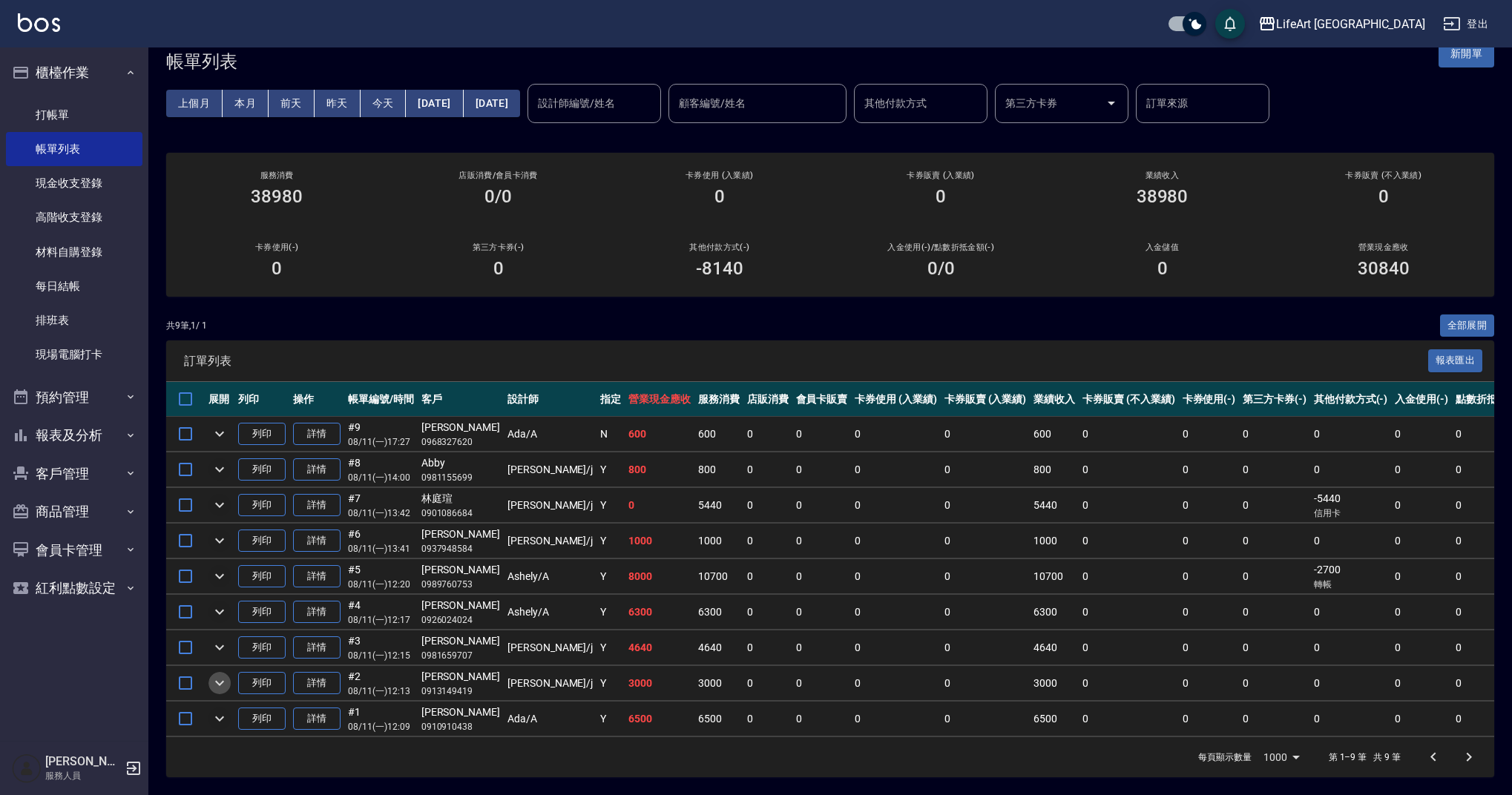
click at [222, 674] on icon "expand row" at bounding box center [219, 683] width 18 height 18
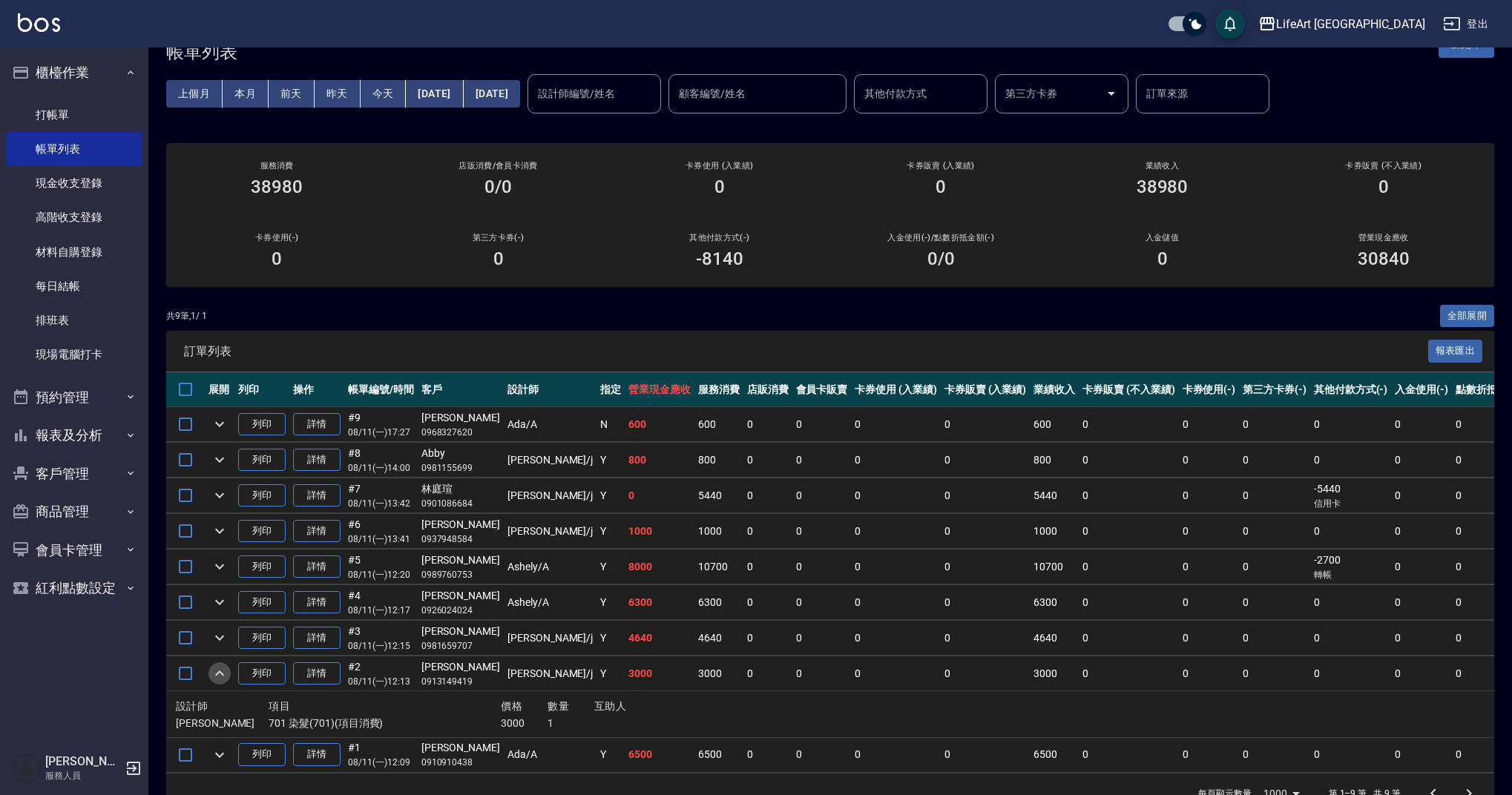
click at [222, 674] on icon "expand row" at bounding box center [219, 674] width 18 height 18
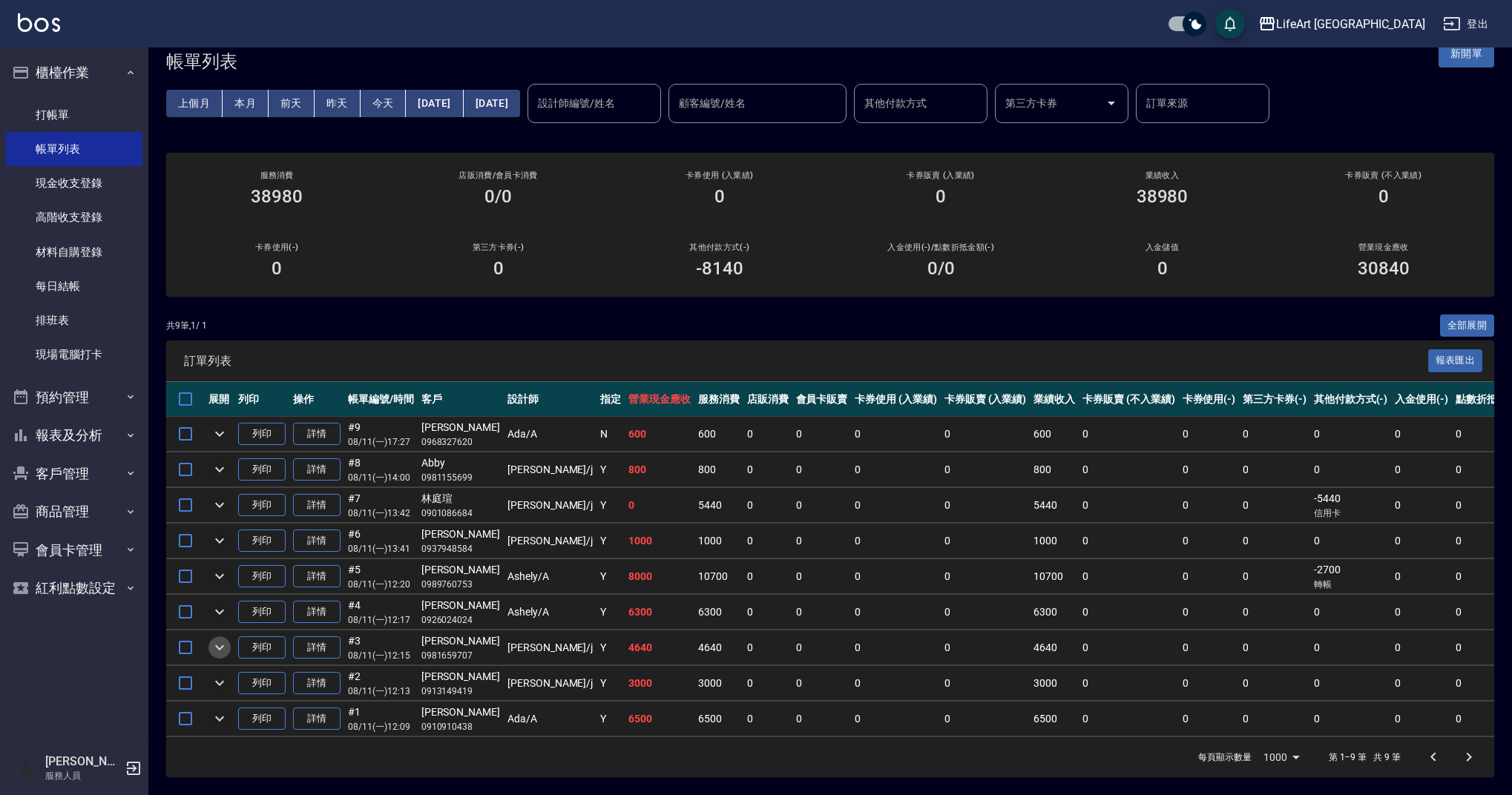
click at [223, 639] on icon "expand row" at bounding box center [219, 648] width 18 height 18
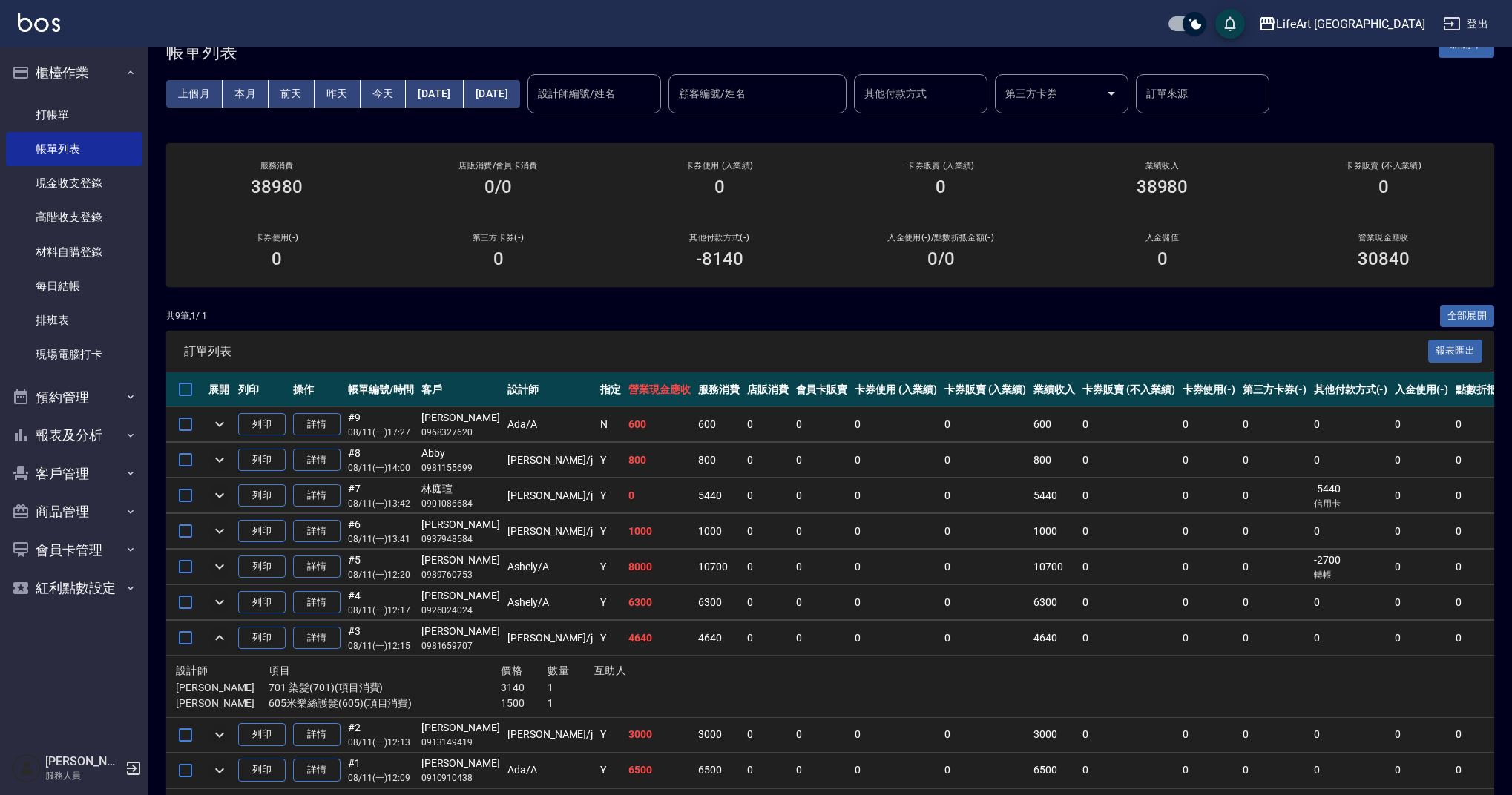
click at [223, 630] on icon "expand row" at bounding box center [219, 638] width 18 height 18
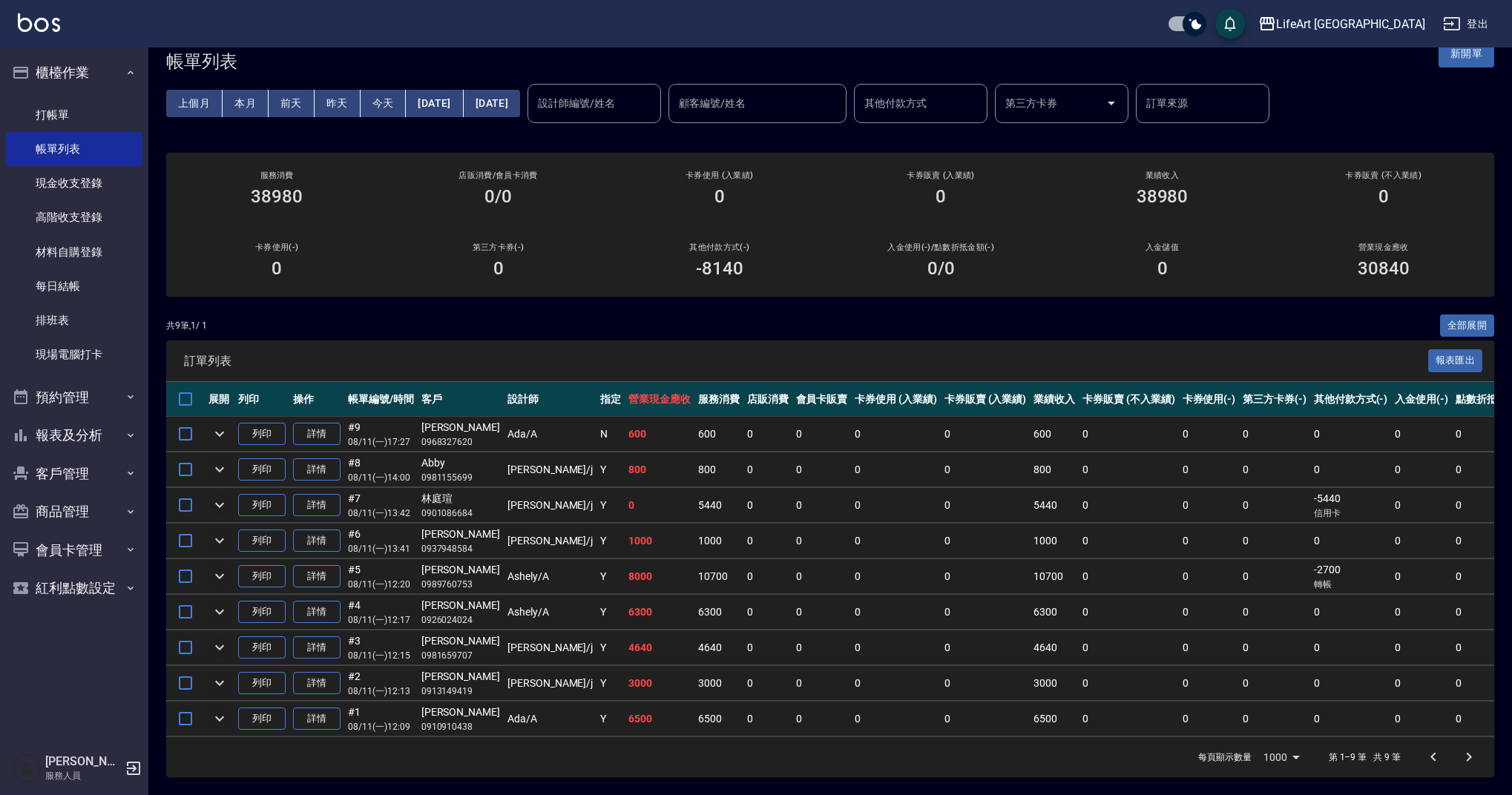
click at [617, 292] on div "ORDERS 帳單列表 新開單 上個月 本月 [DATE] [DATE] [DATE] [DATE] [DATE] 設計師編號/姓名 設計師編號/姓名 顧客編…" at bounding box center [830, 407] width 1364 height 778
click at [334, 95] on button "昨天" at bounding box center [337, 103] width 46 height 28
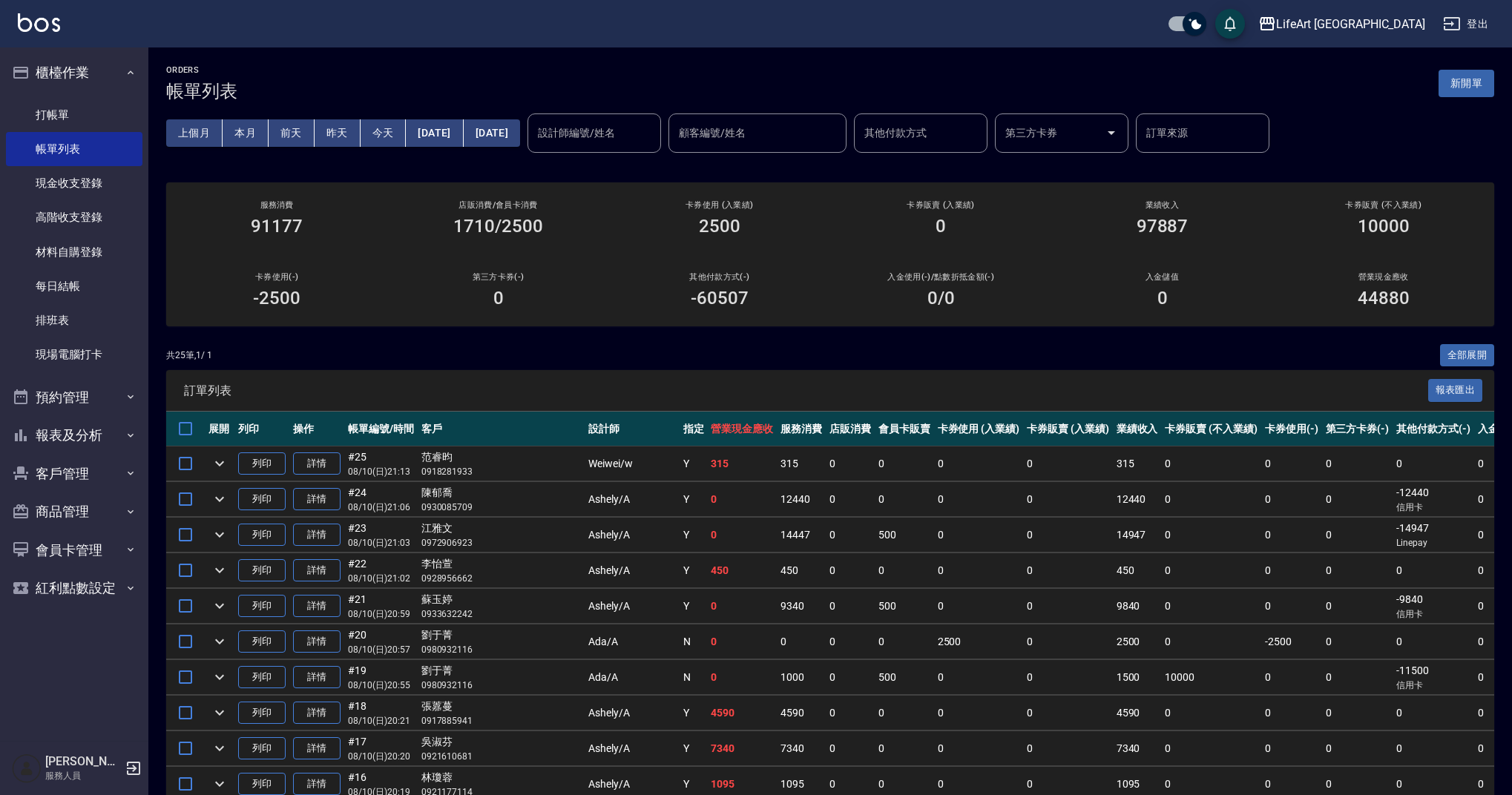
scroll to position [30, 0]
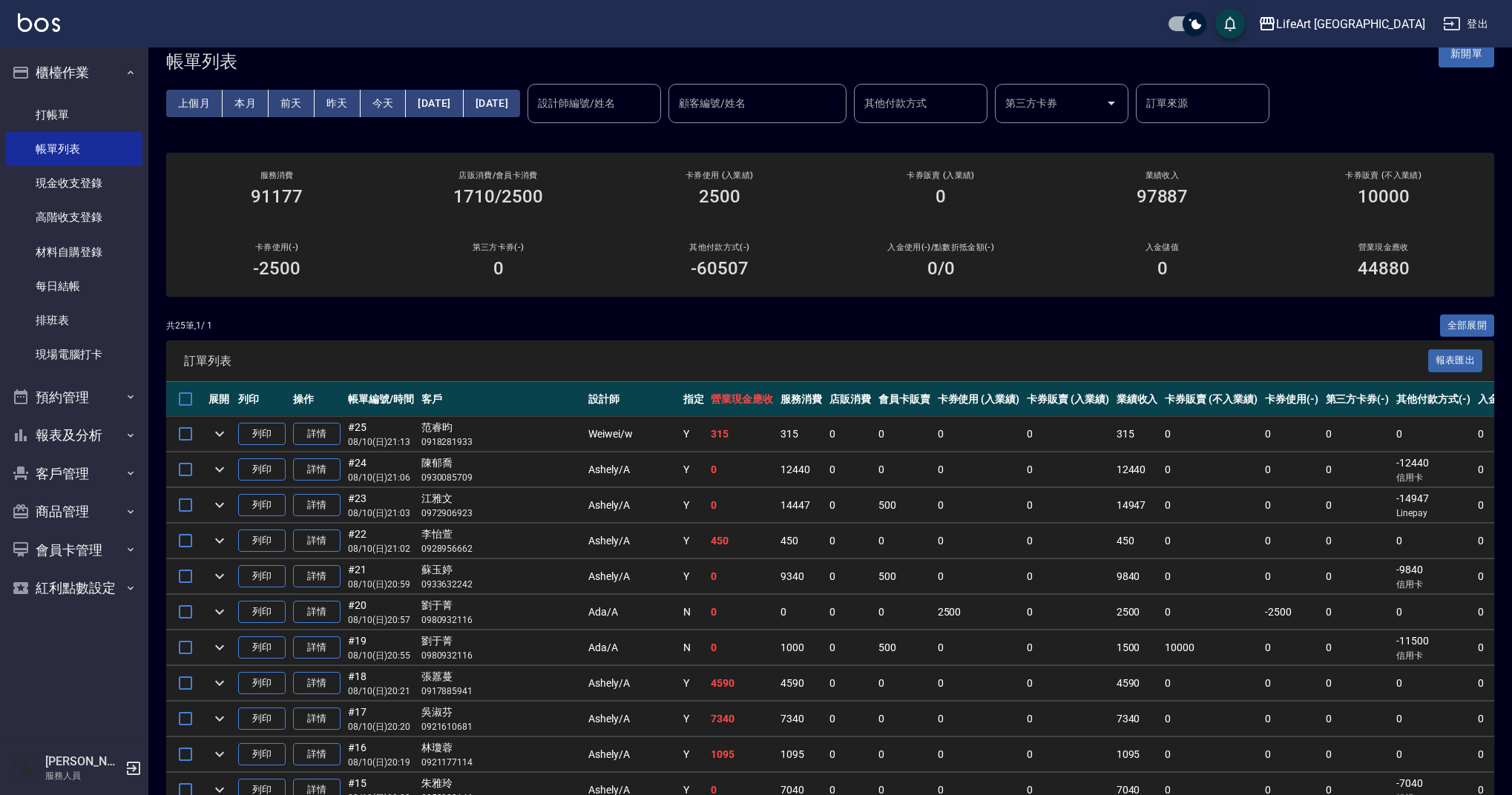
click at [636, 93] on div "設計師編號/姓名 設計師編號/姓名" at bounding box center [595, 103] width 134 height 39
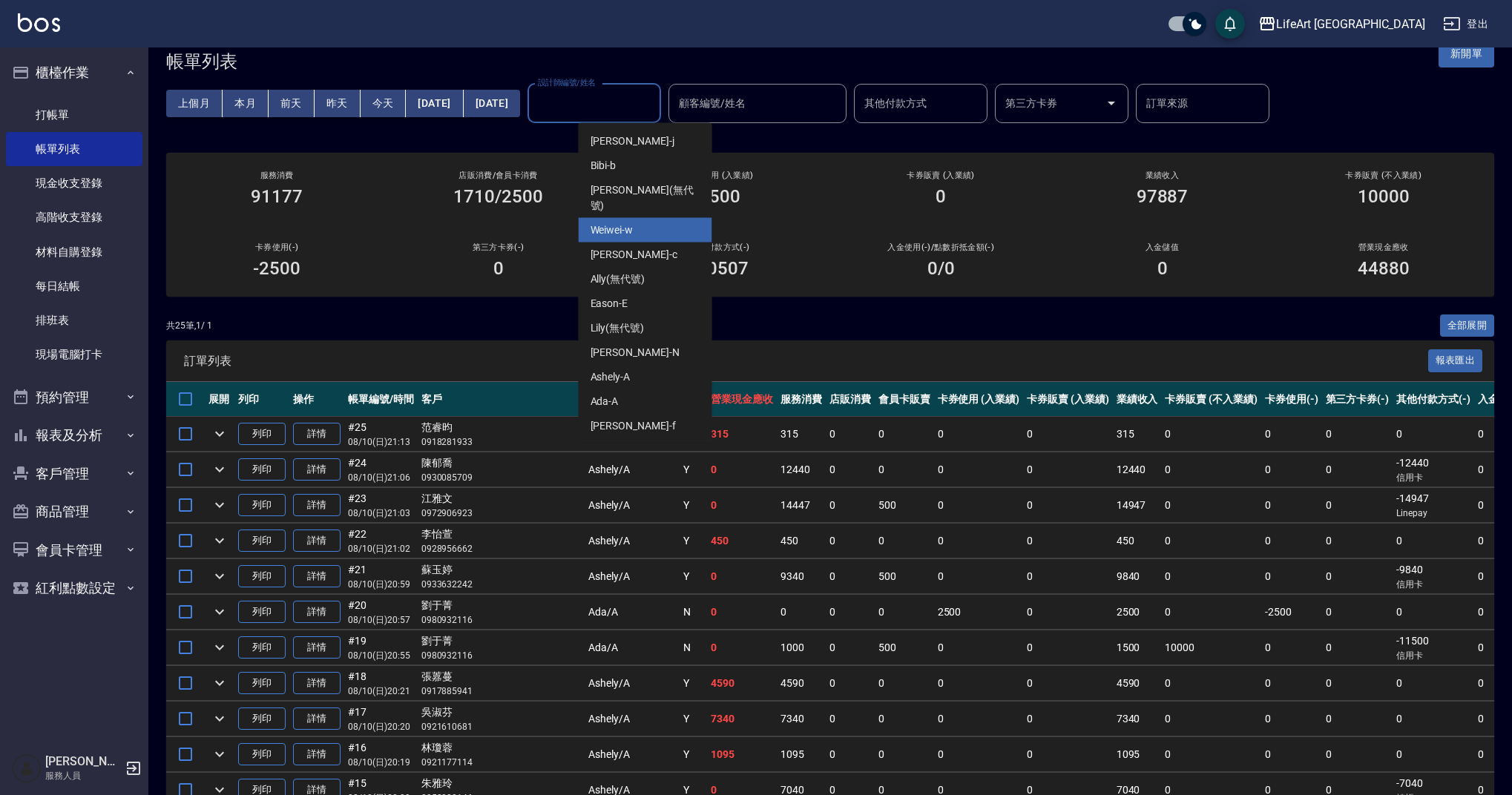
click at [640, 218] on div "Weiwei -w" at bounding box center [646, 230] width 134 height 24
type input "Weiwei-w"
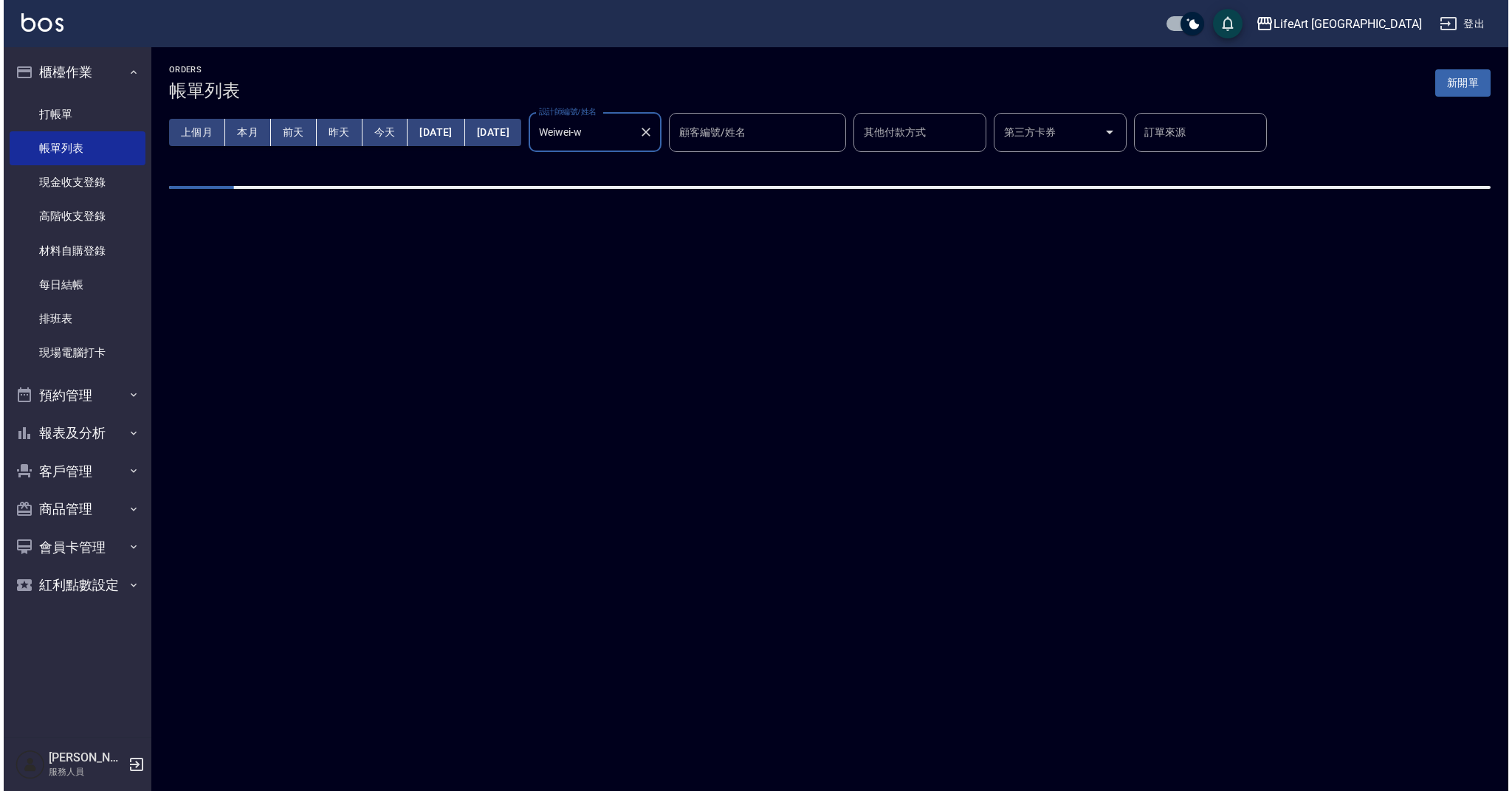
scroll to position [0, 0]
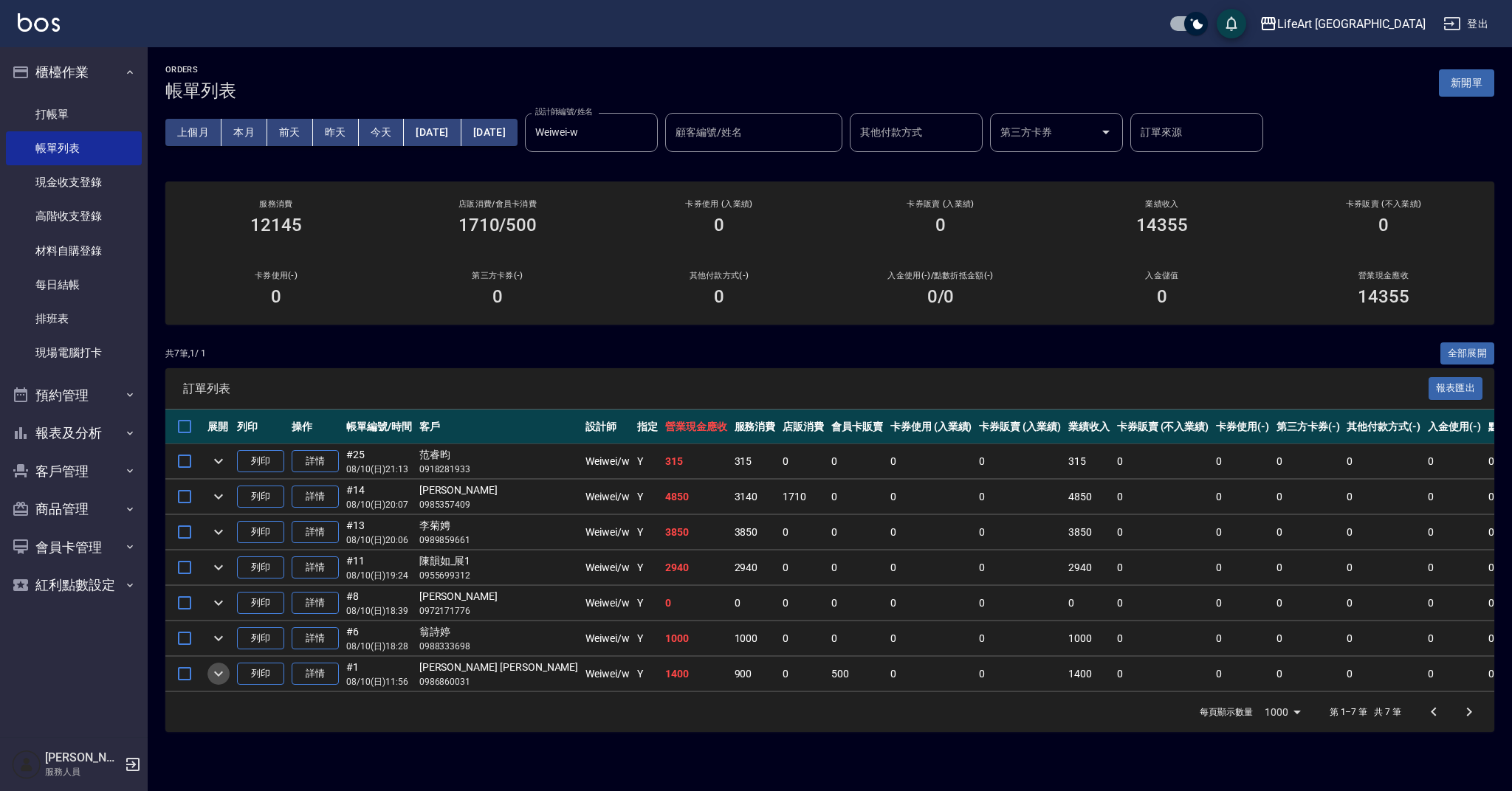
click at [222, 673] on icon "expand row" at bounding box center [218, 673] width 18 height 18
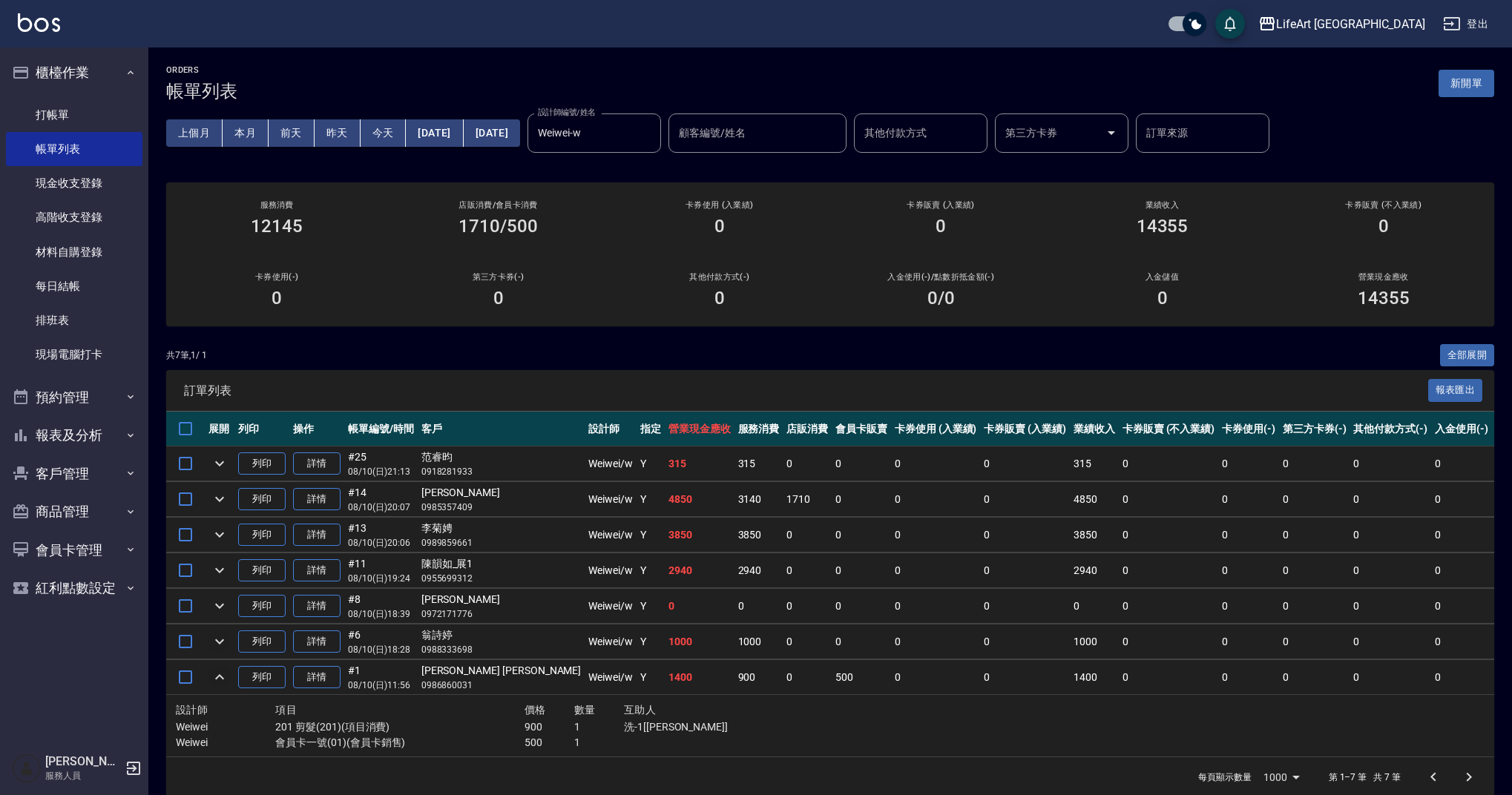
click at [225, 641] on icon "expand row" at bounding box center [219, 641] width 18 height 18
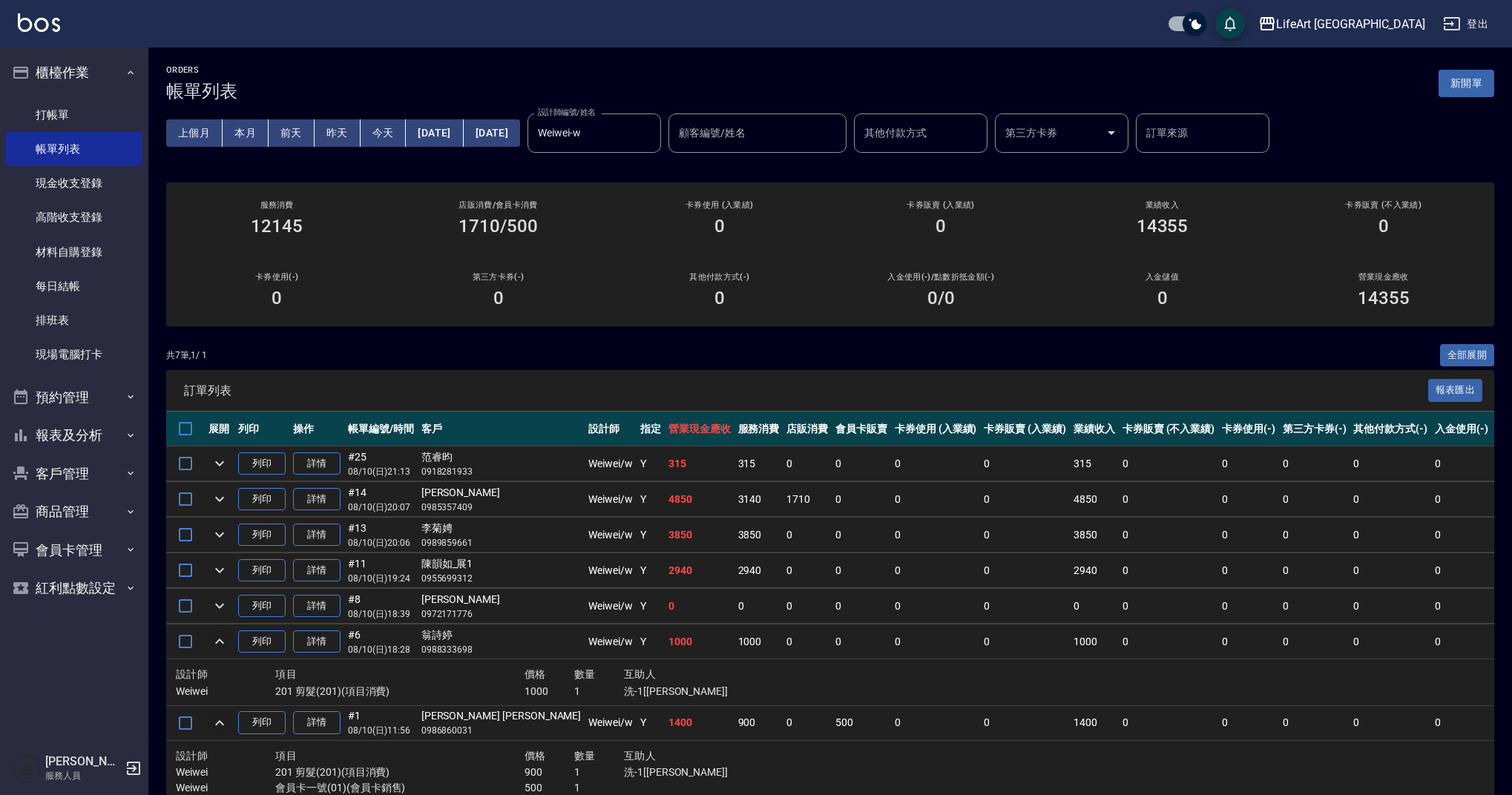
click at [225, 641] on icon "expand row" at bounding box center [219, 641] width 18 height 18
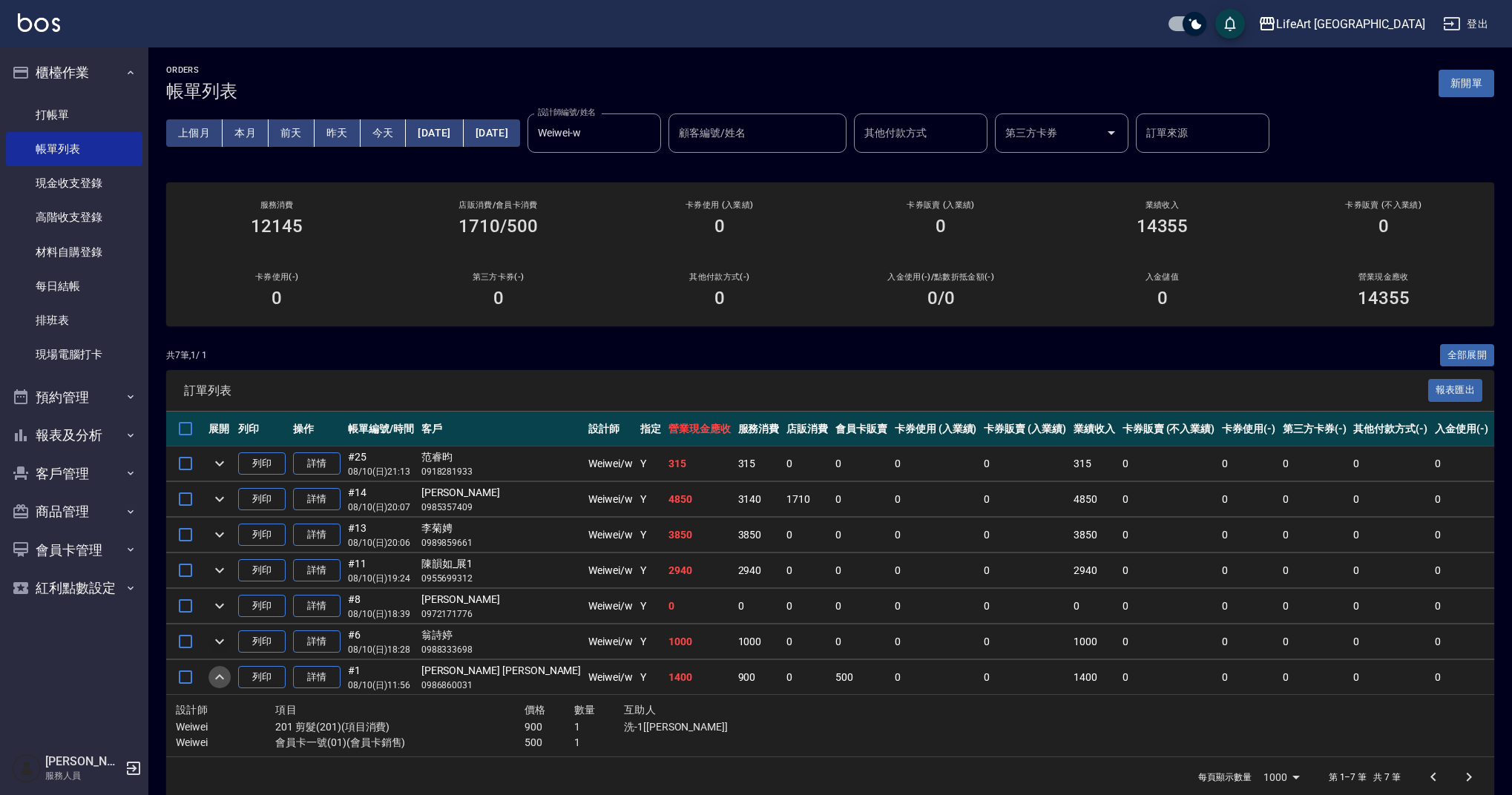
click at [225, 673] on icon "expand row" at bounding box center [219, 677] width 18 height 18
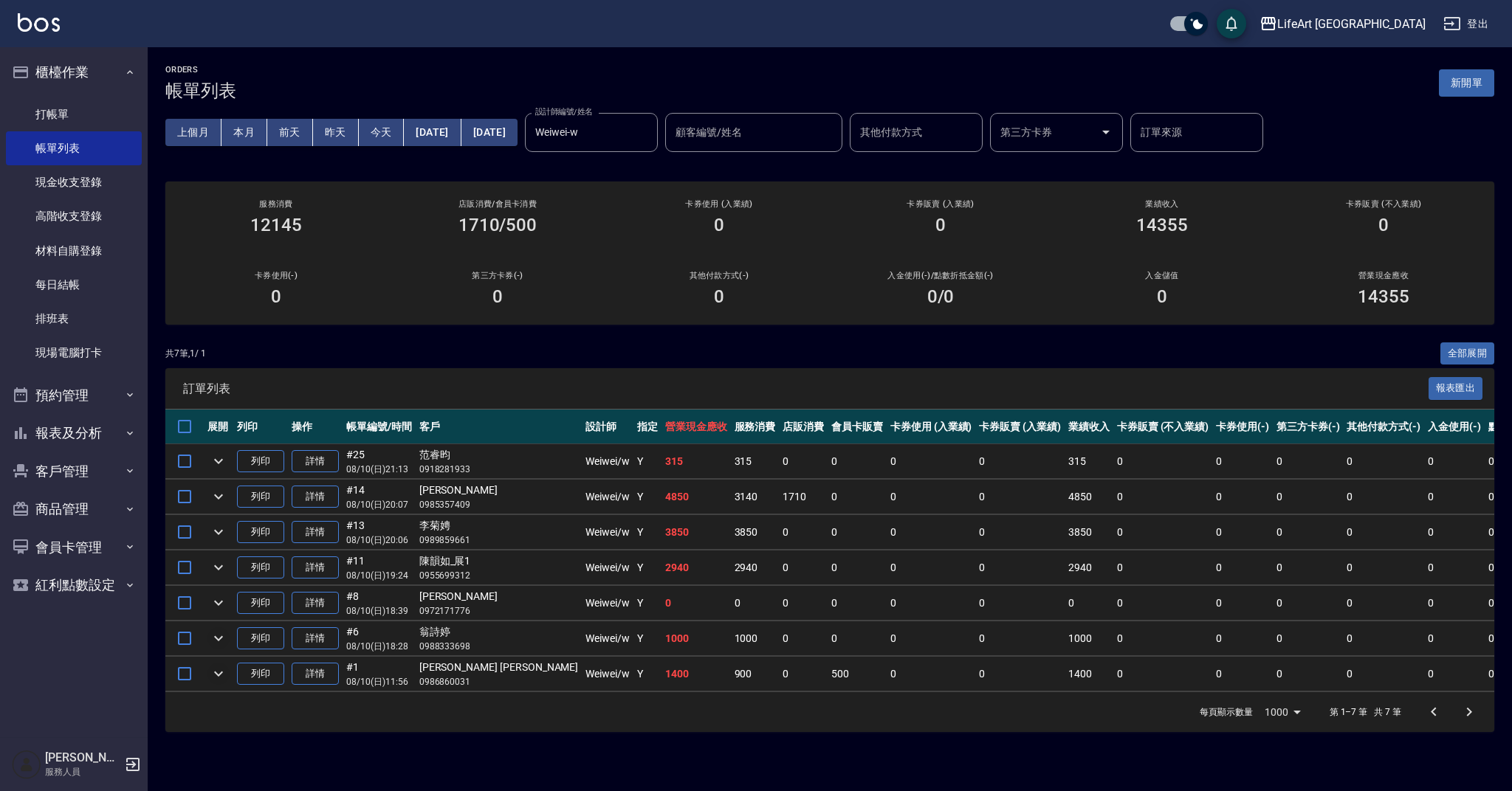
click at [1140, 354] on div "共 7 筆, 1 / 1 全部展開" at bounding box center [829, 354] width 1329 height 23
click at [483, 357] on div "共 7 筆, 1 / 1 全部展開" at bounding box center [829, 354] width 1329 height 23
click at [1470, 81] on button "新開單" at bounding box center [1466, 83] width 56 height 27
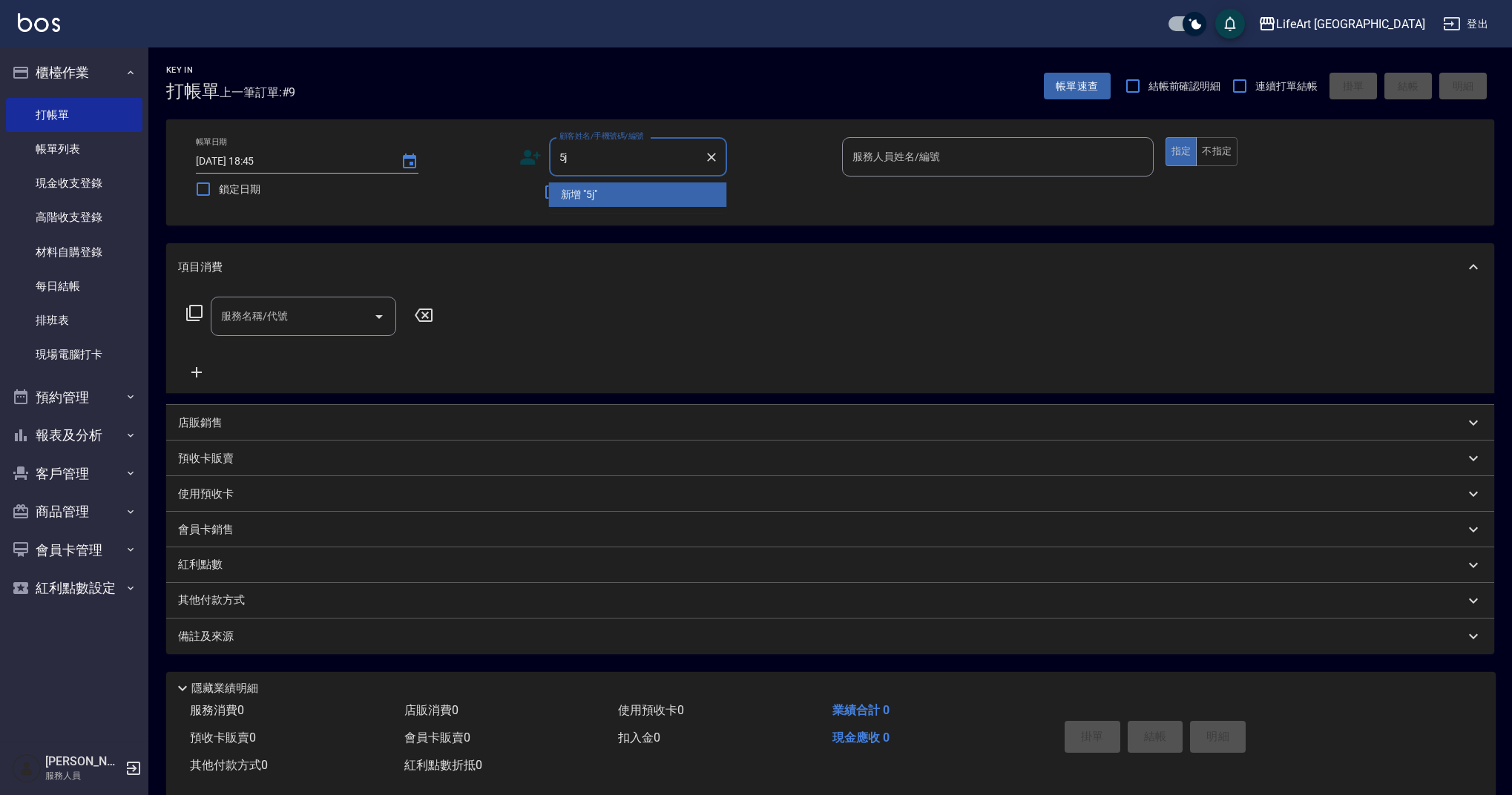
type input "5"
click at [609, 192] on li "[PERSON_NAME]/0912377903/" at bounding box center [638, 195] width 178 height 24
type input "[PERSON_NAME]/0912377903/"
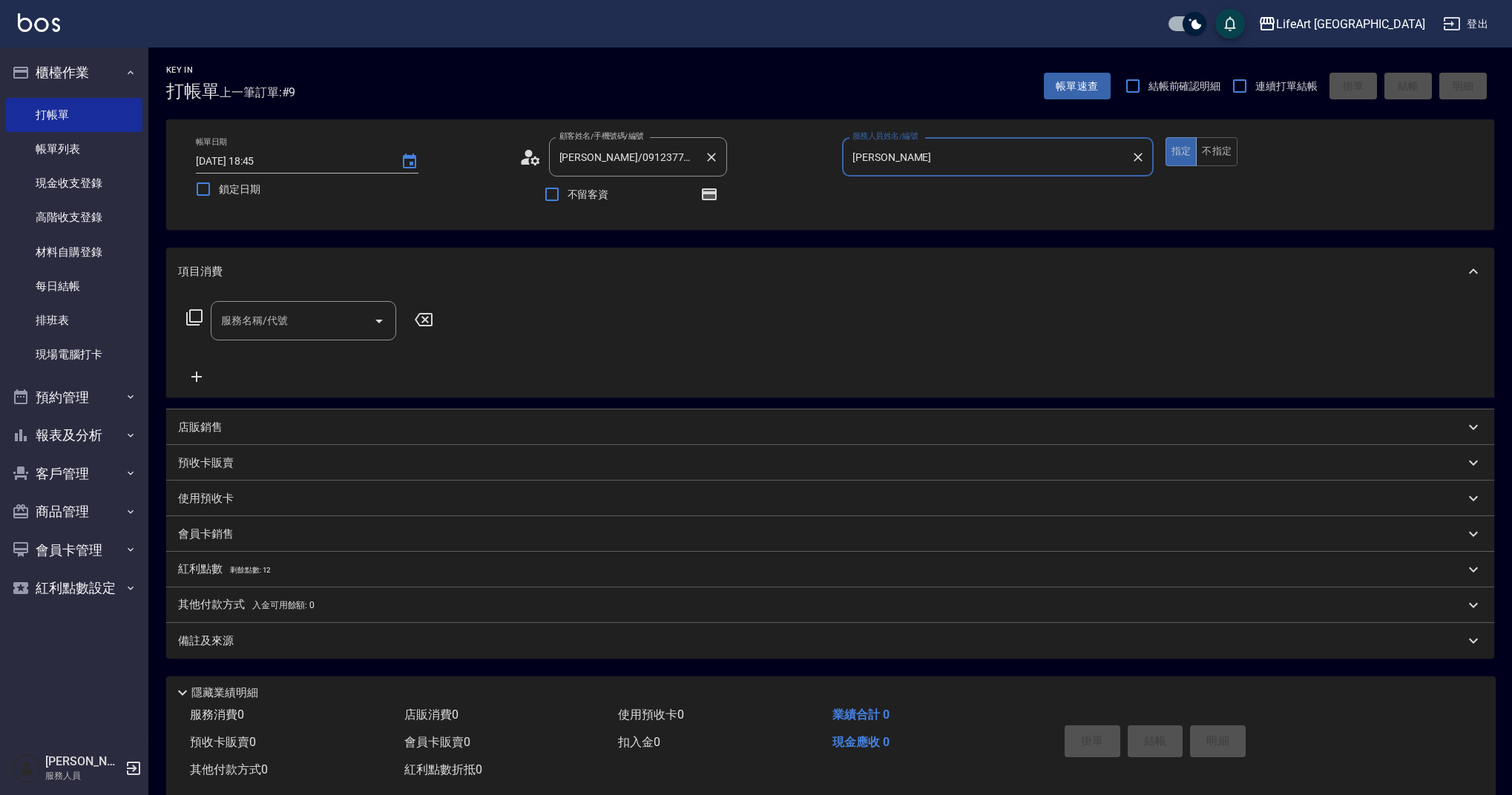
type input "[PERSON_NAME]"
click at [702, 190] on icon "button" at bounding box center [709, 194] width 15 height 12
click at [531, 162] on icon at bounding box center [534, 160] width 9 height 9
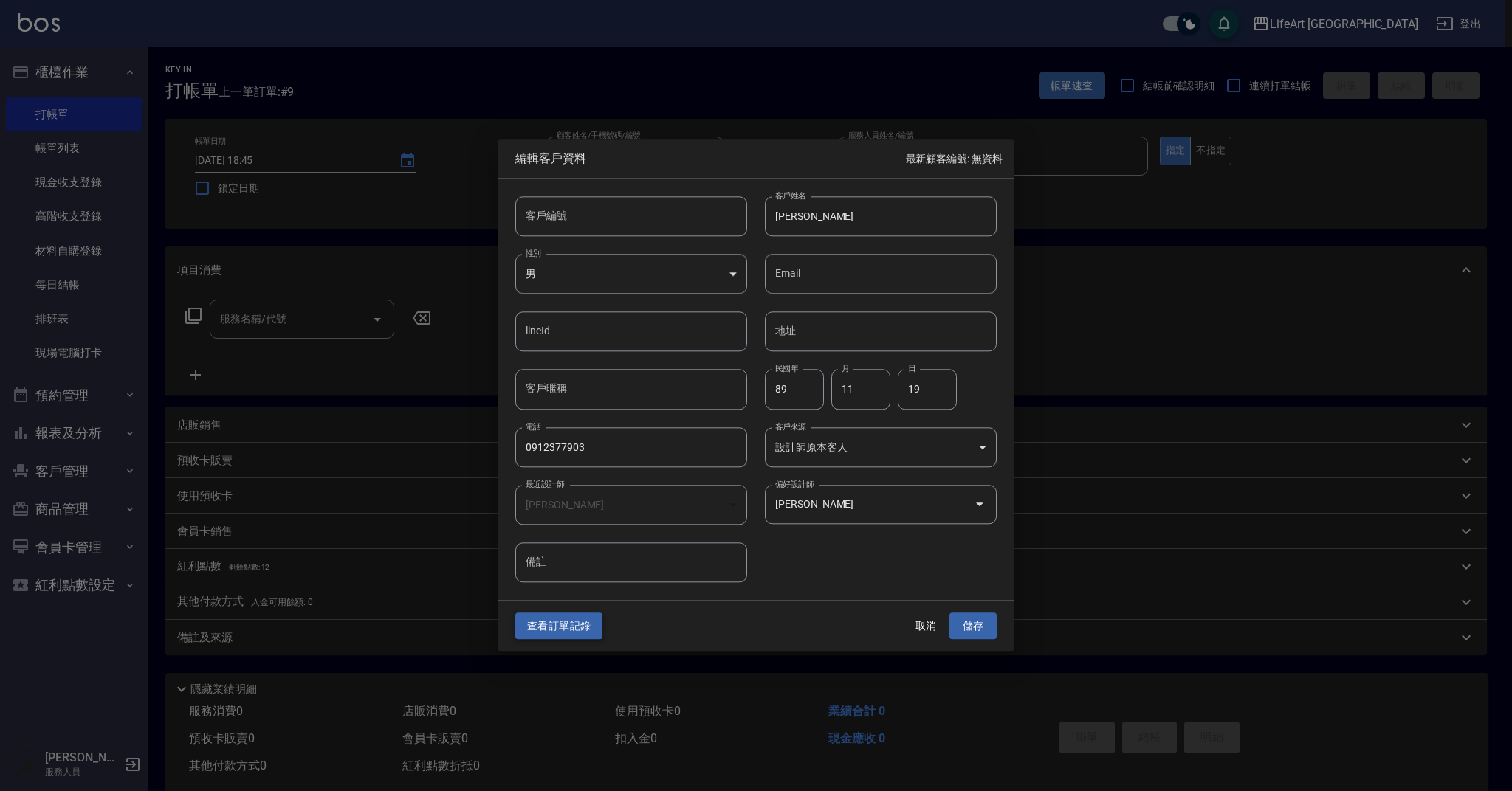
click at [568, 619] on button "查看訂單記錄" at bounding box center [558, 626] width 87 height 27
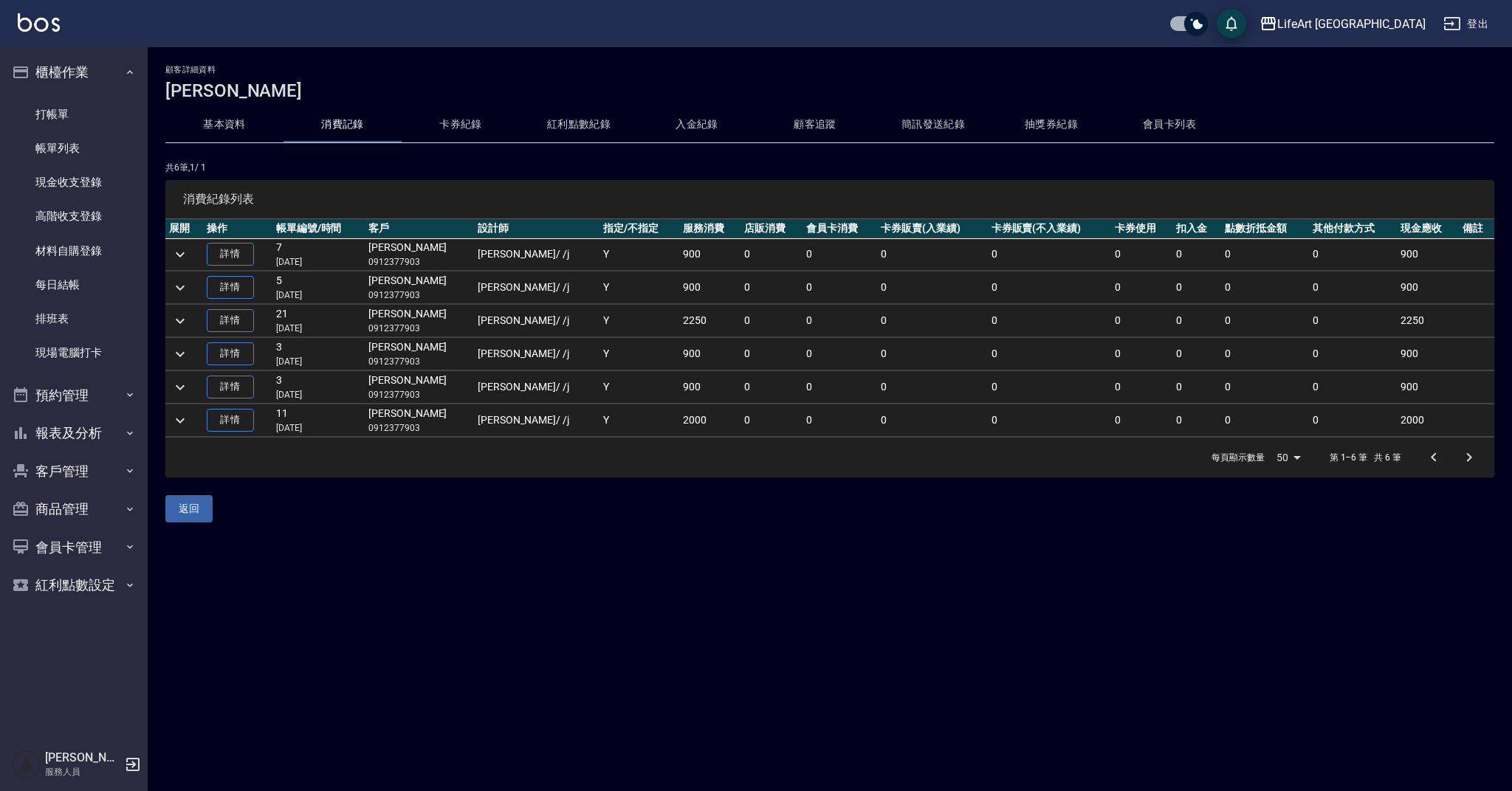
click at [607, 129] on button "紅利點數紀錄" at bounding box center [578, 125] width 118 height 35
